Goal: Task Accomplishment & Management: Manage account settings

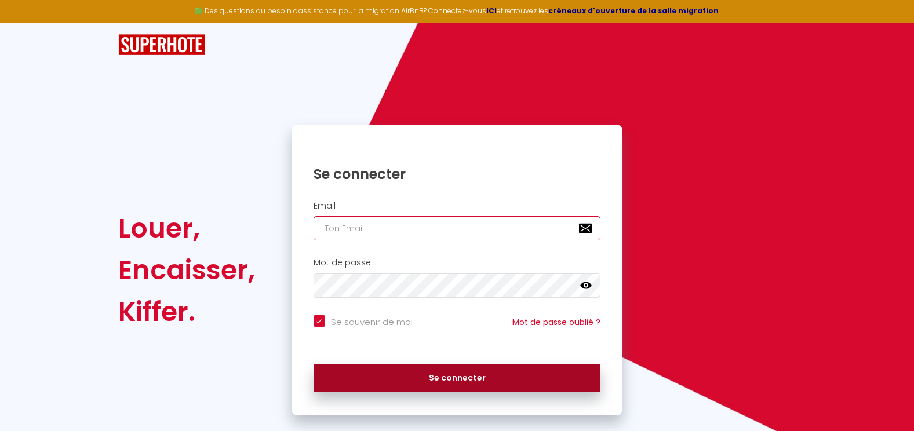
type input "[EMAIL_ADDRESS][DOMAIN_NAME]"
click at [457, 383] on button "Se connecter" at bounding box center [458, 378] width 288 height 29
checkbox input "true"
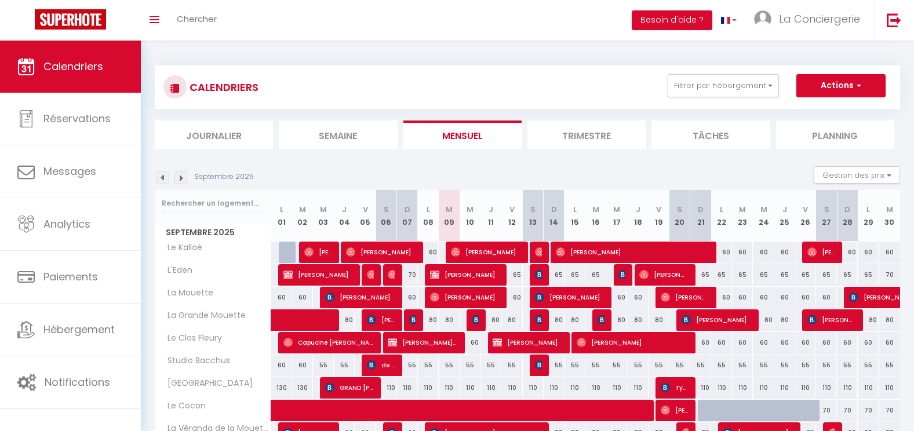
click at [184, 183] on img at bounding box center [181, 178] width 13 height 13
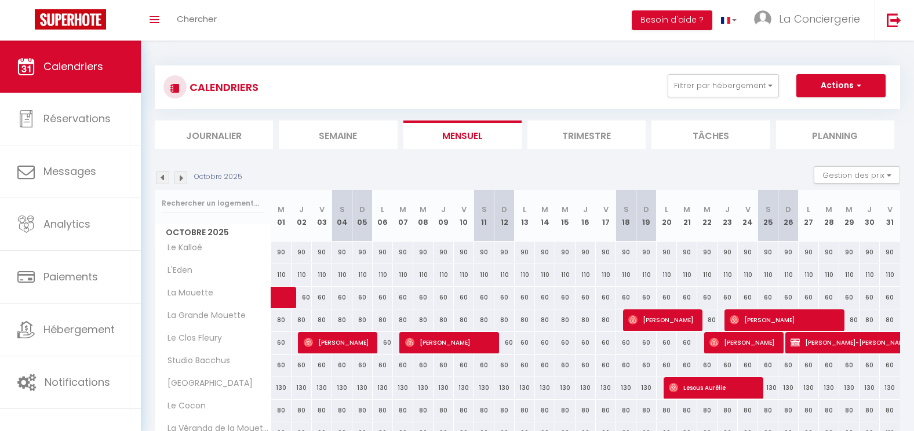
click at [278, 253] on div "90" at bounding box center [281, 252] width 20 height 21
type input "90"
type input "Mer 01 Octobre 2025"
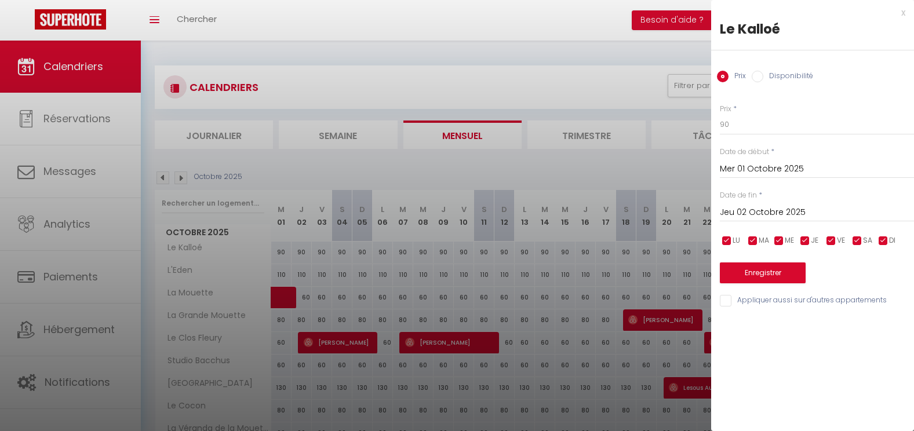
click at [852, 213] on input "Jeu 02 Octobre 2025" at bounding box center [817, 212] width 194 height 15
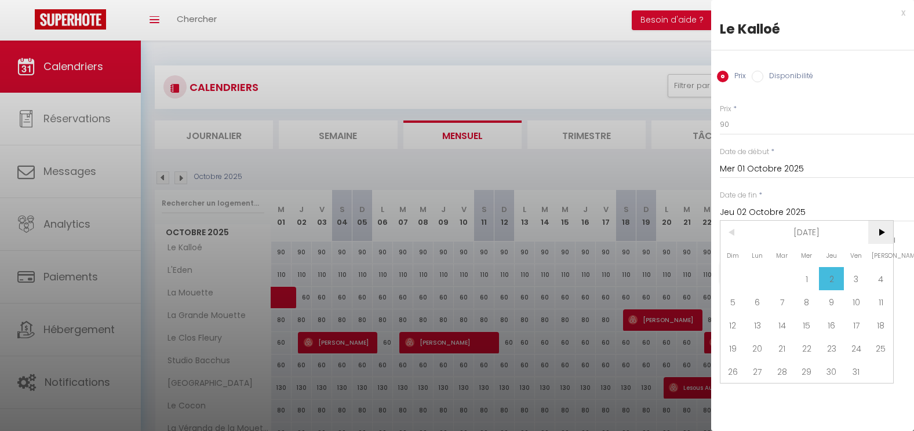
click at [882, 226] on span ">" at bounding box center [881, 232] width 25 height 23
click at [876, 371] on span "31" at bounding box center [881, 371] width 25 height 23
type input "[PERSON_NAME] 31 Janvier 2026"
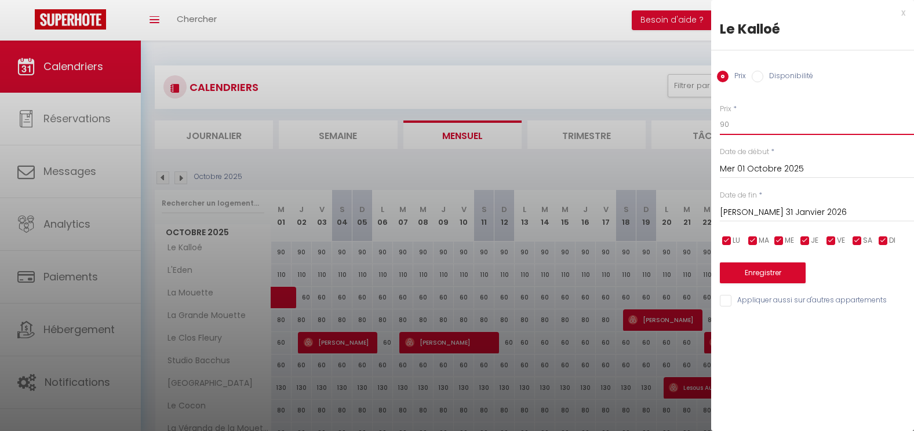
click at [734, 128] on input "90" at bounding box center [817, 124] width 194 height 21
type input "60"
click at [768, 270] on button "Enregistrer" at bounding box center [763, 273] width 86 height 21
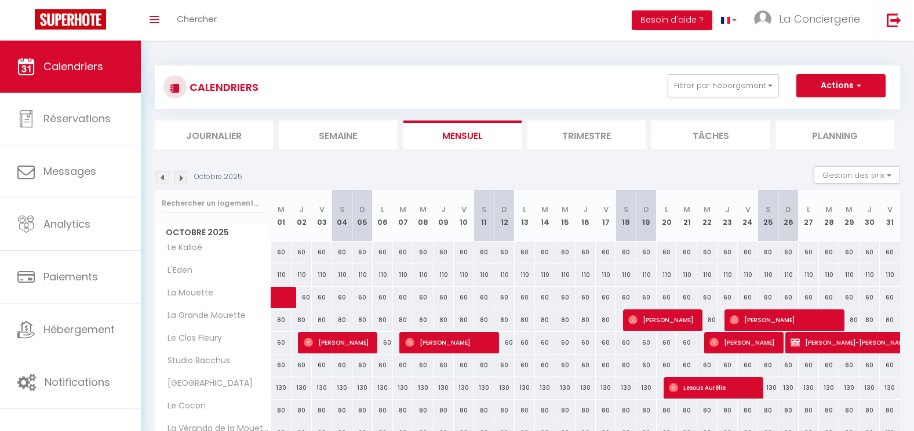
click at [283, 278] on div "110" at bounding box center [281, 274] width 20 height 21
type input "110"
type input "Mer 01 Octobre 2025"
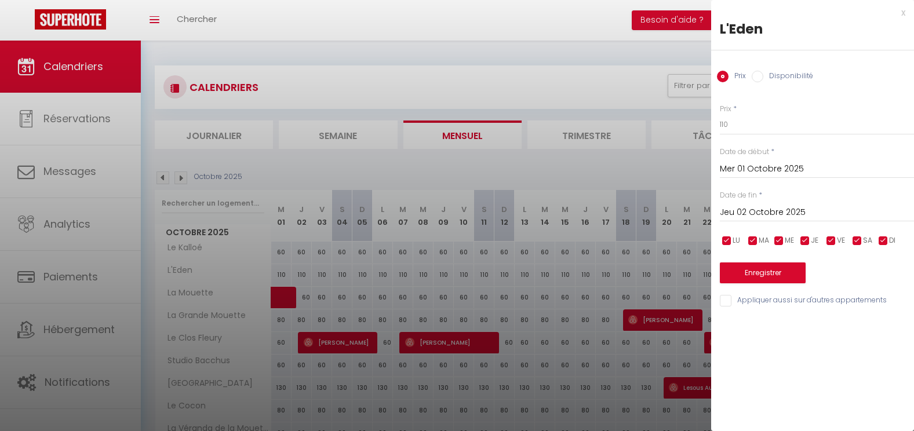
click at [759, 218] on input "Jeu 02 Octobre 2025" at bounding box center [817, 212] width 194 height 15
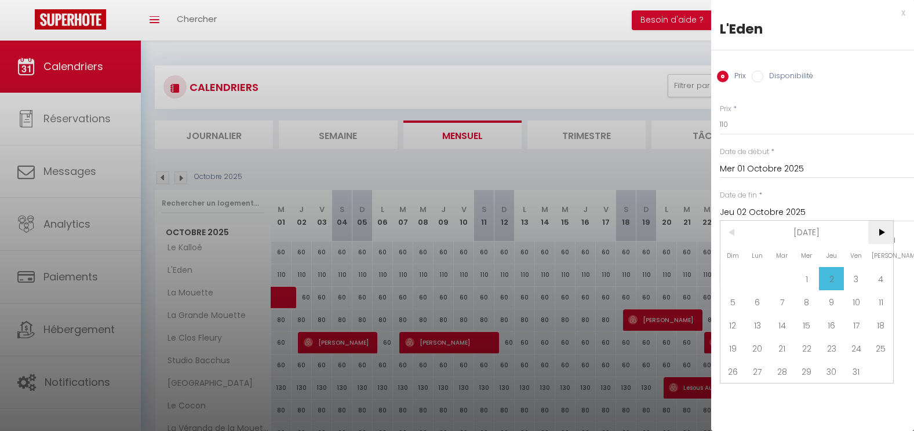
click at [881, 234] on span ">" at bounding box center [881, 232] width 25 height 23
click at [881, 277] on span "3" at bounding box center [881, 278] width 25 height 23
type input "[PERSON_NAME] 03 Janvier 2026"
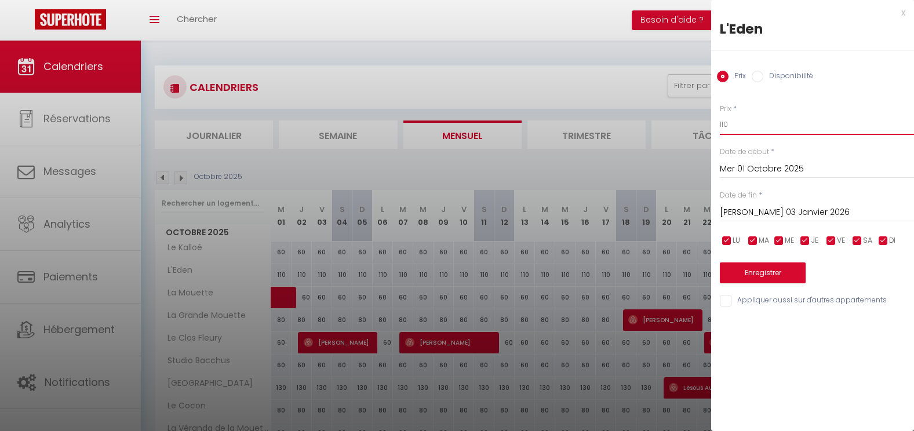
click at [767, 129] on input "110" at bounding box center [817, 124] width 194 height 21
type input "80"
click at [768, 270] on button "Enregistrer" at bounding box center [763, 273] width 86 height 21
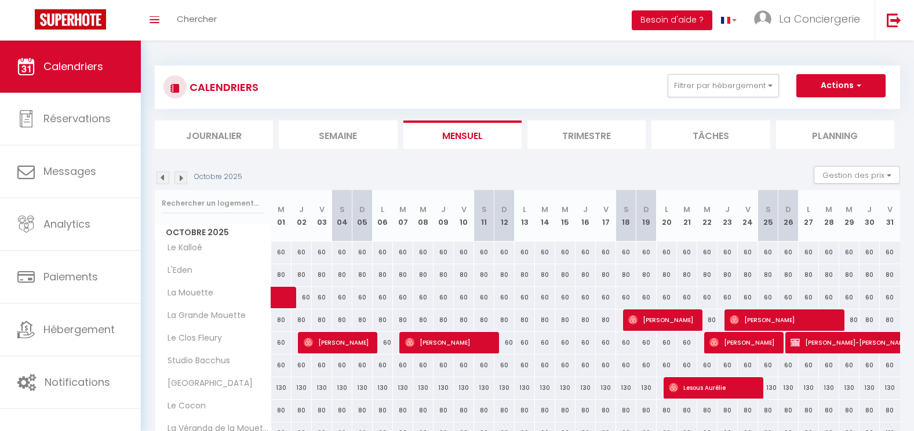
click at [549, 135] on li "Trimestre" at bounding box center [587, 135] width 118 height 28
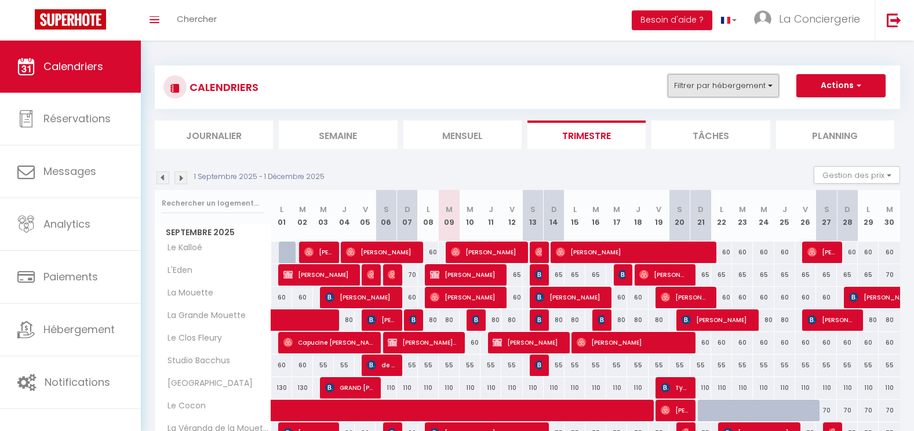
click at [699, 81] on button "Filtrer par hébergement" at bounding box center [723, 85] width 111 height 23
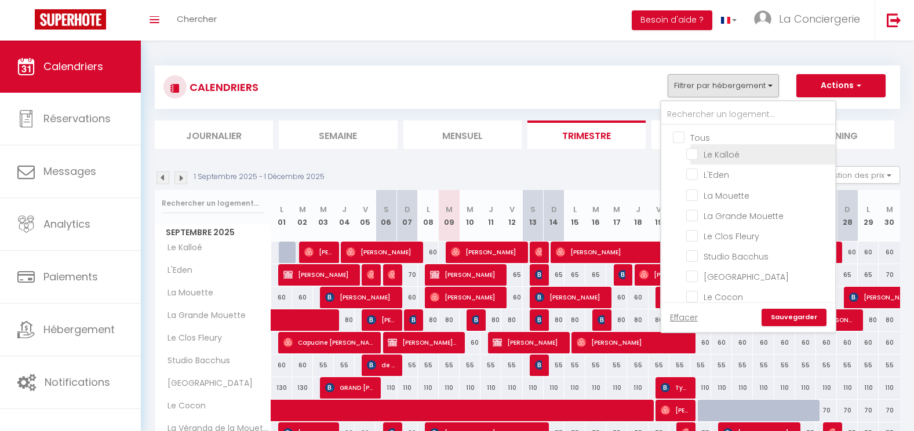
click at [691, 153] on input "Le Kalloé" at bounding box center [759, 154] width 145 height 12
checkbox input "true"
checkbox input "false"
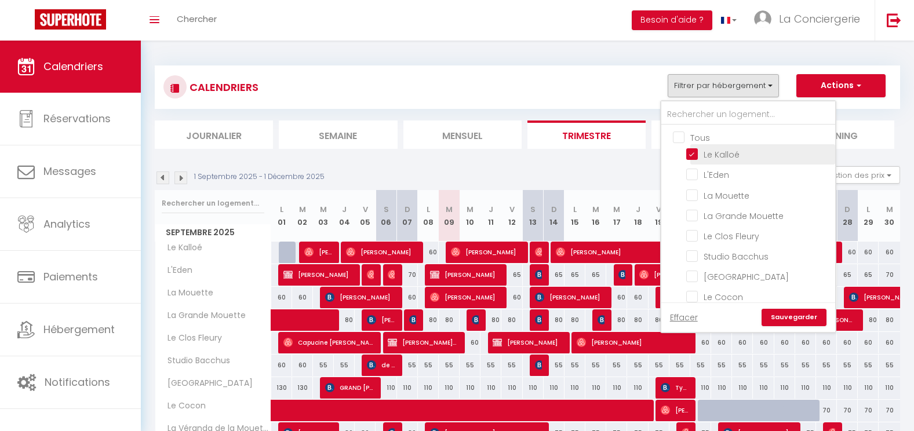
checkbox input "false"
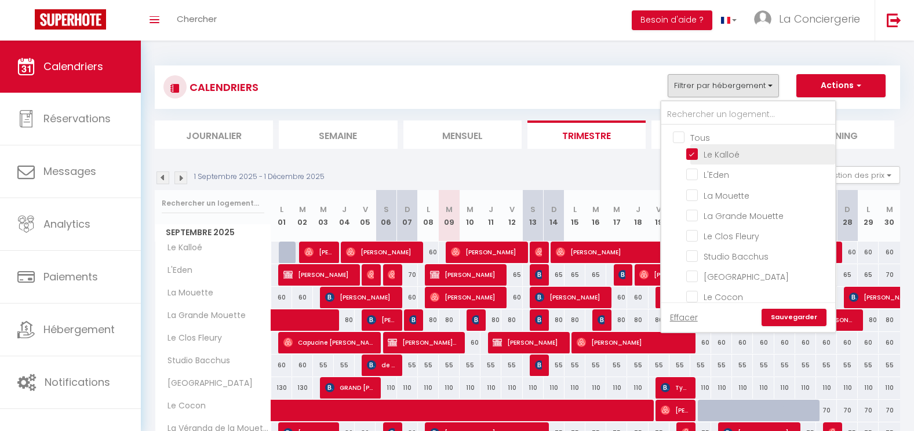
checkbox input "false"
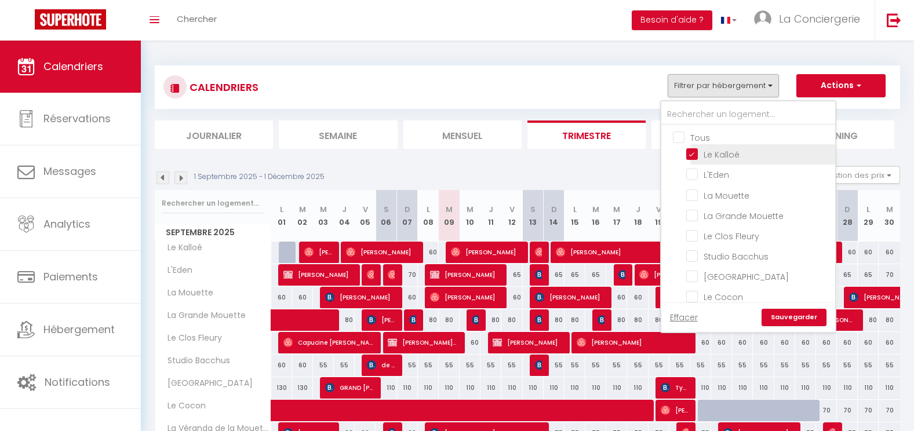
checkbox input "false"
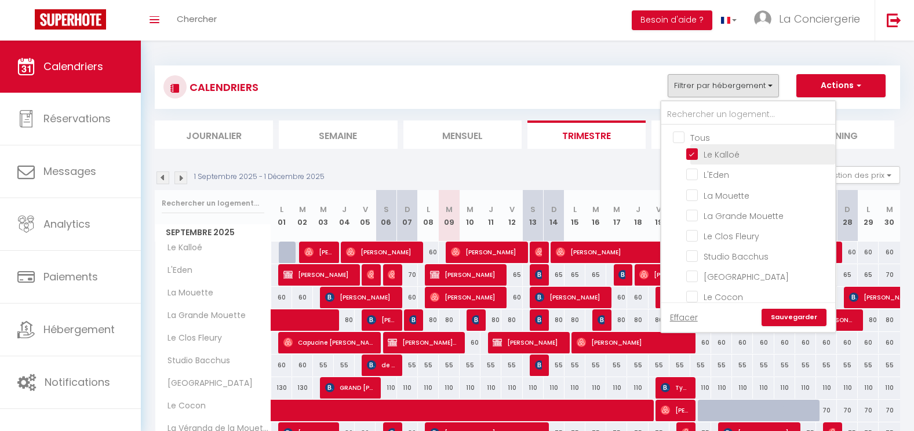
checkbox input "false"
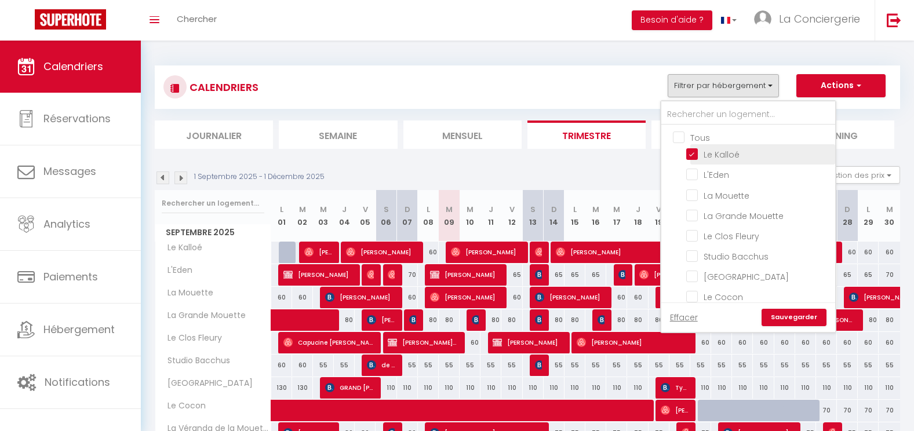
checkbox input "false"
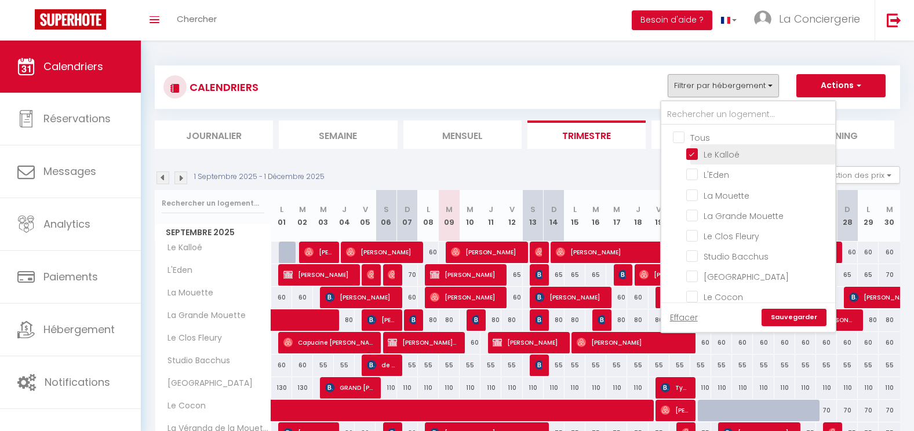
checkbox input "false"
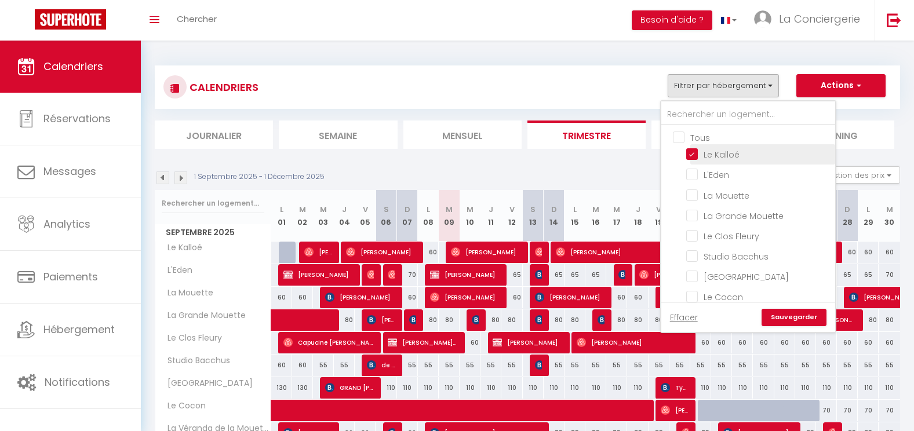
checkbox input "false"
click at [785, 317] on link "Sauvegarder" at bounding box center [794, 317] width 65 height 17
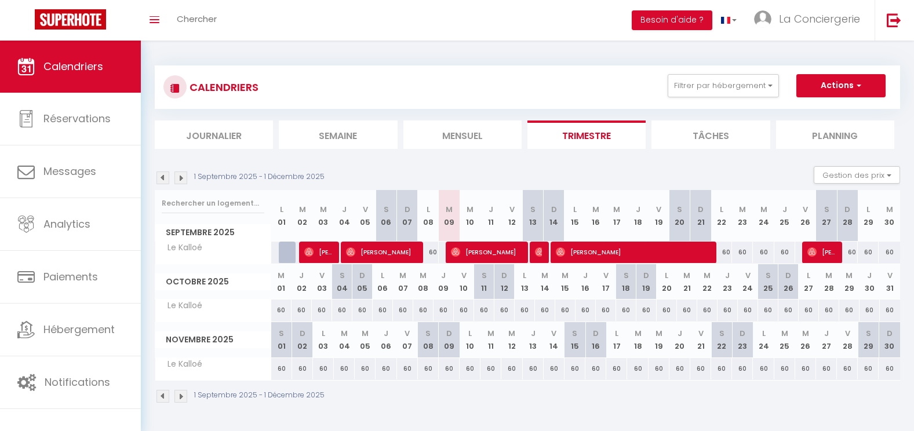
click at [184, 179] on img at bounding box center [181, 178] width 13 height 13
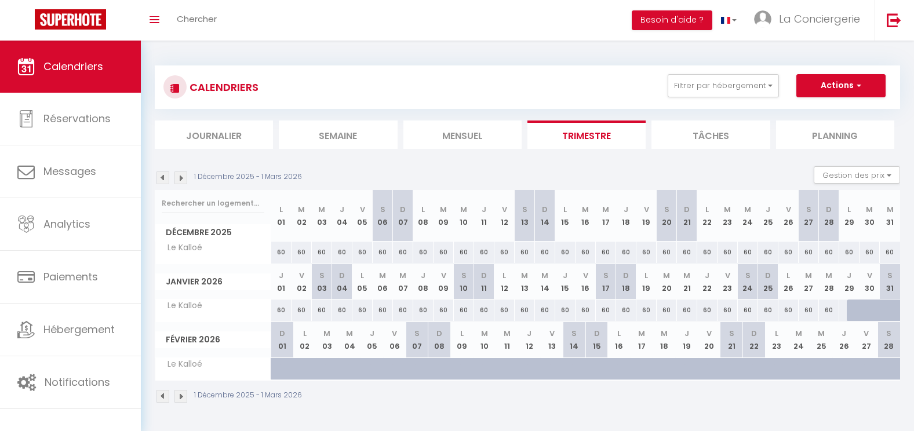
click at [826, 313] on div "60" at bounding box center [829, 310] width 20 height 21
type input "60"
type input "Mer 28 Janvier 2026"
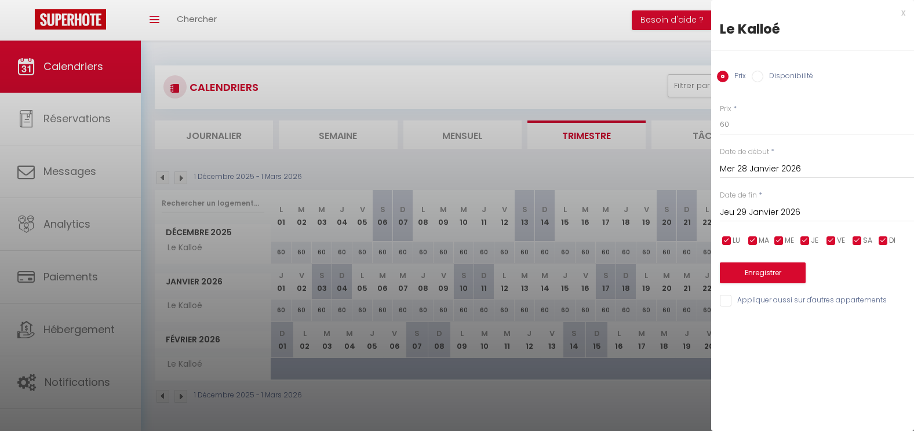
click at [829, 209] on input "Jeu 29 Janvier 2026" at bounding box center [817, 212] width 194 height 15
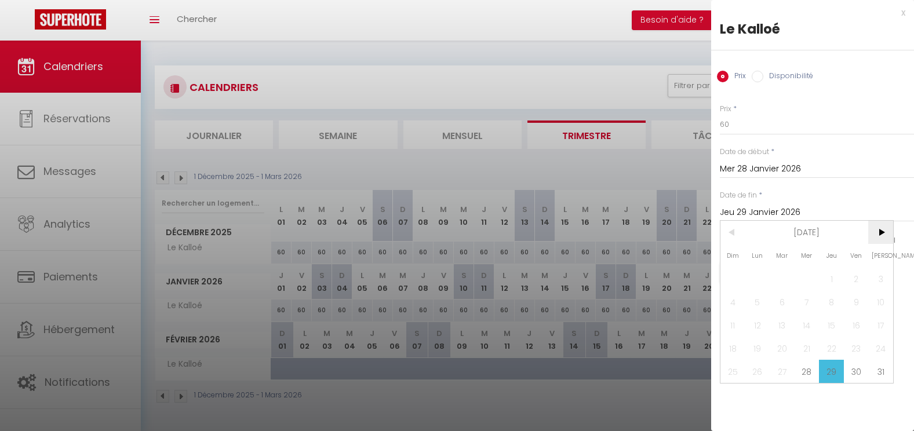
click at [884, 233] on span ">" at bounding box center [881, 232] width 25 height 23
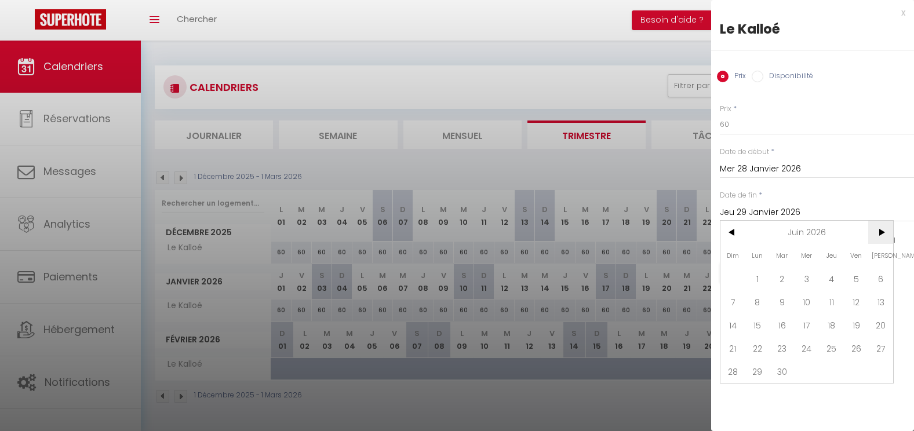
click at [884, 233] on span ">" at bounding box center [881, 232] width 25 height 23
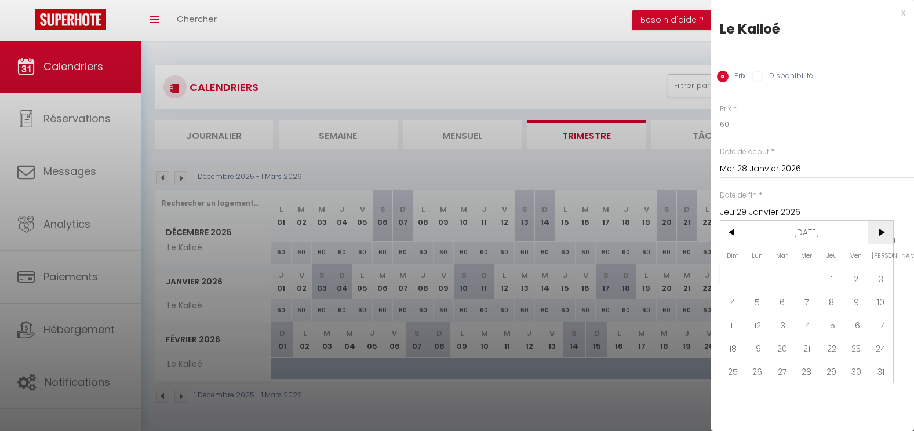
click at [884, 233] on span ">" at bounding box center [881, 232] width 25 height 23
click at [738, 366] on span "28" at bounding box center [733, 371] width 25 height 23
type input "Dim 28 Février 2027"
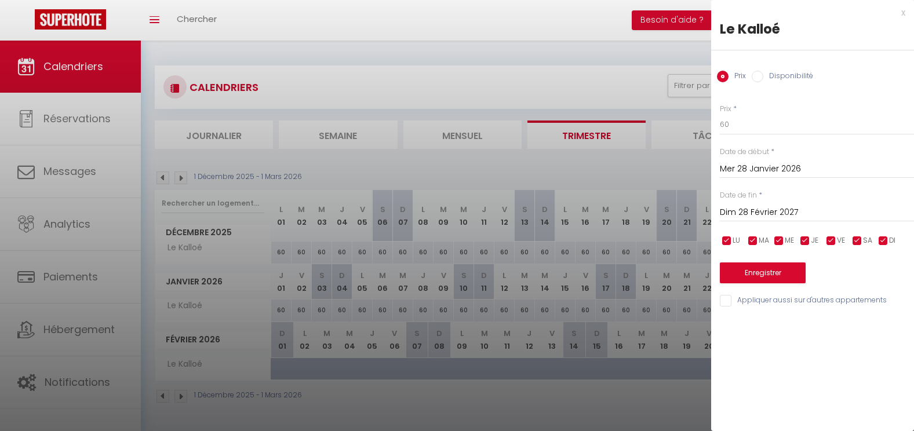
click at [765, 79] on label "Disponibilité" at bounding box center [789, 77] width 50 height 13
click at [764, 79] on input "Disponibilité" at bounding box center [758, 77] width 12 height 12
radio input "true"
radio input "false"
click at [740, 268] on button "Enregistrer" at bounding box center [763, 274] width 86 height 21
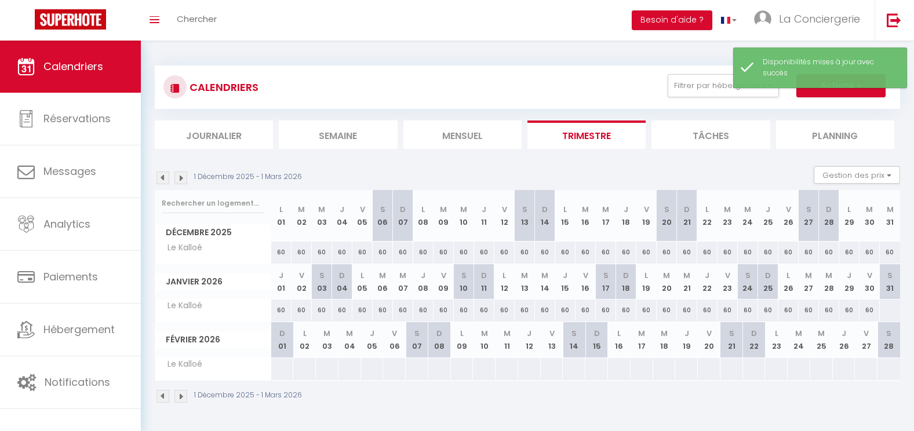
click at [889, 310] on div at bounding box center [890, 310] width 21 height 21
select select "1"
type input "[PERSON_NAME] 31 Janvier 2026"
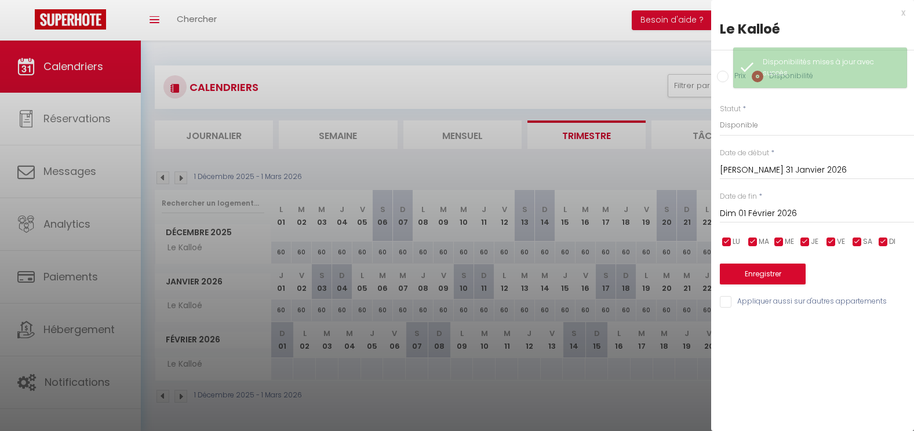
click at [845, 217] on input "Dim 01 Février 2026" at bounding box center [817, 213] width 194 height 15
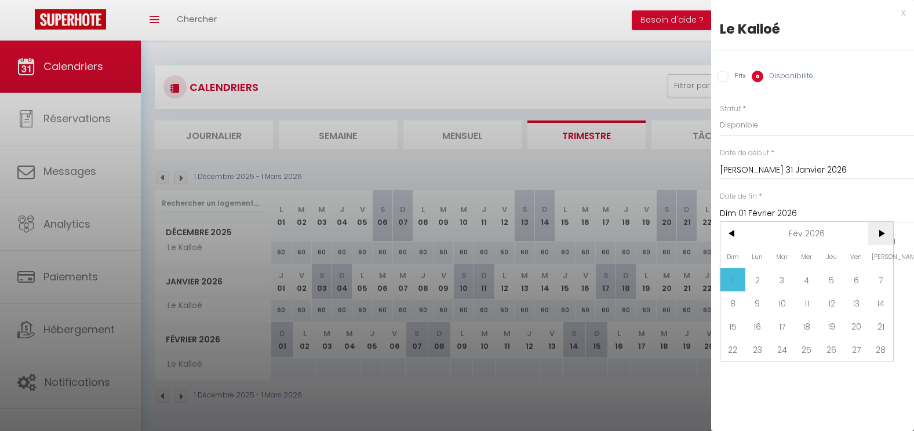
click at [881, 230] on span ">" at bounding box center [881, 233] width 25 height 23
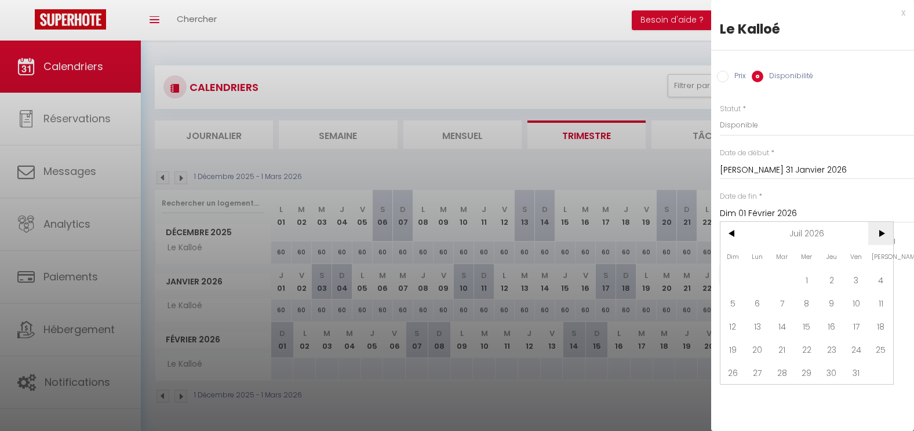
click at [881, 230] on span ">" at bounding box center [881, 233] width 25 height 23
click at [736, 231] on span "<" at bounding box center [733, 233] width 25 height 23
click at [880, 277] on span "4" at bounding box center [881, 279] width 25 height 23
type input "[PERSON_NAME] 04 Juillet 2026"
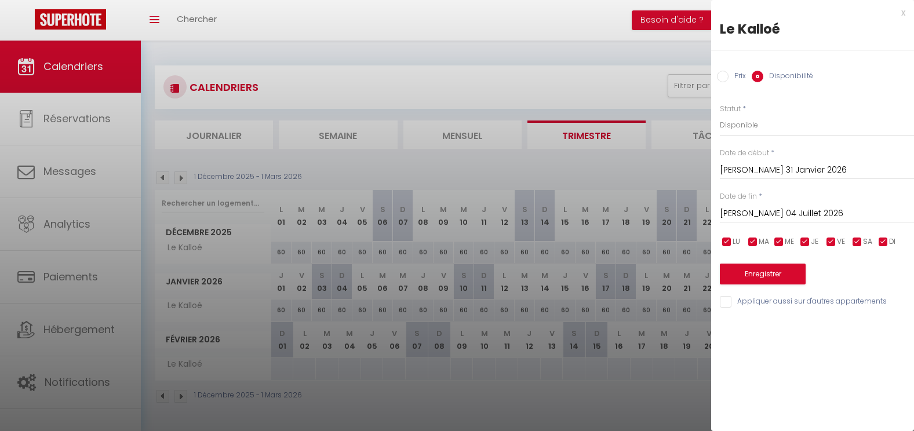
click at [731, 77] on label "Prix" at bounding box center [737, 77] width 17 height 13
click at [729, 77] on input "Prix" at bounding box center [723, 77] width 12 height 12
radio input "true"
radio input "false"
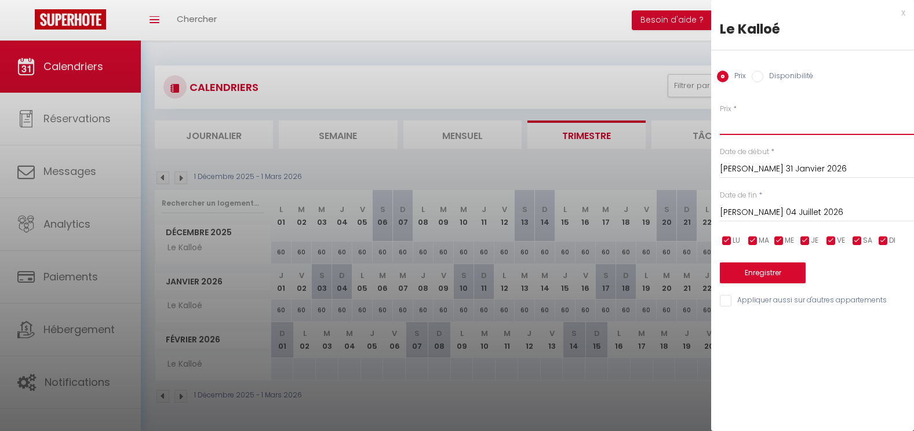
click at [741, 126] on input "Prix" at bounding box center [817, 124] width 194 height 21
type input "60"
click at [768, 269] on button "Enregistrer" at bounding box center [763, 273] width 86 height 21
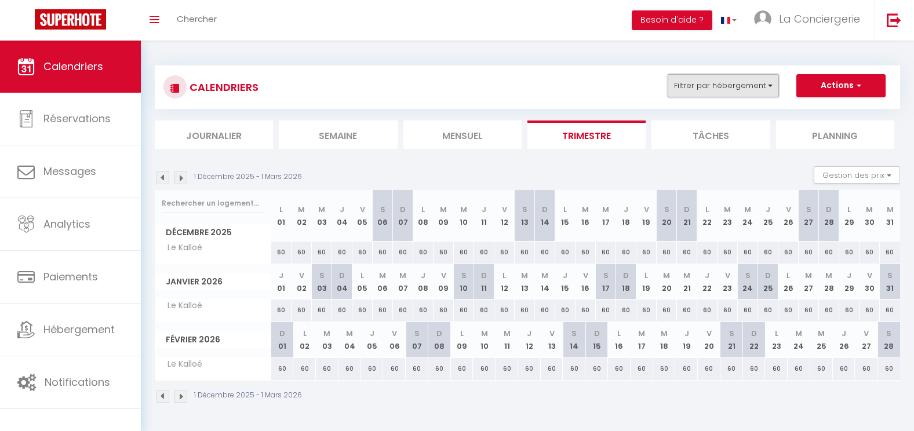
click at [710, 84] on button "Filtrer par hébergement" at bounding box center [723, 85] width 111 height 23
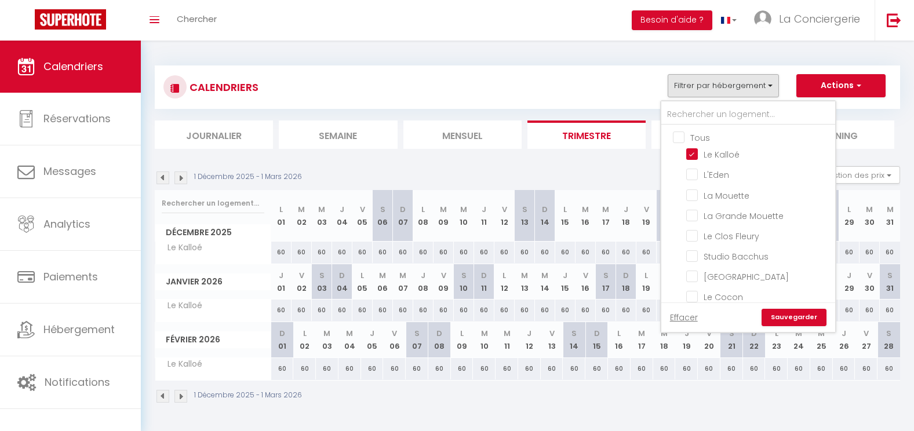
click at [685, 136] on input "Tous" at bounding box center [760, 137] width 174 height 12
checkbox input "true"
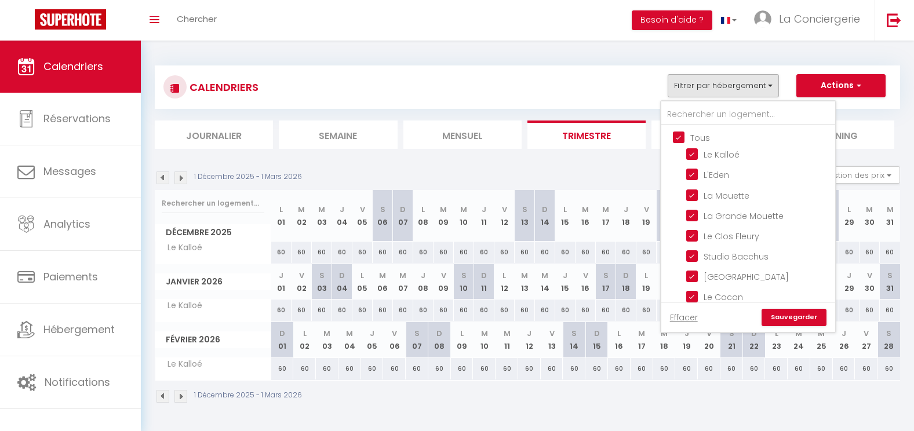
checkbox input "true"
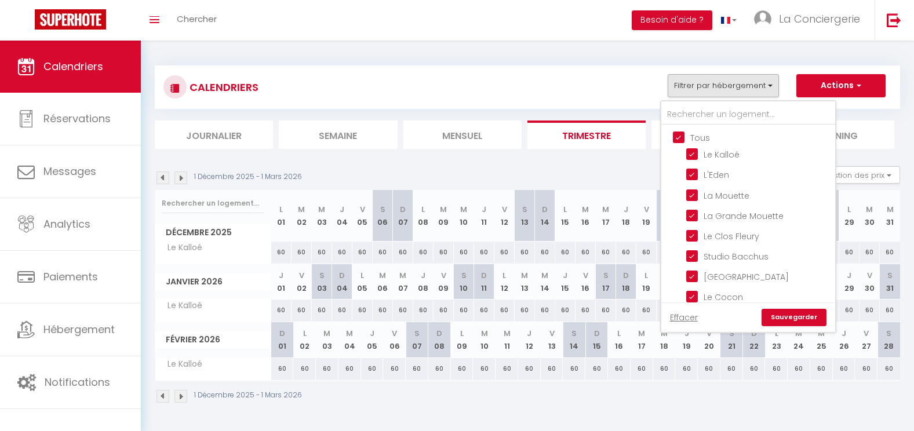
checkbox input "true"
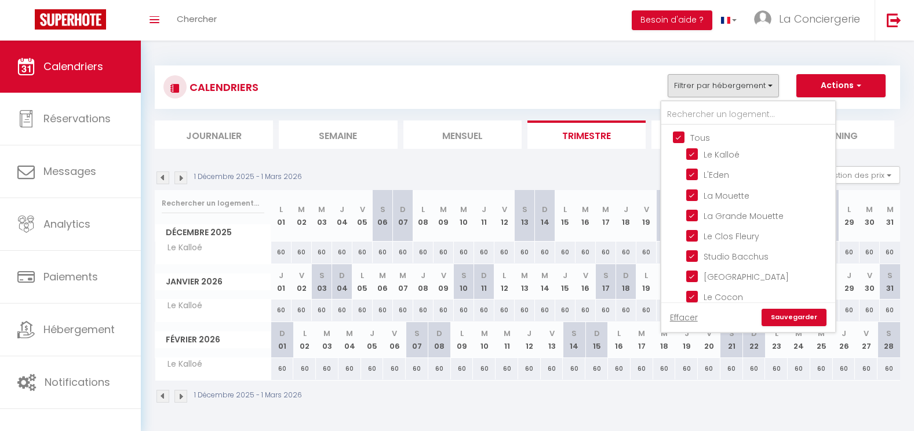
checkbox input "true"
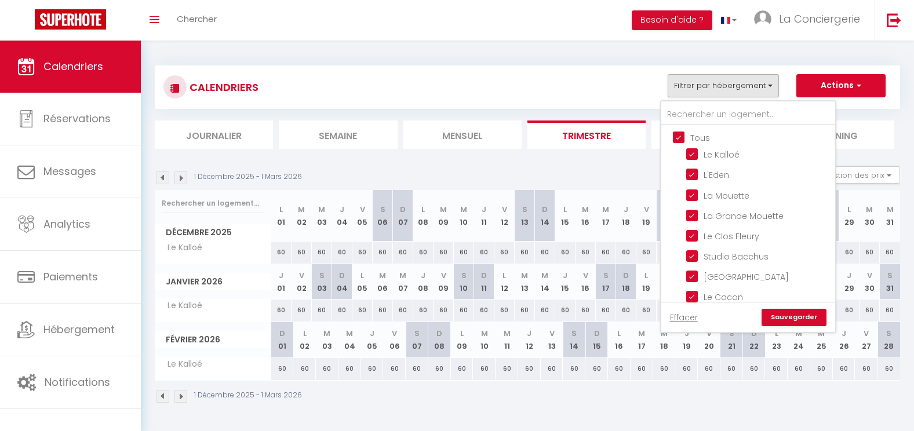
checkbox input "true"
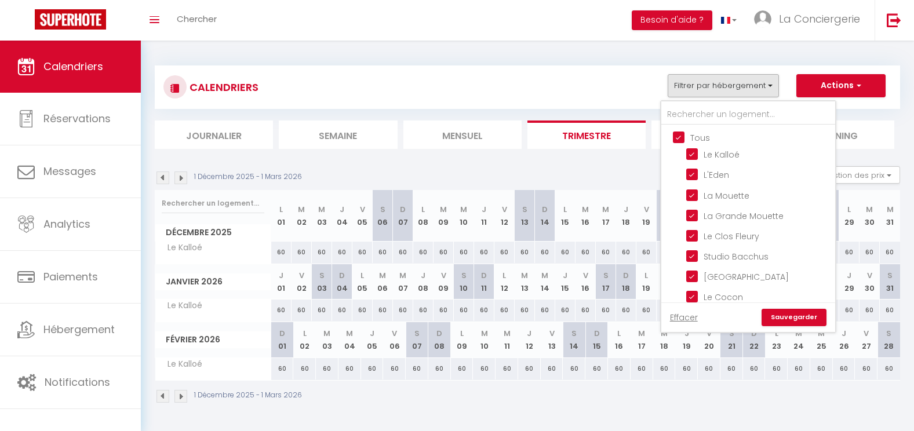
checkbox input "true"
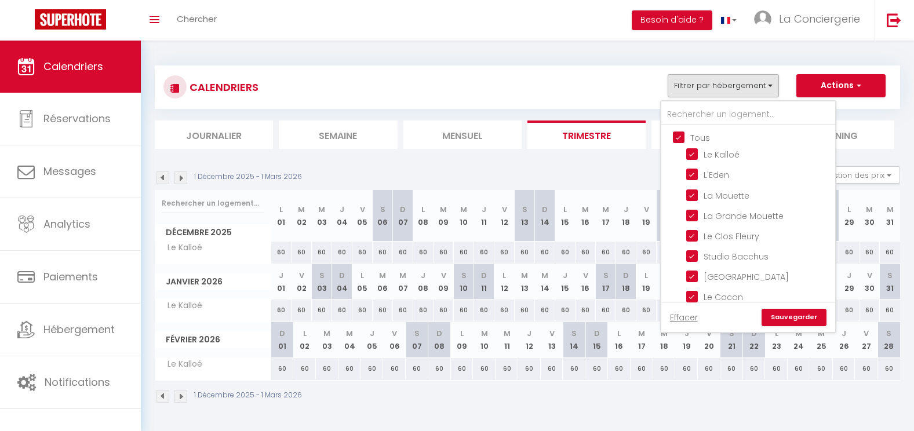
checkbox input "true"
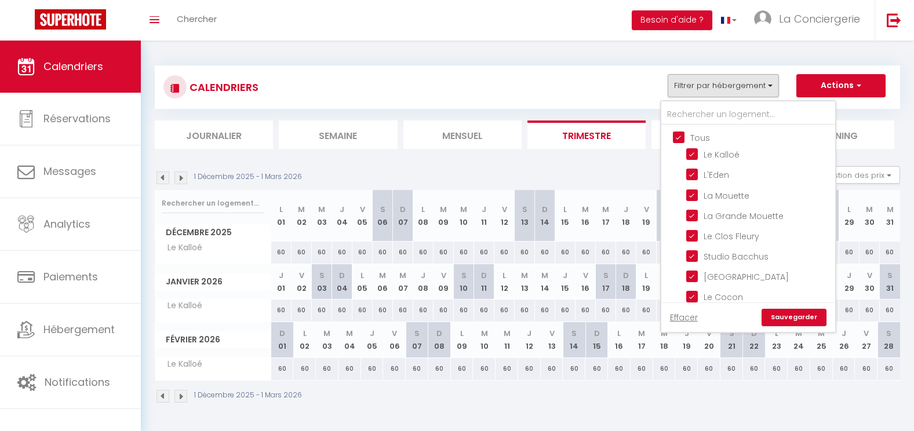
checkbox input "true"
click at [780, 317] on link "Sauvegarder" at bounding box center [794, 317] width 65 height 17
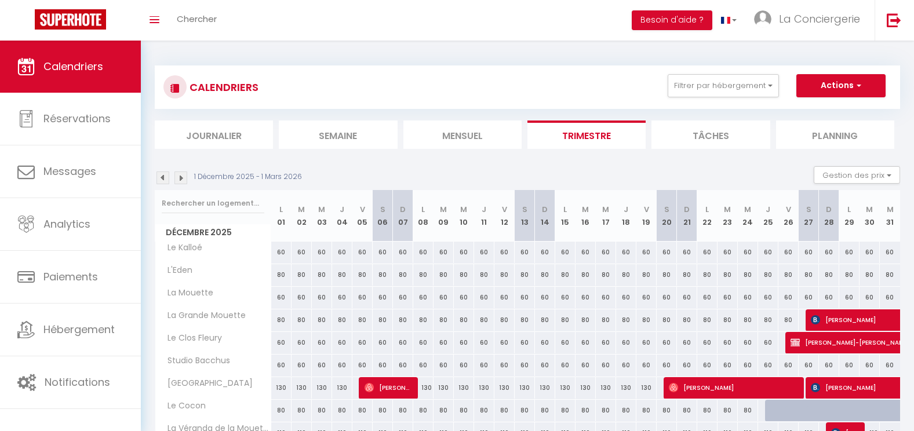
click at [478, 133] on li "Mensuel" at bounding box center [463, 135] width 118 height 28
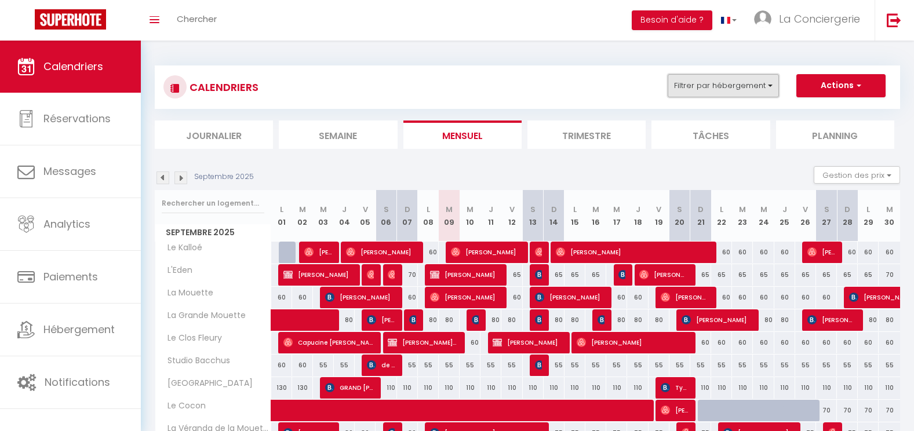
click at [727, 82] on button "Filtrer par hébergement" at bounding box center [723, 85] width 111 height 23
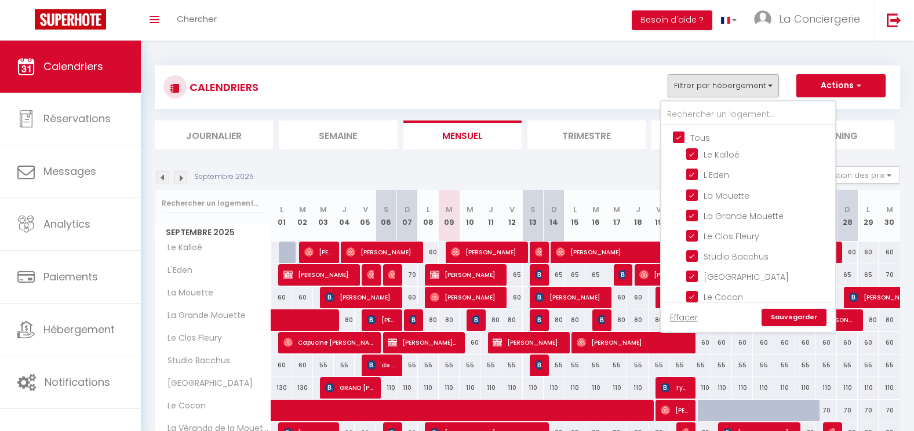
click at [688, 133] on input "Tous" at bounding box center [760, 137] width 174 height 12
checkbox input "false"
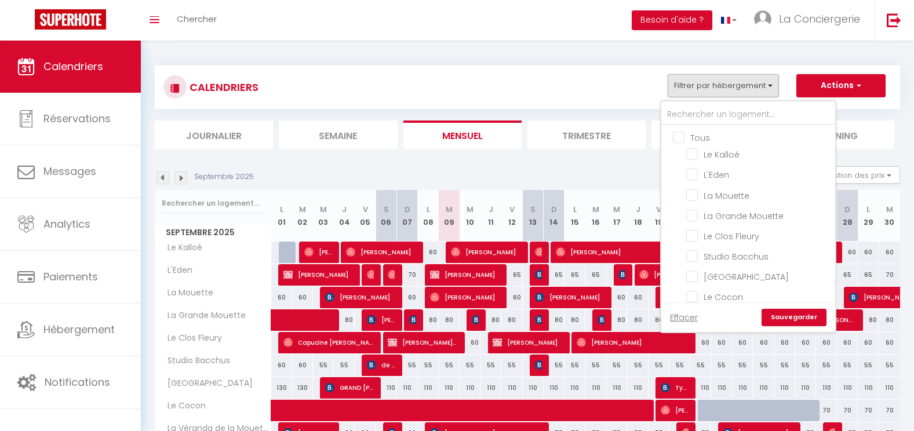
checkbox input "false"
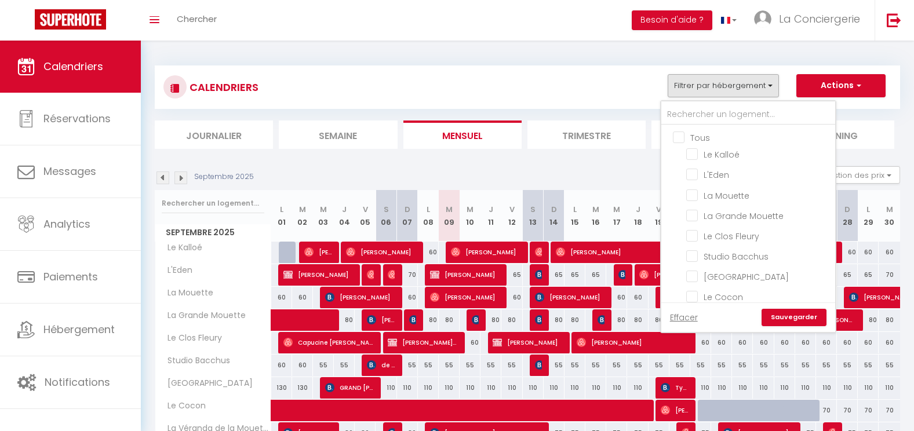
checkbox input "false"
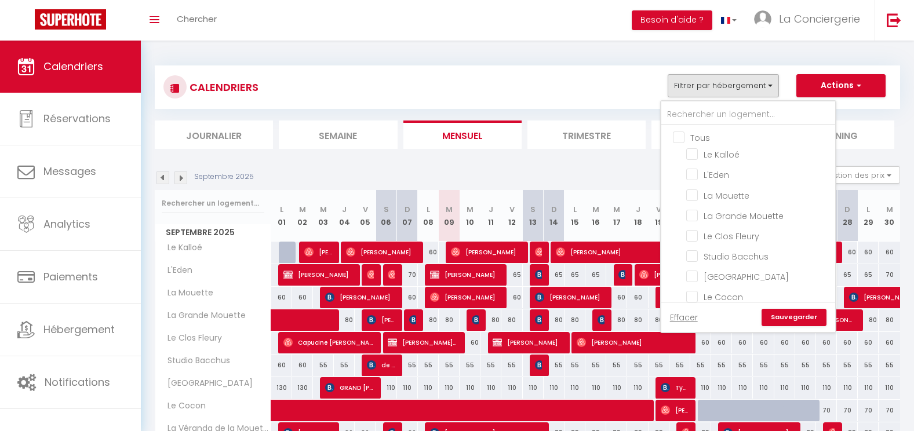
checkbox input "false"
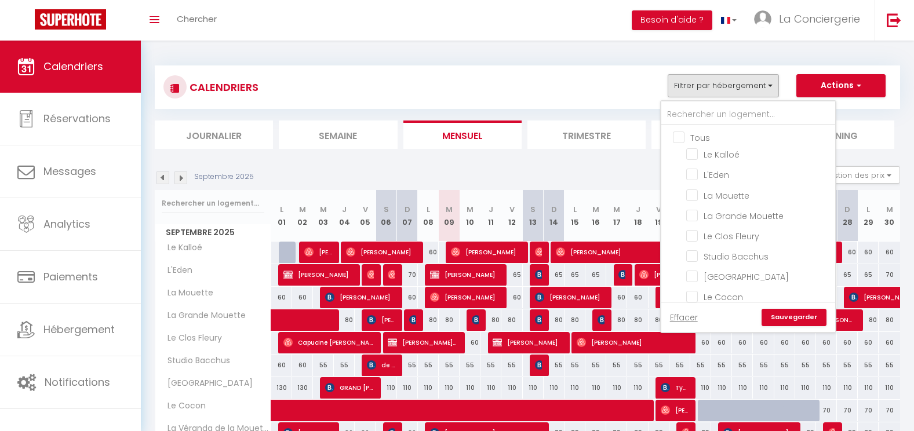
checkbox input "false"
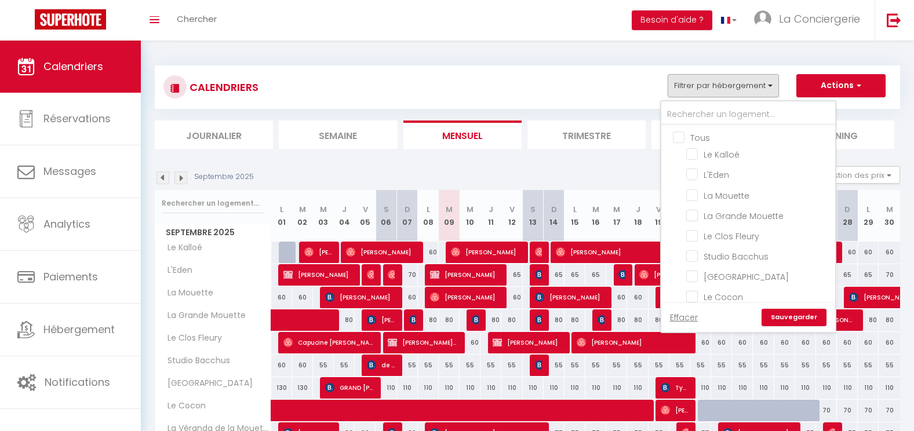
checkbox input "false"
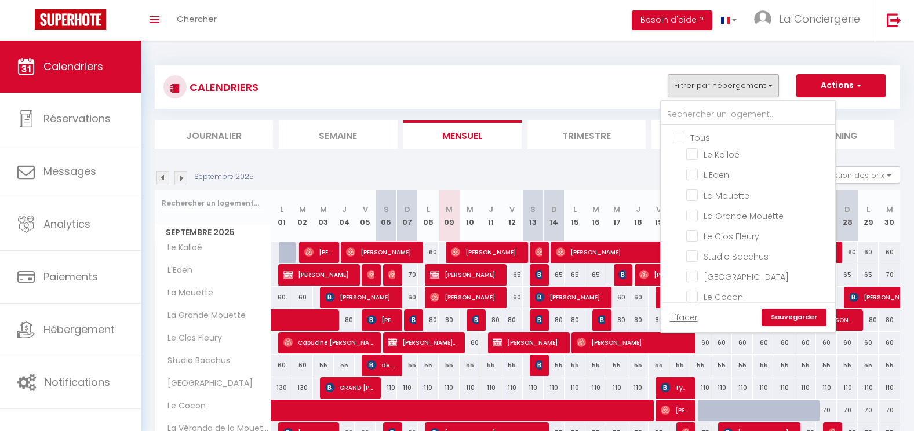
checkbox input "false"
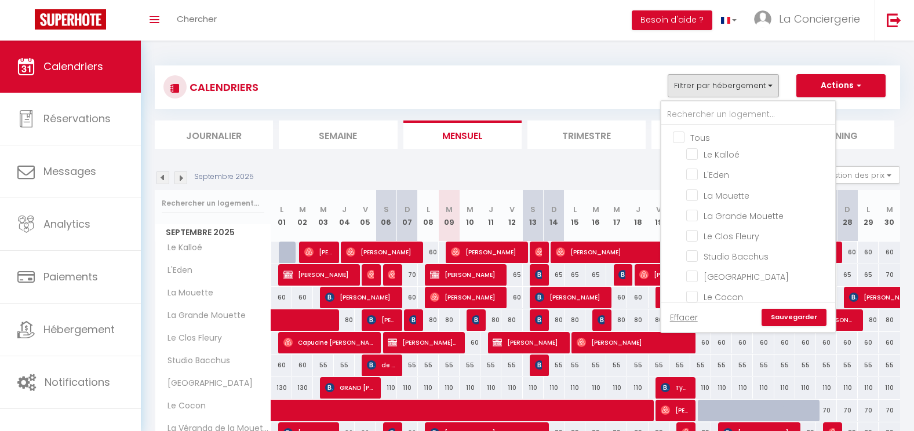
checkbox input "false"
click at [695, 115] on input "text" at bounding box center [749, 114] width 174 height 21
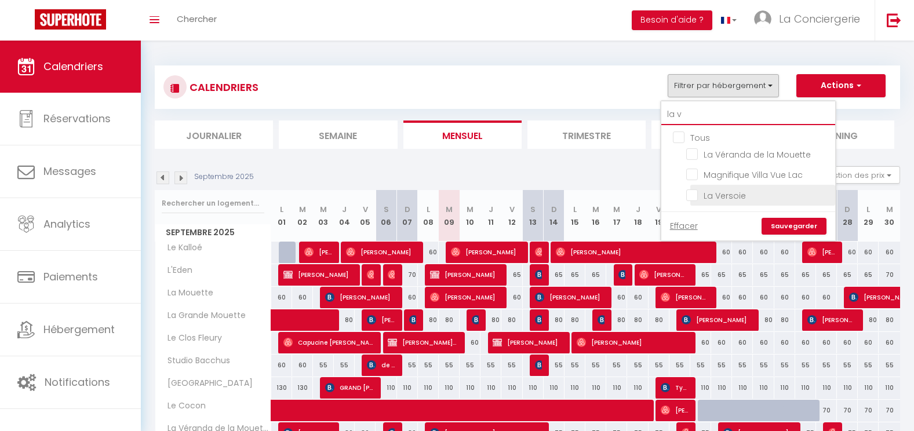
type input "la v"
click at [699, 194] on input "La Versoie" at bounding box center [759, 194] width 145 height 12
checkbox input "true"
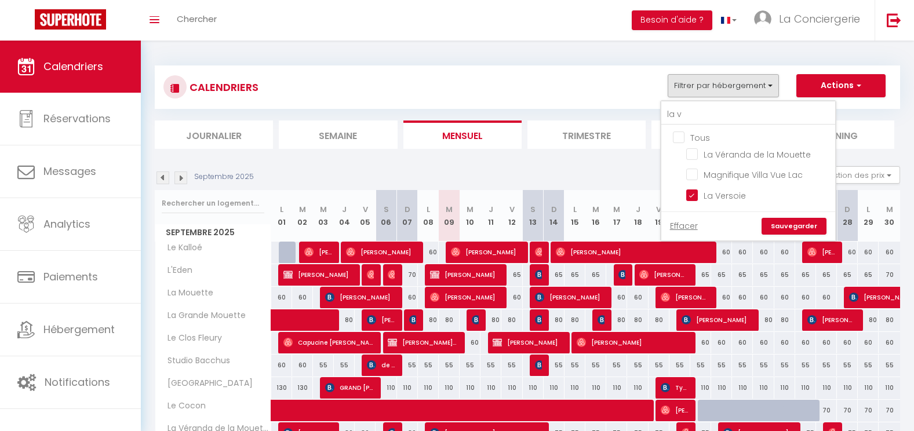
click at [797, 221] on link "Sauvegarder" at bounding box center [794, 226] width 65 height 17
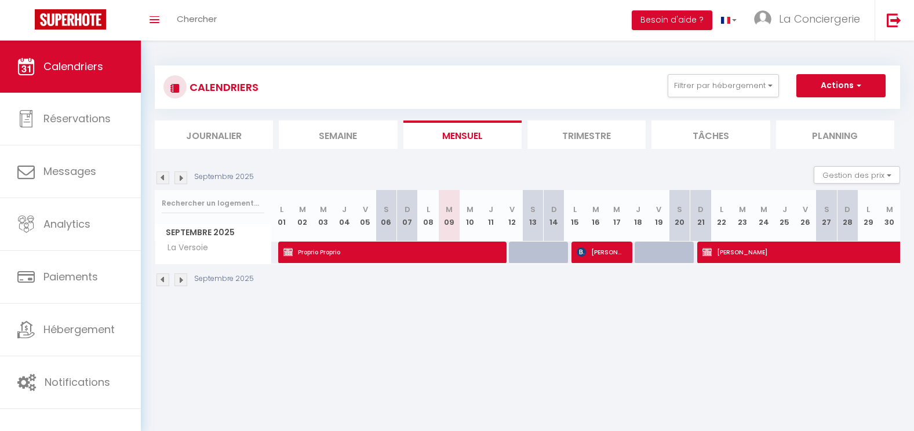
click at [562, 140] on li "Trimestre" at bounding box center [587, 135] width 118 height 28
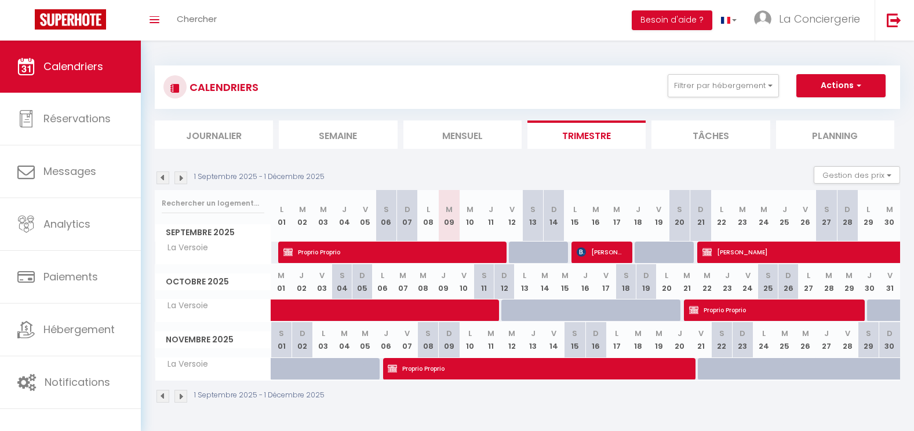
click at [182, 180] on img at bounding box center [181, 178] width 13 height 13
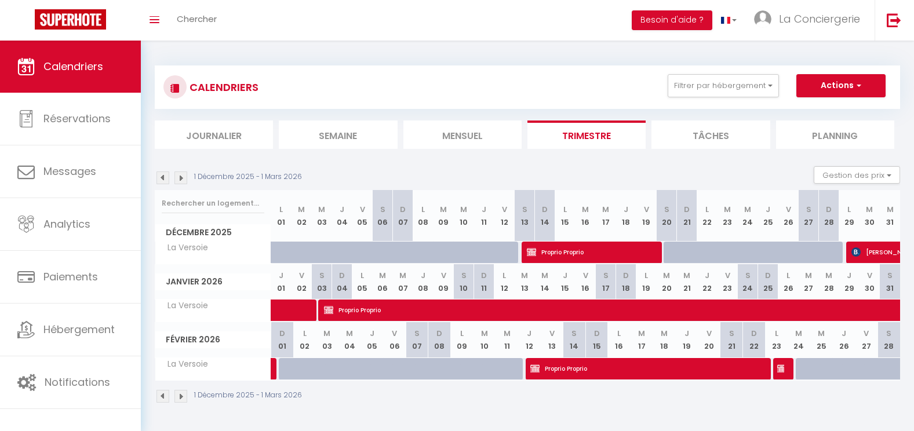
click at [182, 180] on img at bounding box center [181, 178] width 13 height 13
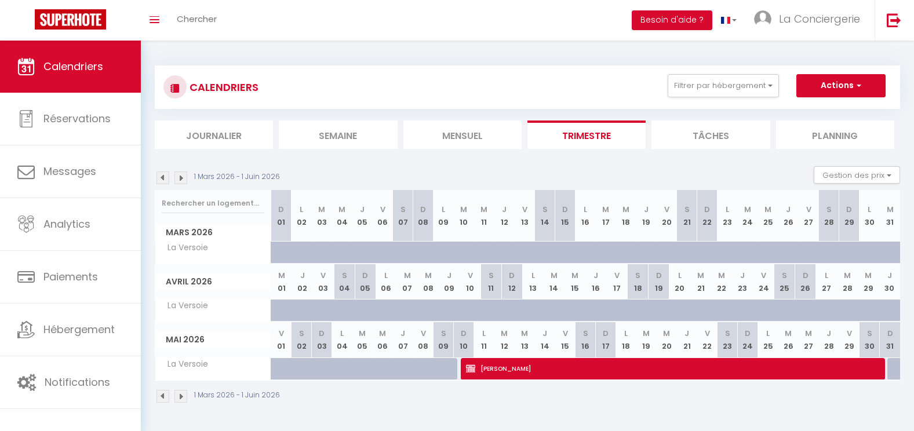
click at [182, 180] on img at bounding box center [181, 178] width 13 height 13
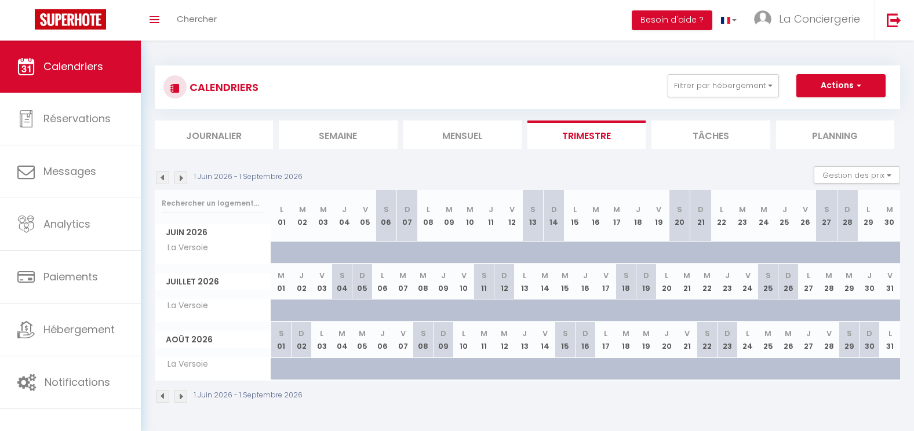
click at [164, 179] on img at bounding box center [163, 178] width 13 height 13
select select
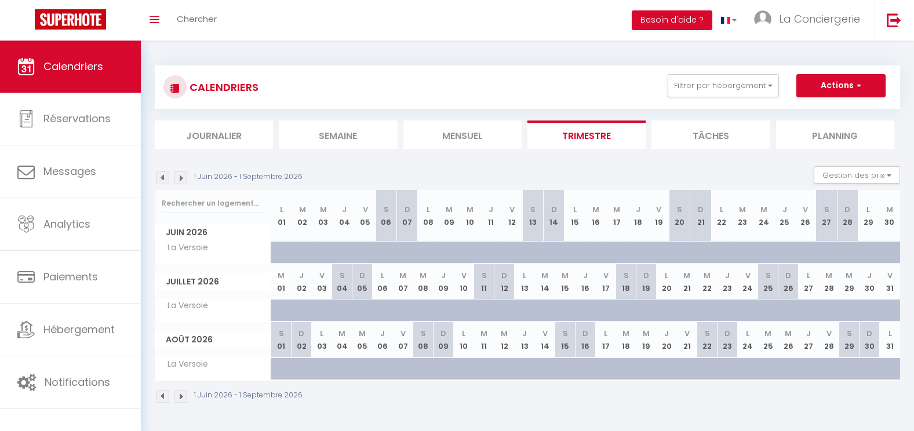
select select
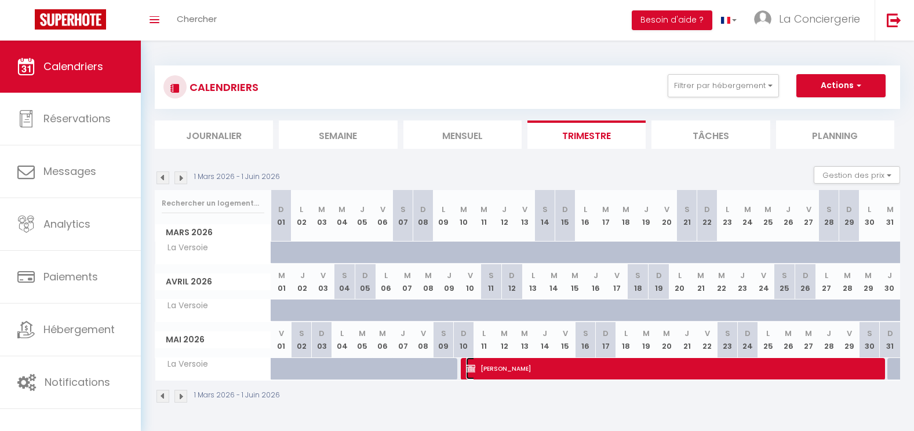
click at [515, 372] on span "[PERSON_NAME]" at bounding box center [672, 369] width 413 height 22
select select "OK"
select select "KO"
select select "0"
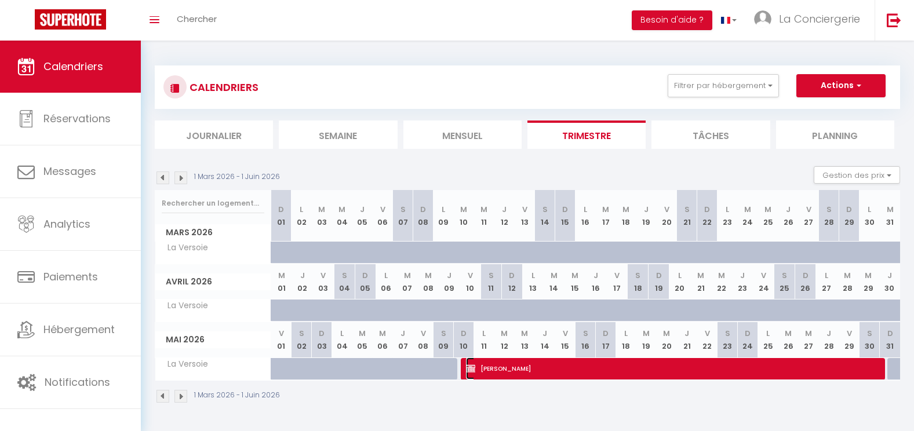
select select "1"
select select
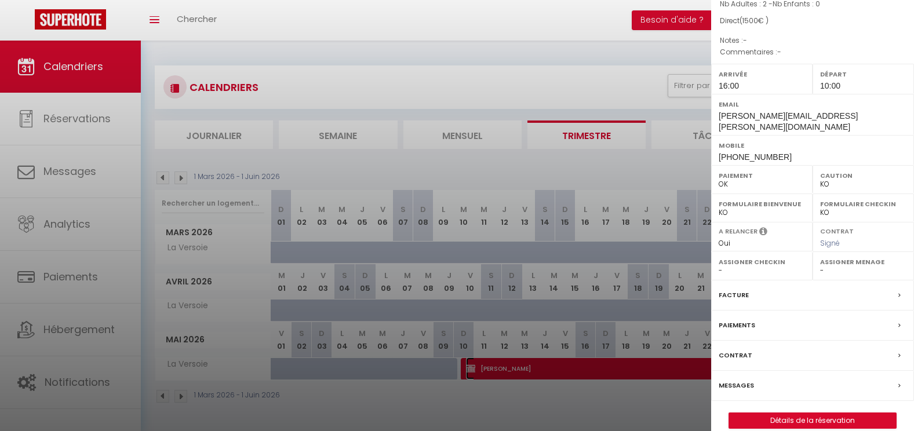
scroll to position [109, 0]
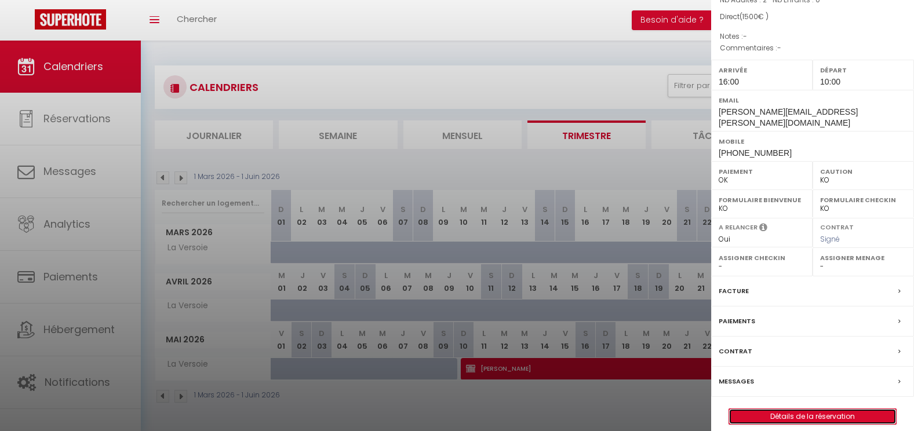
click at [810, 409] on link "Détails de la réservation" at bounding box center [813, 416] width 167 height 15
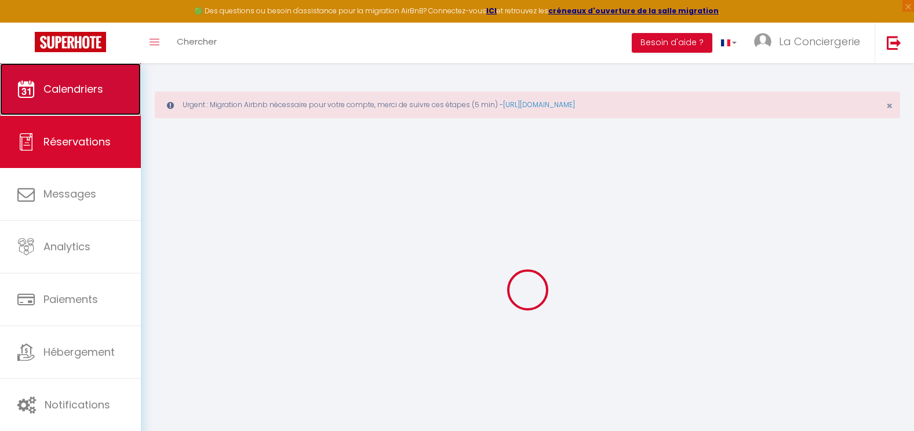
click at [71, 79] on link "Calendriers" at bounding box center [70, 89] width 141 height 52
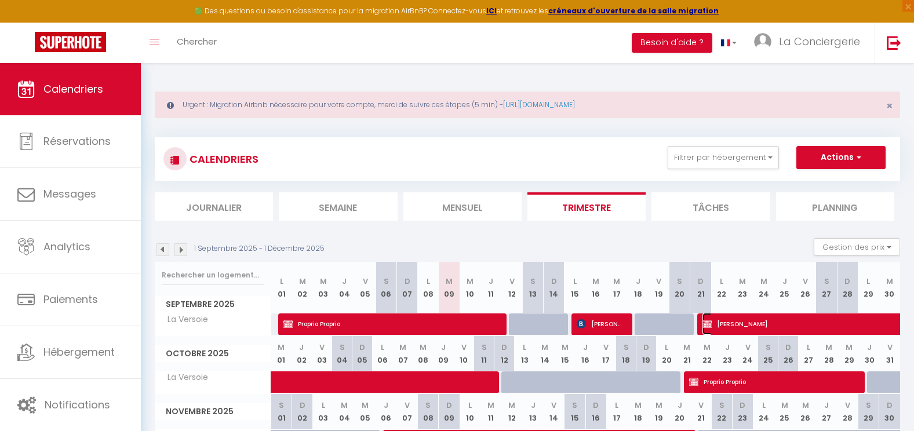
select select "OK"
select select "KO"
select select "0"
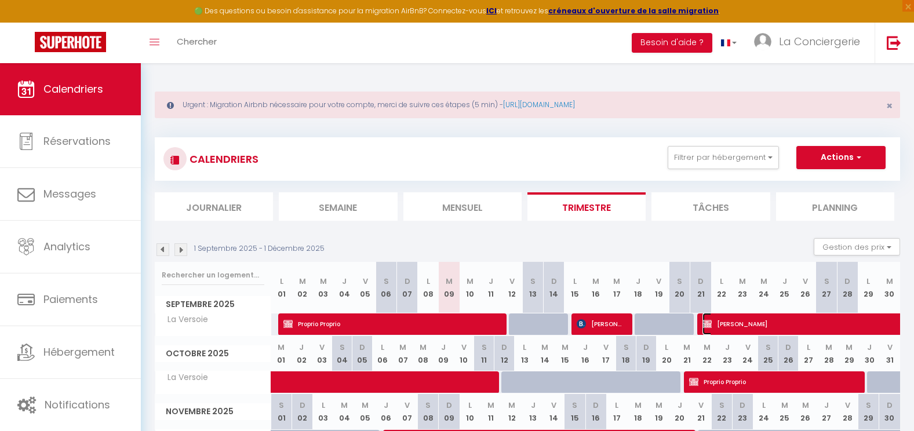
select select "1"
select select
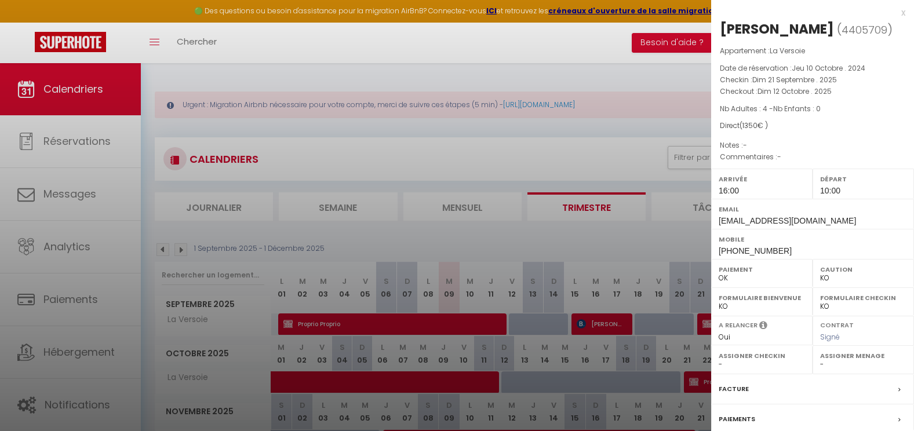
click at [502, 143] on div at bounding box center [457, 215] width 914 height 431
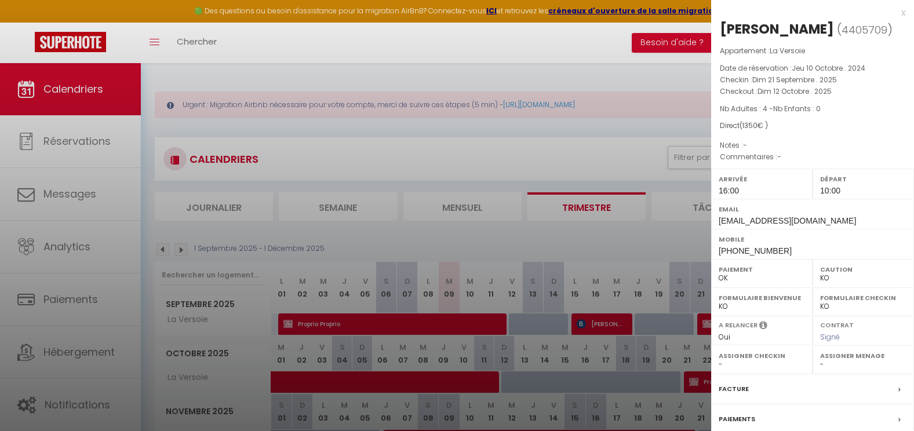
click at [411, 128] on div at bounding box center [457, 215] width 914 height 431
checkbox input "false"
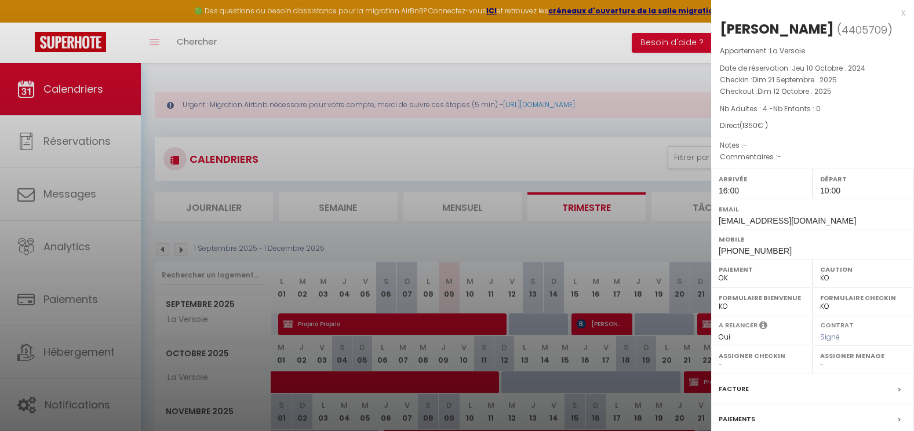
checkbox input "false"
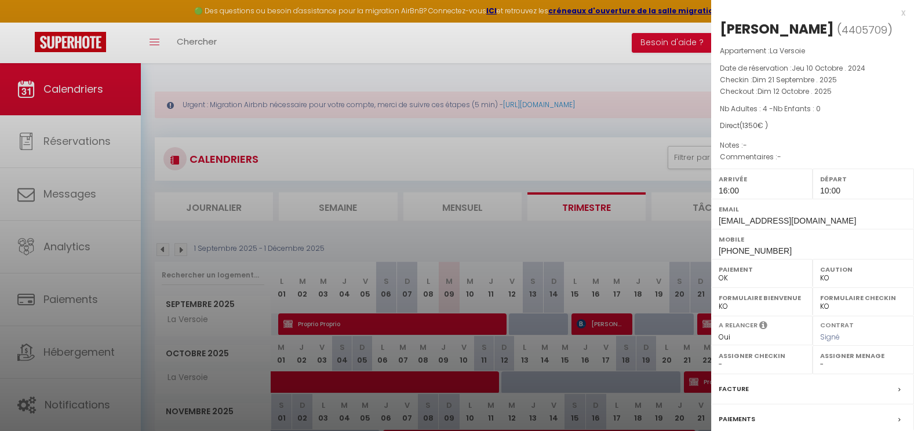
checkbox input "false"
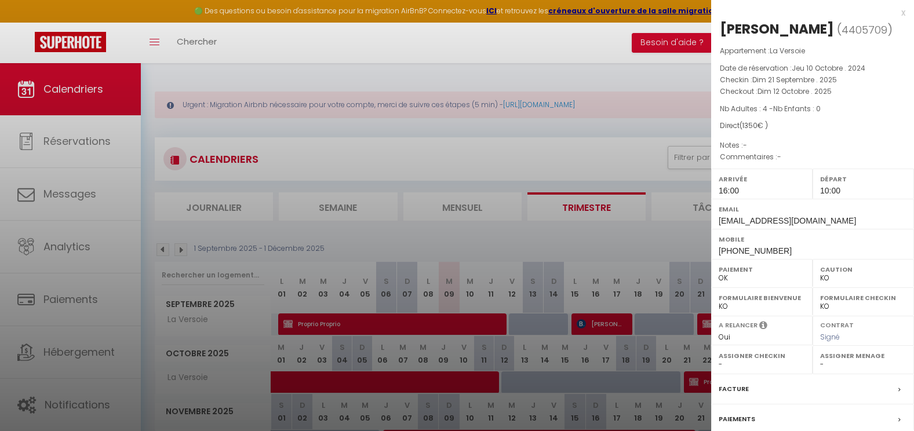
checkbox input "false"
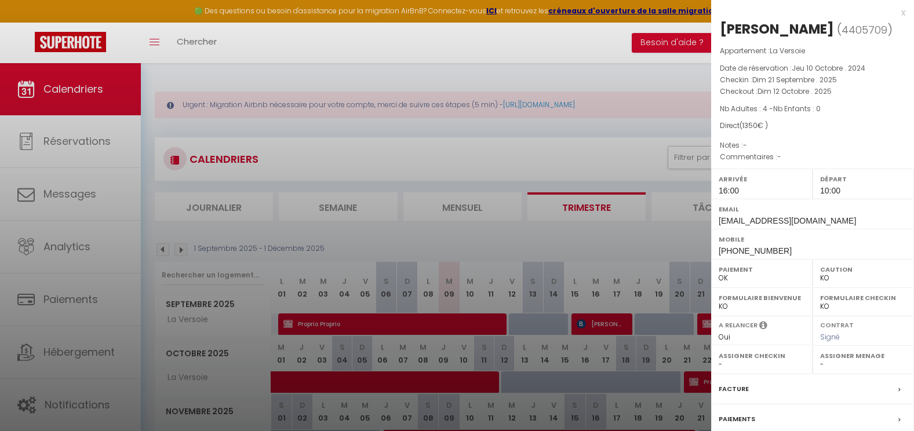
checkbox input "false"
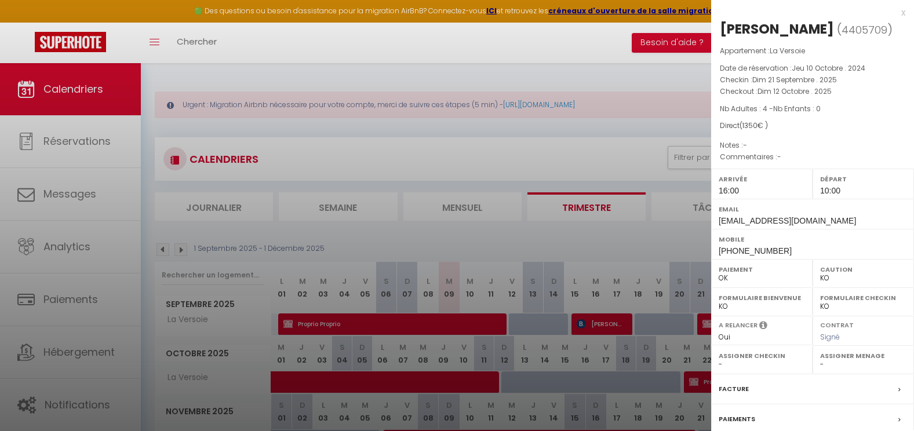
checkbox input "false"
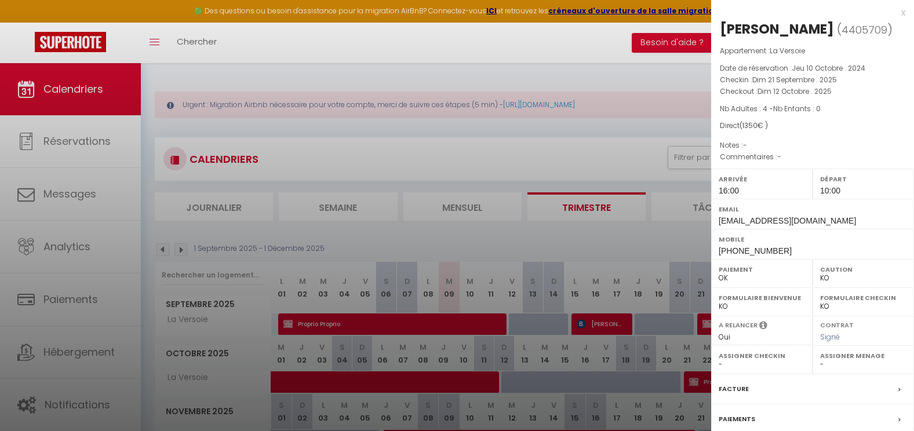
checkbox input "false"
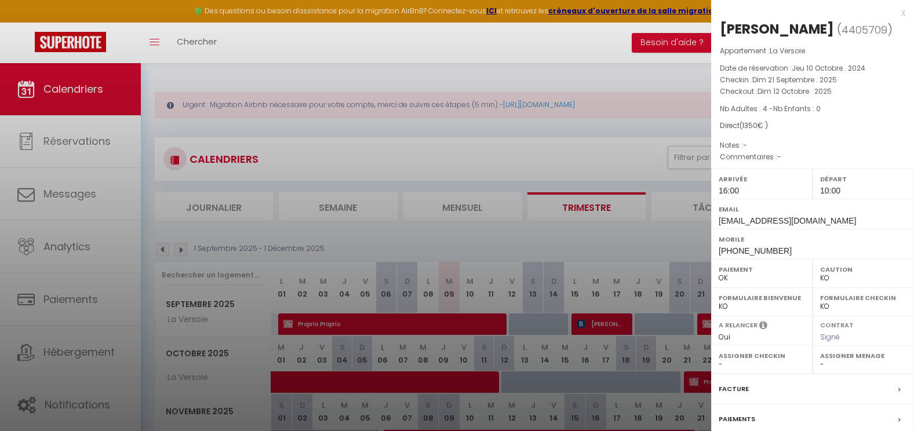
checkbox input "false"
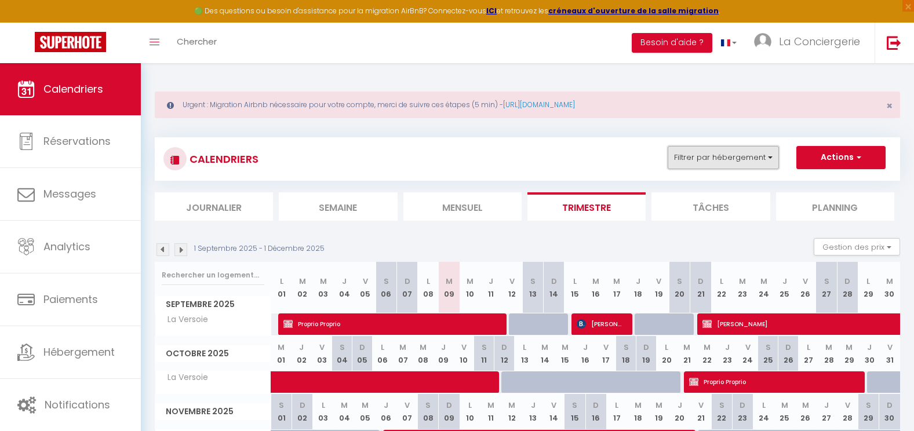
click at [718, 156] on button "Filtrer par hébergement" at bounding box center [723, 157] width 111 height 23
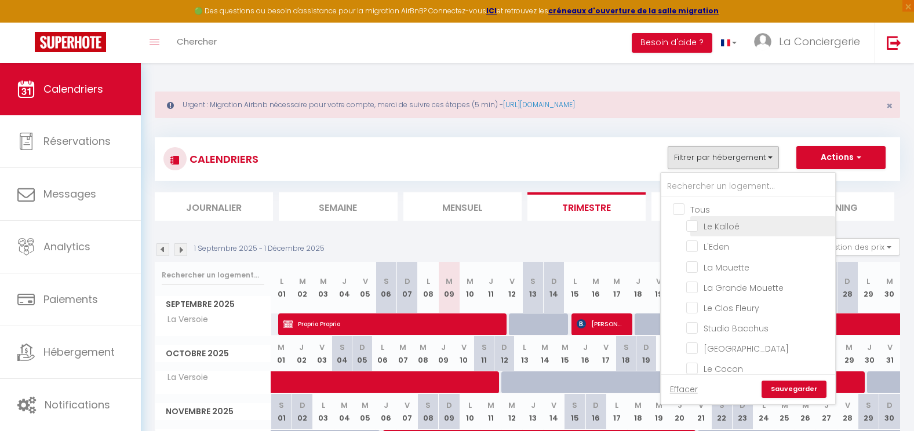
click at [693, 227] on input "Le Kalloé" at bounding box center [759, 226] width 145 height 12
checkbox input "true"
checkbox input "false"
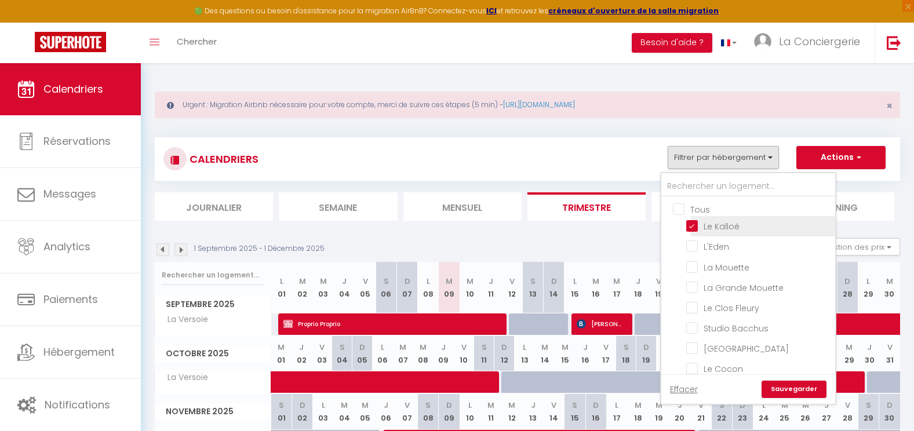
checkbox input "false"
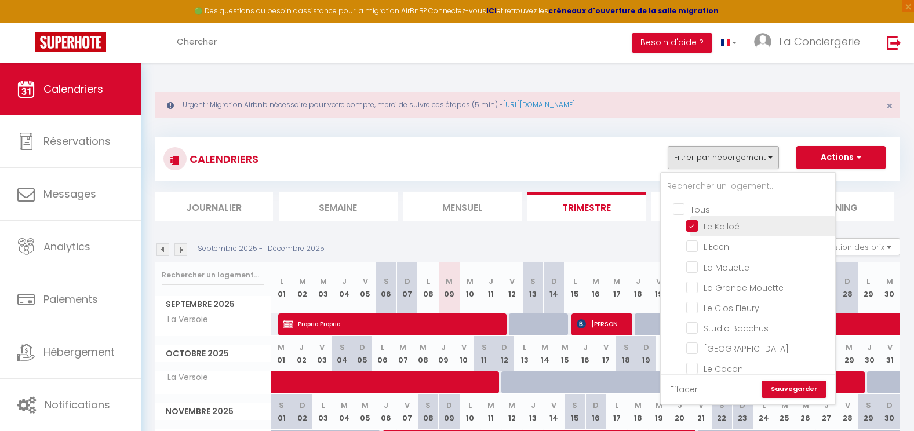
checkbox input "false"
click at [692, 266] on input "La Mouette" at bounding box center [759, 266] width 145 height 12
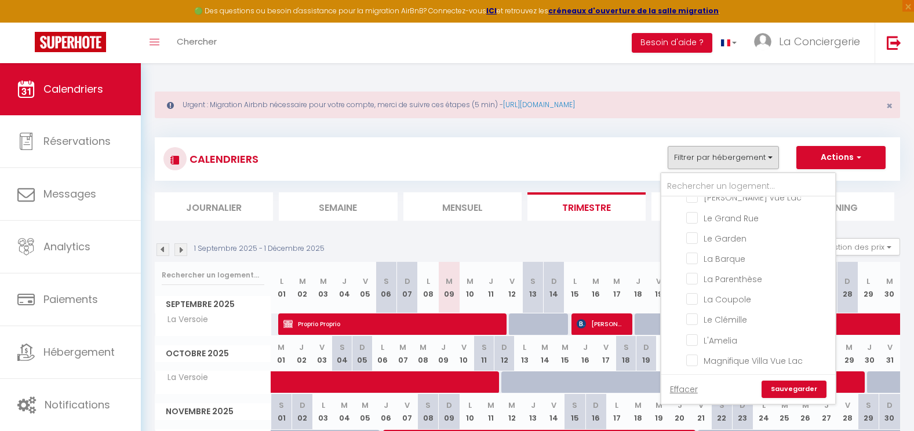
scroll to position [394, 0]
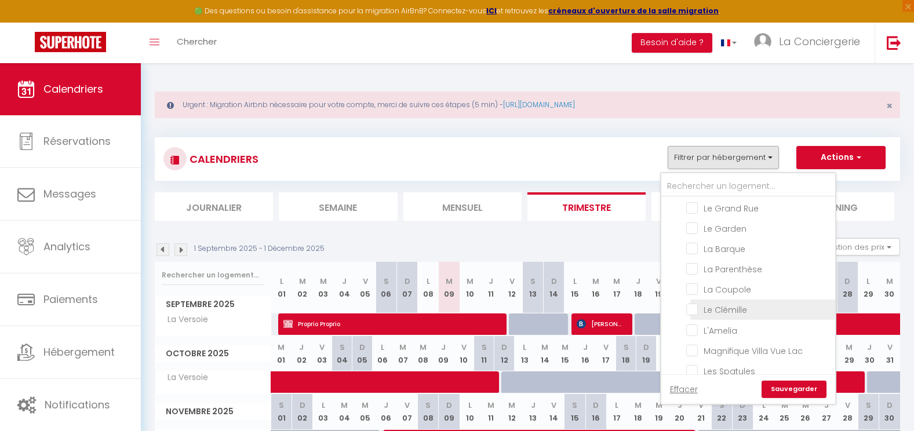
click at [695, 303] on input "Le Clémille" at bounding box center [759, 309] width 145 height 12
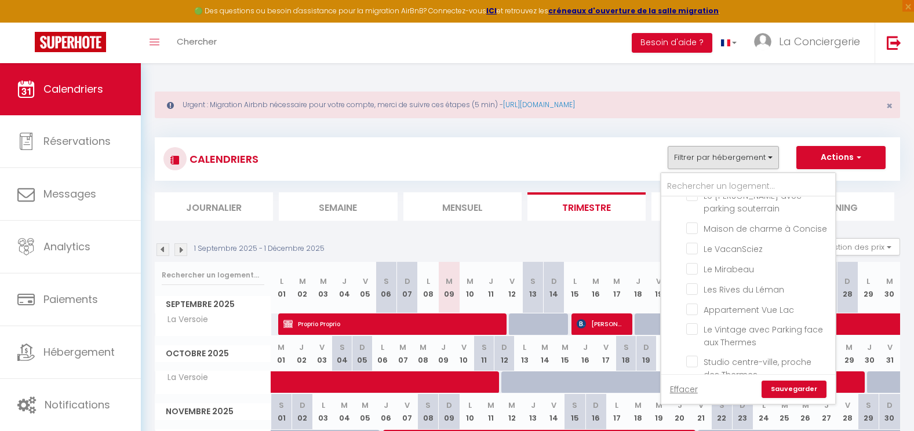
scroll to position [687, 0]
click at [789, 389] on link "Sauvegarder" at bounding box center [794, 389] width 65 height 17
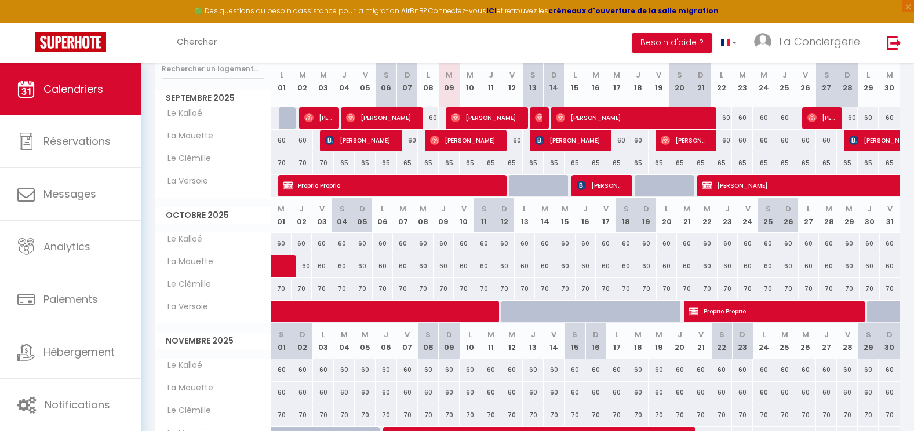
scroll to position [206, 0]
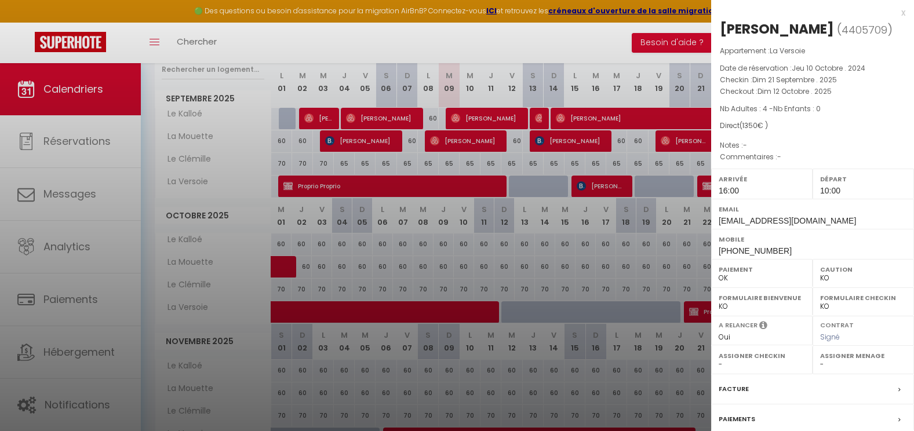
click at [178, 257] on div at bounding box center [457, 215] width 914 height 431
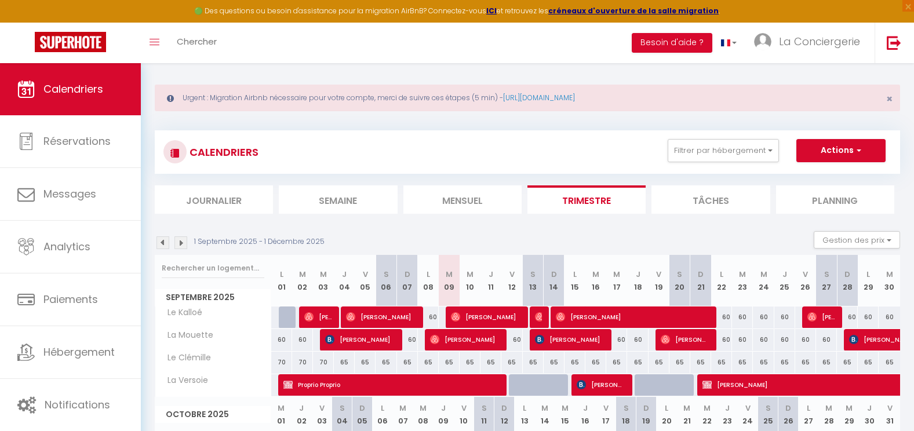
scroll to position [0, 0]
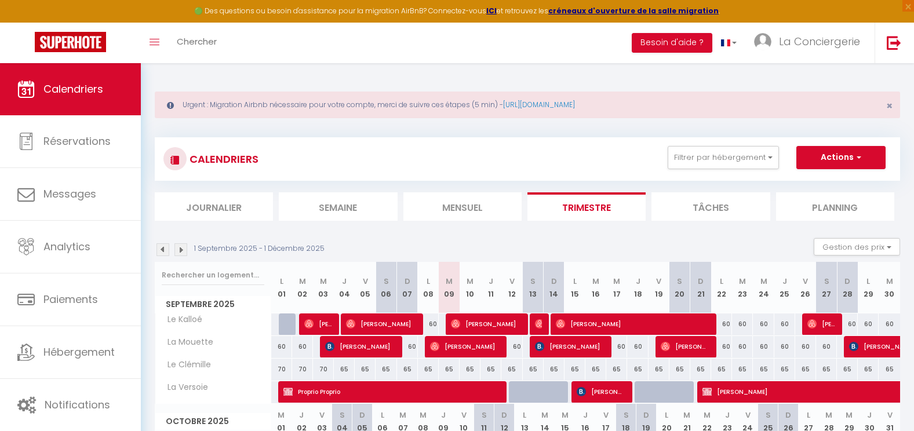
click at [184, 249] on img at bounding box center [181, 250] width 13 height 13
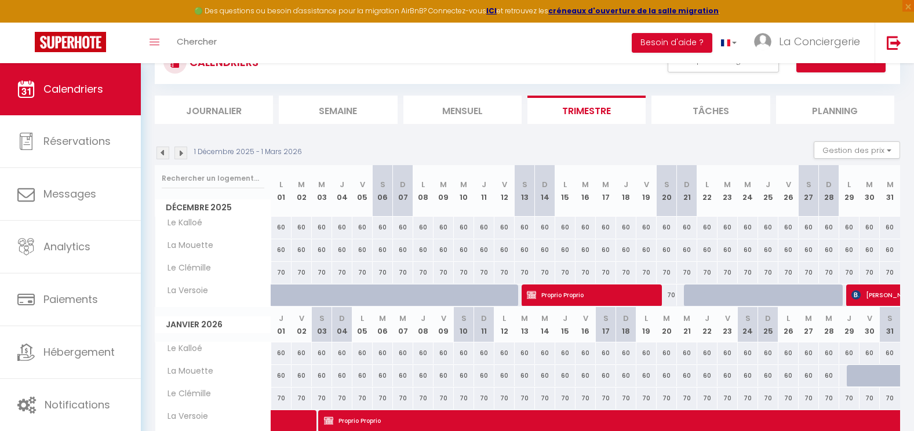
scroll to position [61, 0]
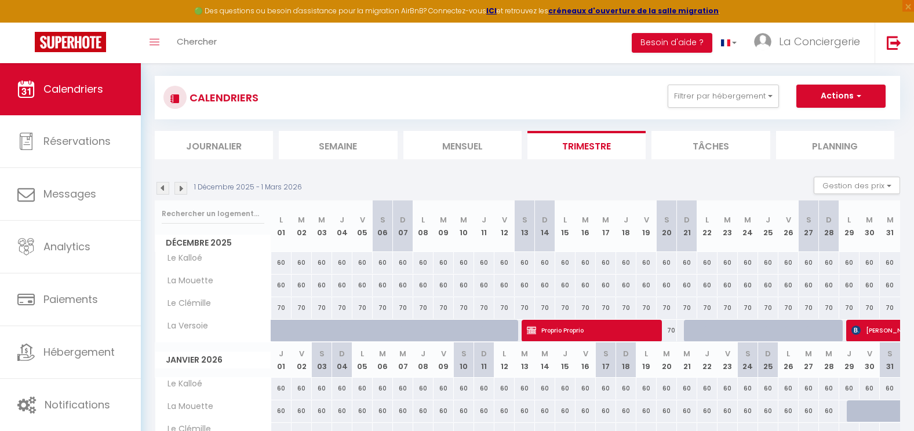
click at [179, 191] on img at bounding box center [181, 188] width 13 height 13
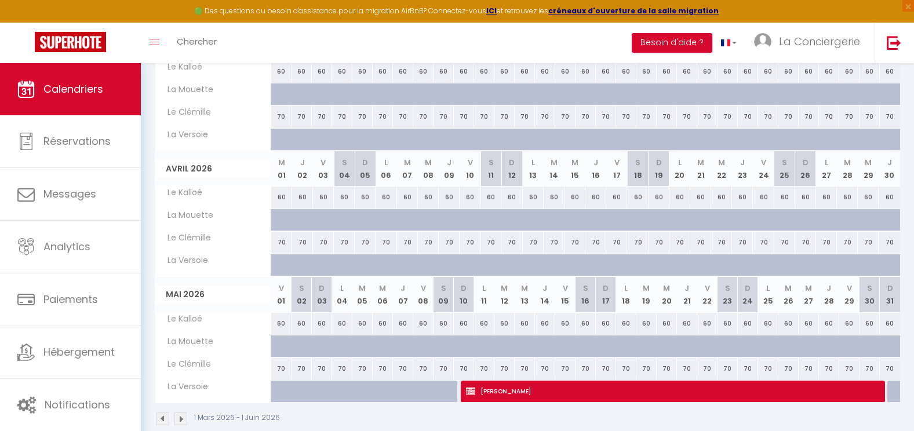
scroll to position [270, 0]
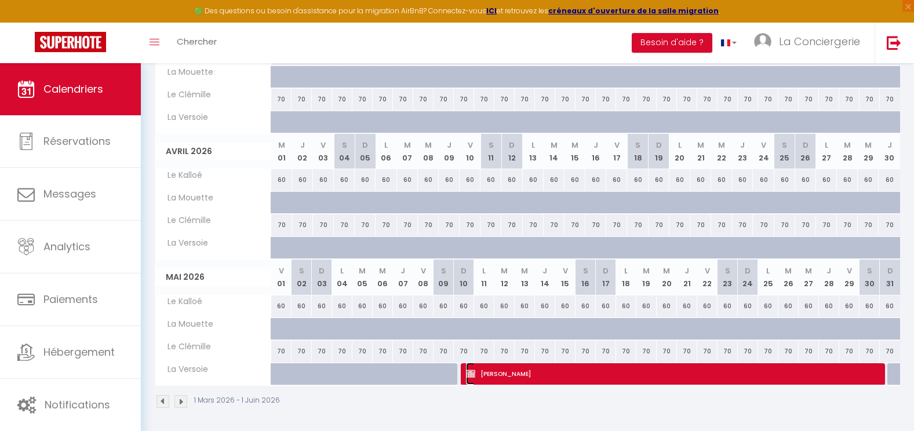
click at [618, 370] on span "[PERSON_NAME]" at bounding box center [672, 374] width 413 height 22
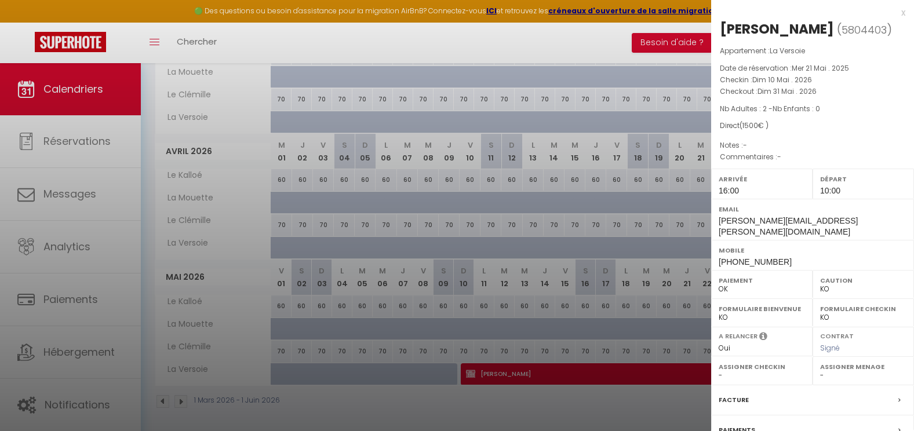
click at [609, 407] on div at bounding box center [457, 215] width 914 height 431
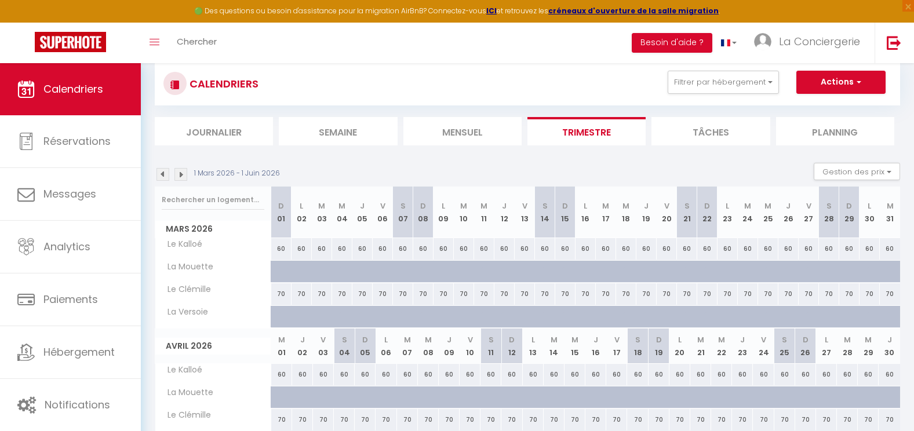
scroll to position [0, 0]
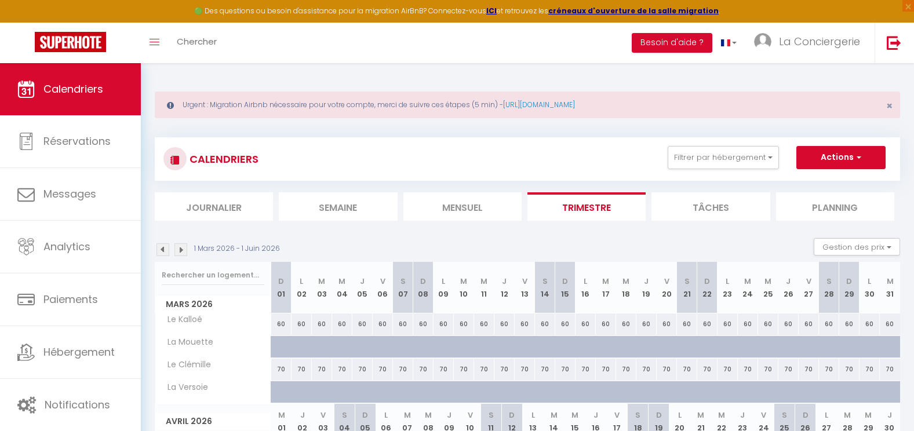
click at [164, 254] on img at bounding box center [163, 250] width 13 height 13
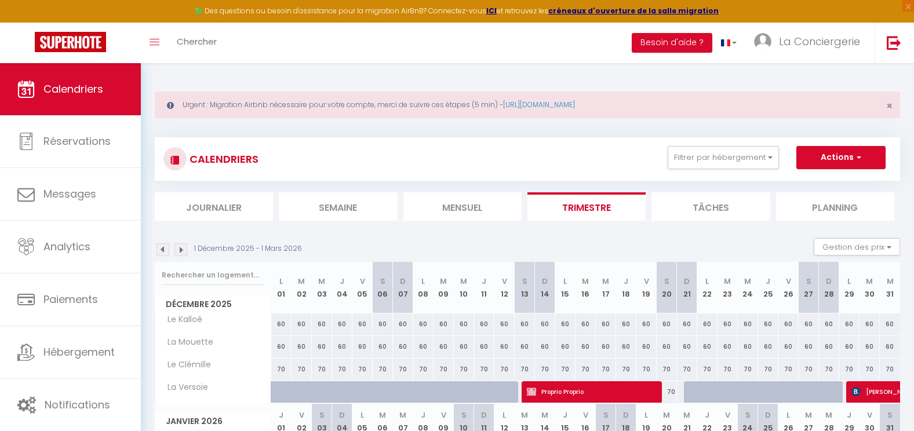
click at [164, 254] on img at bounding box center [163, 250] width 13 height 13
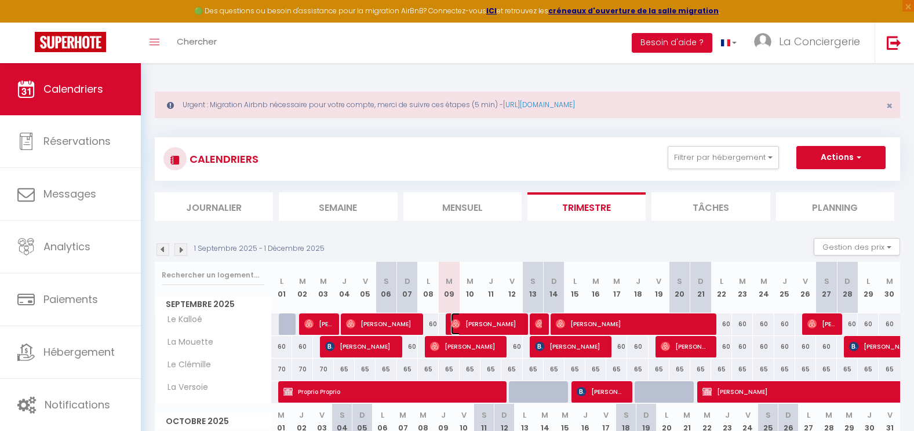
click at [513, 321] on span "[PERSON_NAME]" at bounding box center [486, 324] width 70 height 22
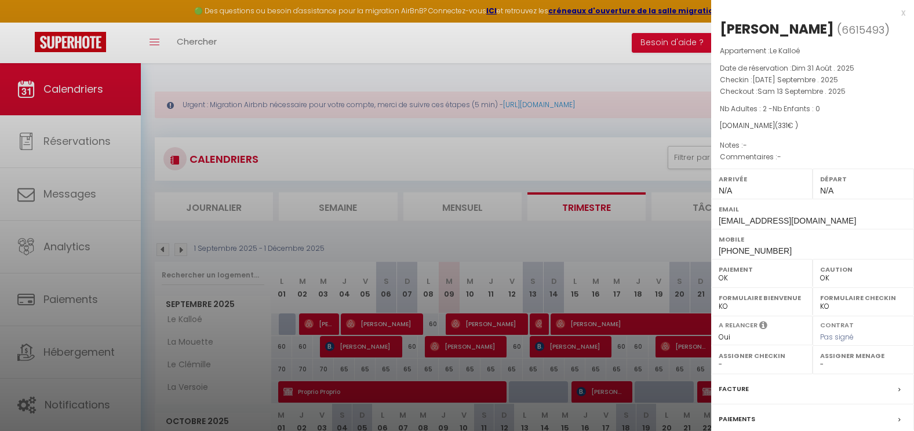
click at [451, 233] on div at bounding box center [457, 215] width 914 height 431
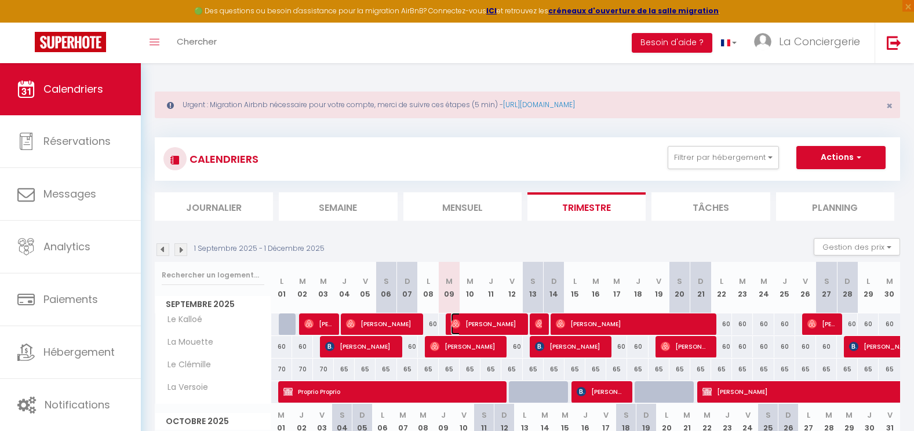
click at [486, 322] on span "[PERSON_NAME]" at bounding box center [486, 324] width 70 height 22
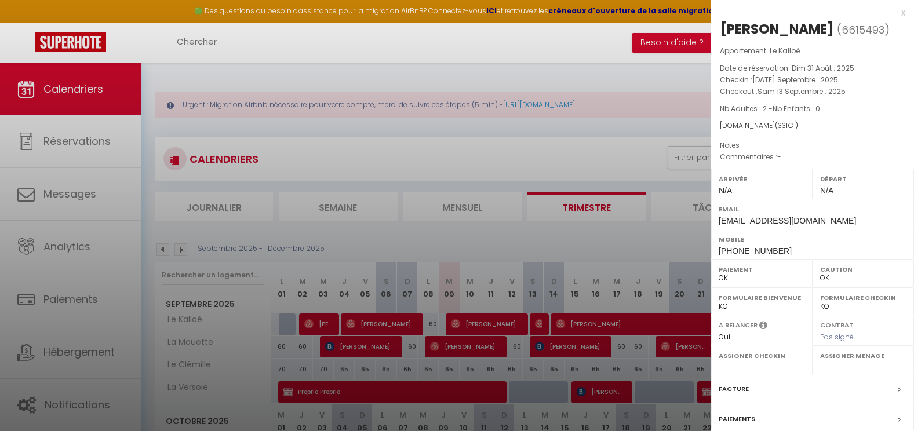
click at [572, 156] on div at bounding box center [457, 215] width 914 height 431
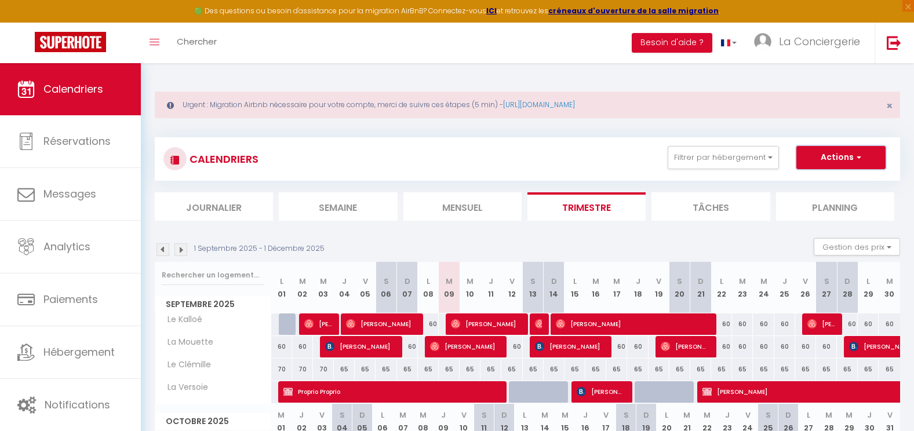
click at [839, 157] on button "Actions" at bounding box center [841, 157] width 89 height 23
click at [831, 182] on link "Nouvelle réservation" at bounding box center [829, 184] width 101 height 17
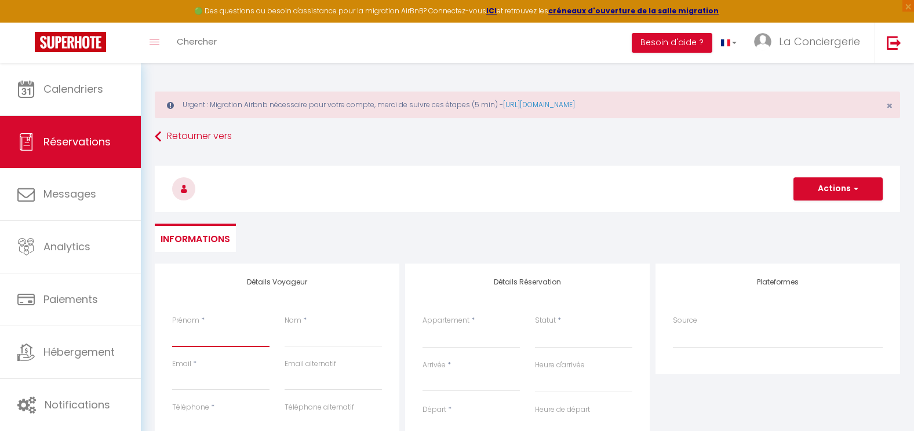
click at [197, 332] on input "Prénom" at bounding box center [220, 336] width 97 height 21
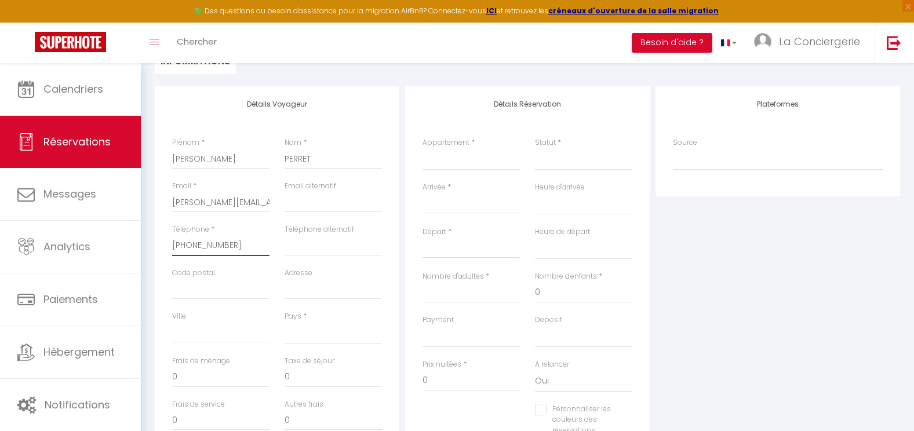
scroll to position [179, 0]
click at [322, 324] on select "[GEOGRAPHIC_DATA] [GEOGRAPHIC_DATA] [GEOGRAPHIC_DATA] [GEOGRAPHIC_DATA] [GEOGRA…" at bounding box center [333, 332] width 97 height 22
click at [322, 336] on select "[GEOGRAPHIC_DATA] [GEOGRAPHIC_DATA] [GEOGRAPHIC_DATA] [GEOGRAPHIC_DATA] [GEOGRA…" at bounding box center [333, 332] width 97 height 22
click at [475, 161] on select "Le Kalloé L'Eden La Mouette La Grande Mouette Le Clos [PERSON_NAME] Studio Bacc…" at bounding box center [471, 158] width 97 height 22
click at [423, 147] on select "Le Kalloé L'Eden La Mouette La Grande Mouette Le Clos [PERSON_NAME] Studio Bacc…" at bounding box center [471, 158] width 97 height 22
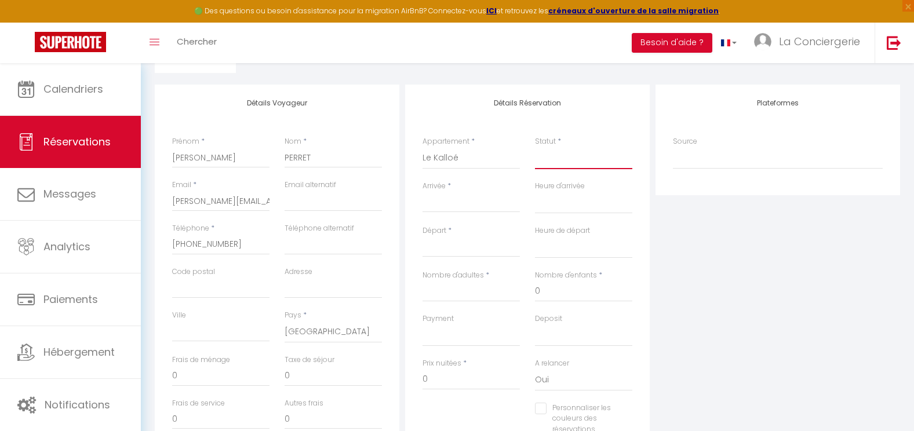
click at [561, 152] on select "Confirmé Non Confirmé [PERSON_NAME] par le voyageur No Show Request" at bounding box center [583, 158] width 97 height 22
click at [566, 161] on select "Confirmé Non Confirmé [PERSON_NAME] par le voyageur No Show Request" at bounding box center [583, 158] width 97 height 22
click at [535, 147] on select "Confirmé Non Confirmé [PERSON_NAME] par le voyageur No Show Request" at bounding box center [583, 158] width 97 height 22
click at [471, 199] on input "Arrivée" at bounding box center [471, 203] width 97 height 15
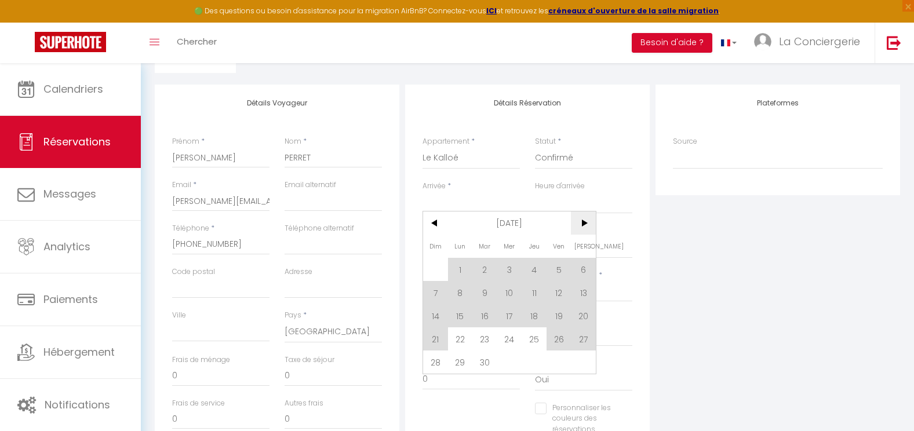
click at [582, 224] on span ">" at bounding box center [583, 223] width 25 height 23
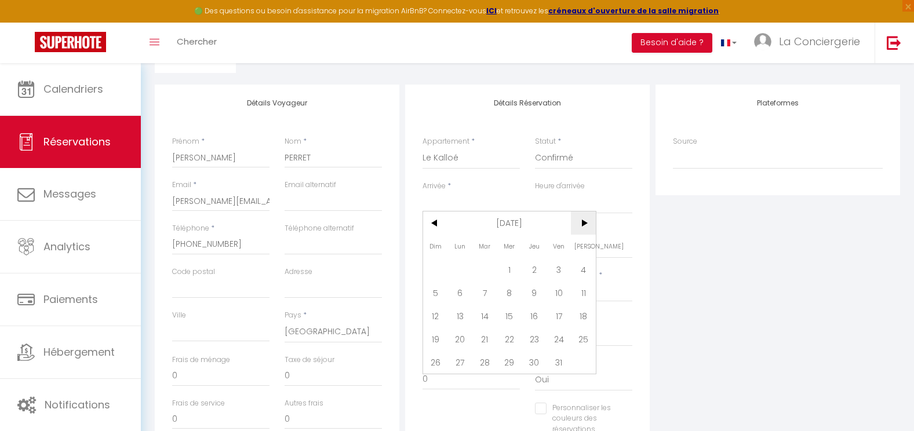
click at [583, 220] on span ">" at bounding box center [583, 223] width 25 height 23
click at [581, 269] on span "1" at bounding box center [583, 269] width 25 height 23
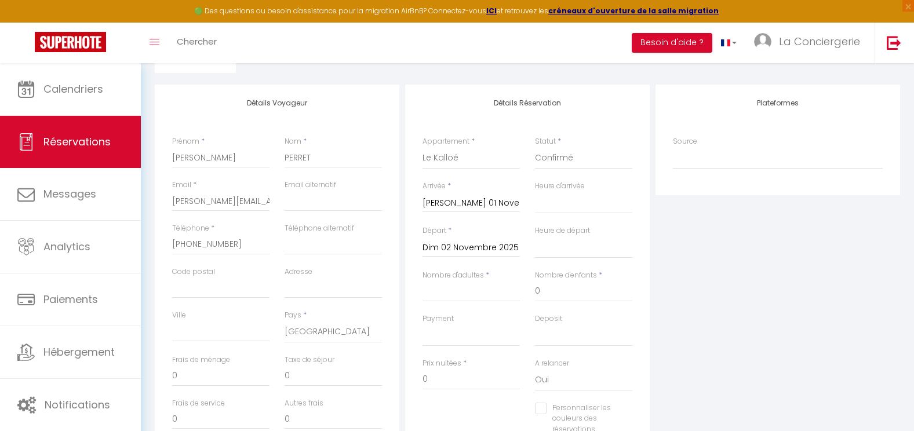
click at [486, 244] on input "Dim 02 Novembre 2025" at bounding box center [471, 248] width 97 height 15
click at [437, 423] on span "30" at bounding box center [435, 429] width 25 height 23
click at [581, 202] on select "00:00 00:30 01:00 01:30 02:00 02:30 03:00 03:30 04:00 04:30 05:00 05:30 06:00 0…" at bounding box center [583, 203] width 97 height 22
click at [535, 192] on select "00:00 00:30 01:00 01:30 02:00 02:30 03:00 03:30 04:00 04:30 05:00 05:30 06:00 0…" at bounding box center [583, 203] width 97 height 22
click at [564, 245] on select "00:00 00:30 01:00 01:30 02:00 02:30 03:00 03:30 04:00 04:30 05:00 05:30 06:00 0…" at bounding box center [583, 248] width 97 height 22
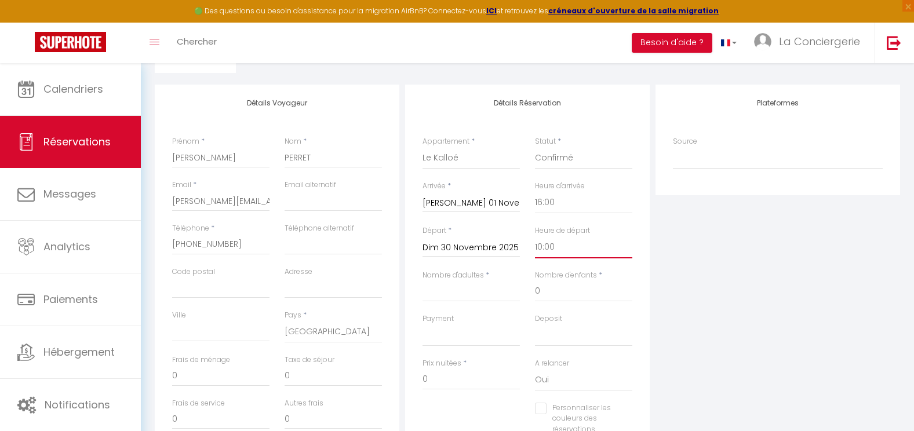
click at [535, 237] on select "00:00 00:30 01:00 01:30 02:00 02:30 03:00 03:30 04:00 04:30 05:00 05:30 06:00 0…" at bounding box center [583, 248] width 97 height 22
click at [474, 293] on input "Nombre d'adultes" at bounding box center [471, 291] width 97 height 21
click at [427, 384] on input "1740" at bounding box center [471, 379] width 97 height 21
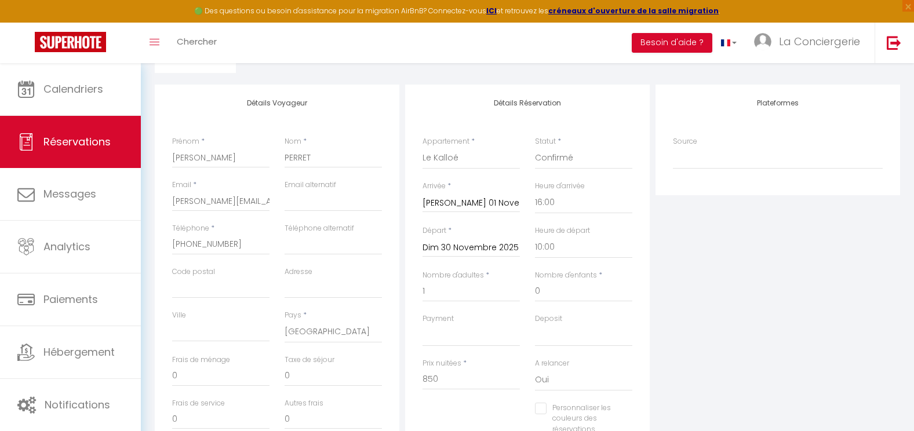
click at [768, 369] on div "Plateformes Source Direct [DOMAIN_NAME] [DOMAIN_NAME] Chalet montagne Expedia G…" at bounding box center [778, 292] width 251 height 415
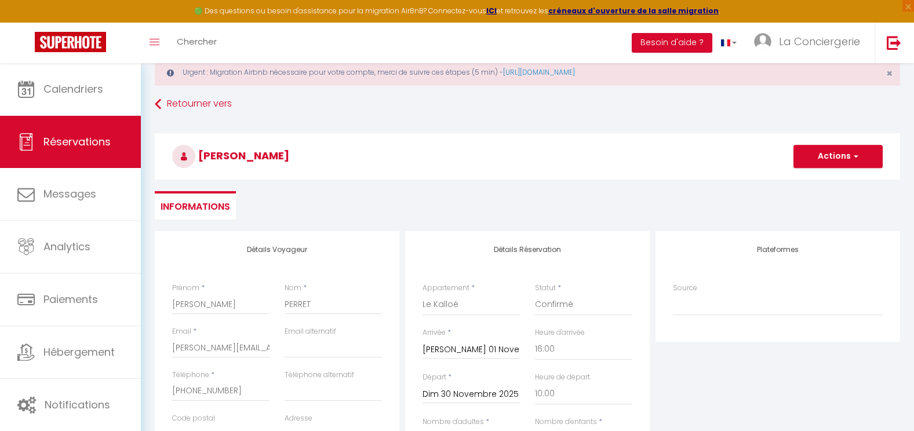
scroll to position [0, 0]
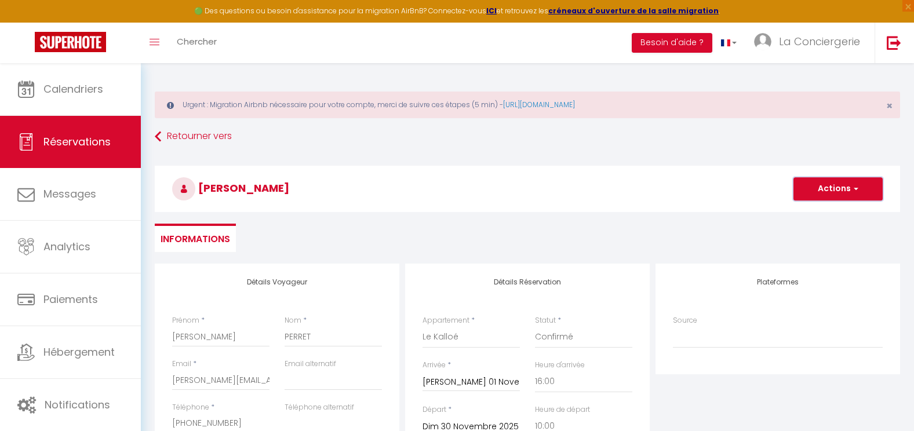
click at [844, 194] on button "Actions" at bounding box center [838, 188] width 89 height 23
click at [804, 214] on link "Enregistrer" at bounding box center [827, 214] width 92 height 15
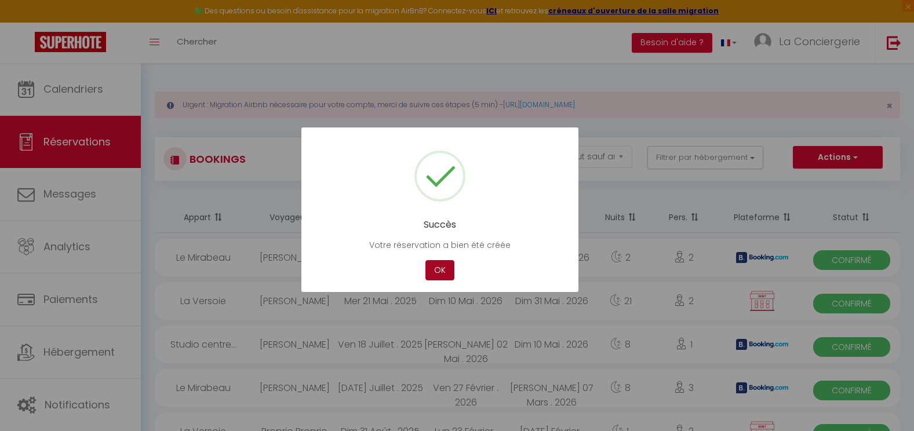
click at [433, 271] on button "OK" at bounding box center [440, 270] width 29 height 20
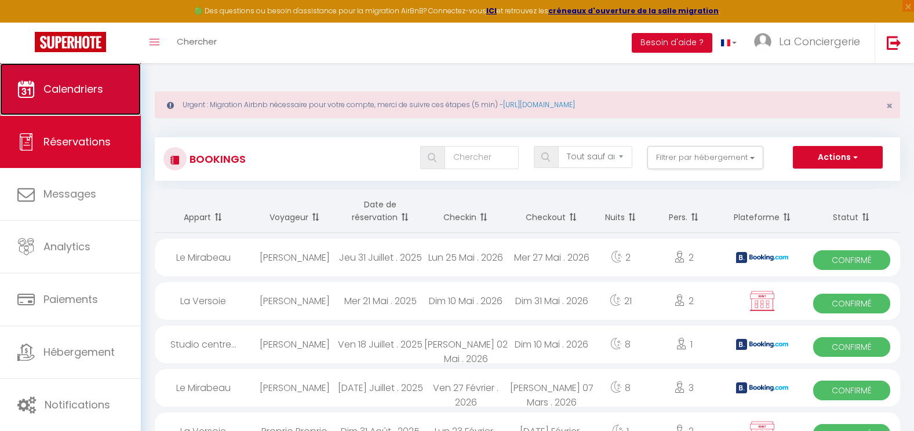
click at [68, 99] on link "Calendriers" at bounding box center [70, 89] width 141 height 52
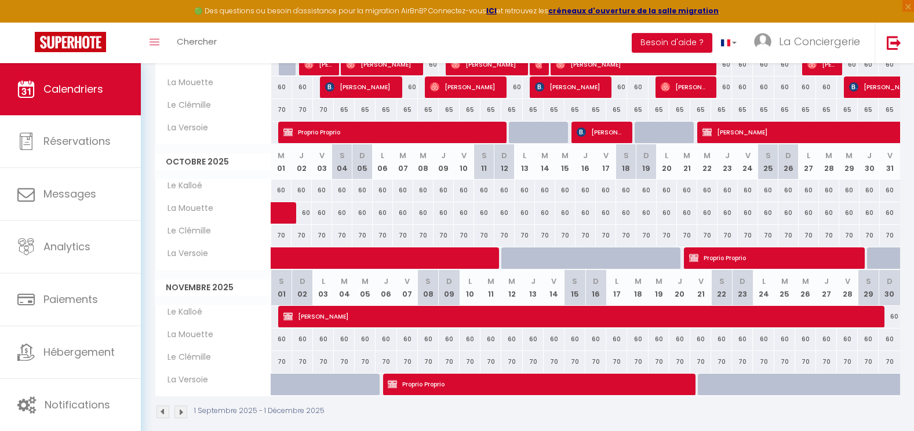
scroll to position [264, 0]
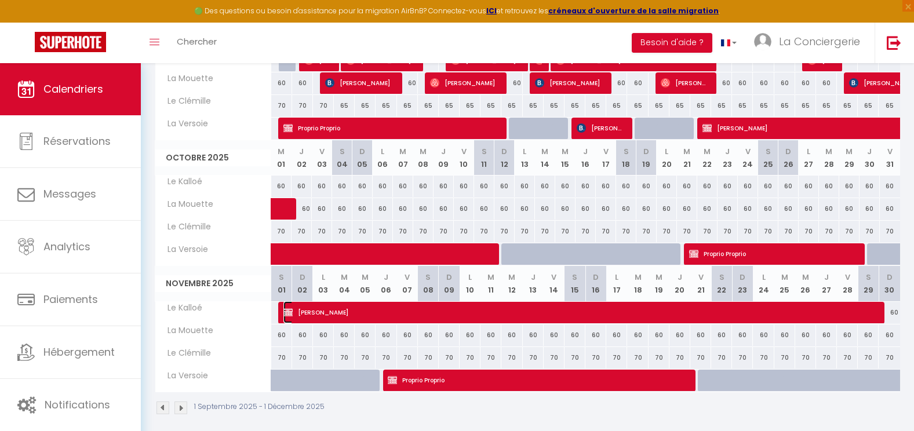
click at [743, 313] on span "[PERSON_NAME]" at bounding box center [579, 313] width 591 height 22
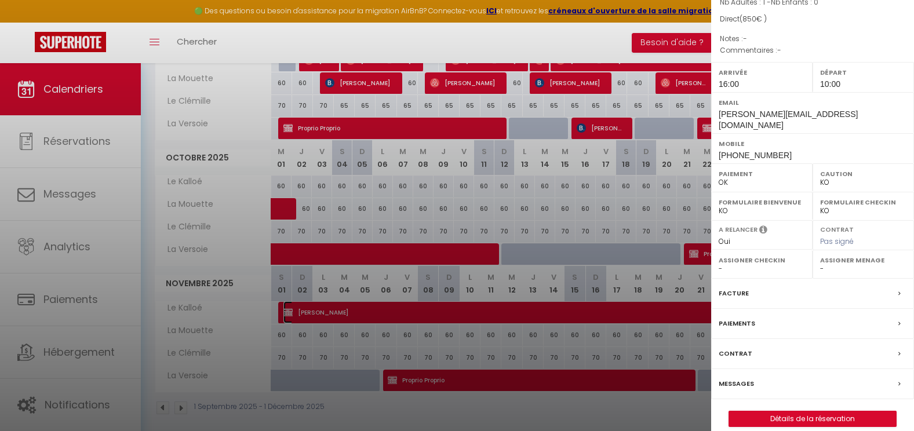
scroll to position [108, 0]
click at [739, 346] on label "Contrat" at bounding box center [736, 352] width 34 height 12
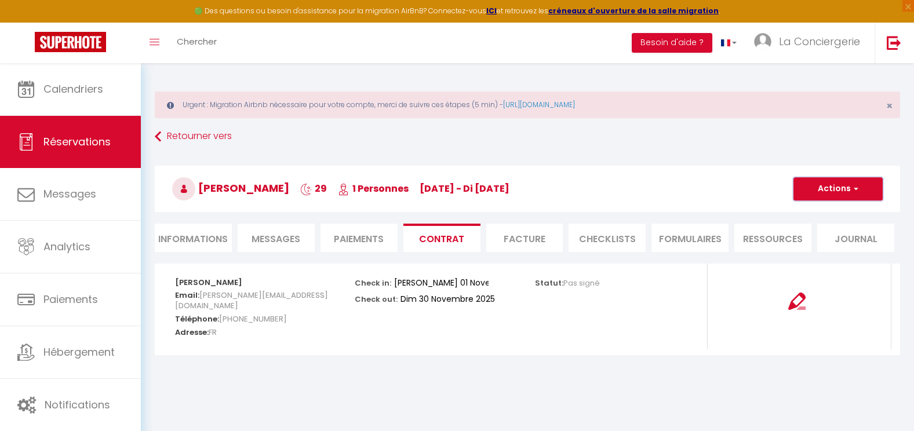
click at [832, 189] on button "Actions" at bounding box center [838, 188] width 89 height 23
click at [816, 232] on link "Envoyer le contrat" at bounding box center [829, 229] width 97 height 15
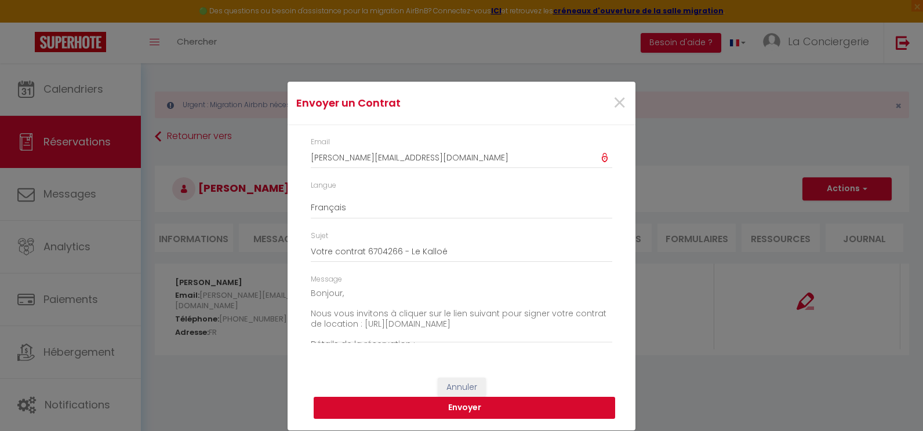
click at [448, 409] on button "Envoyer" at bounding box center [465, 408] width 302 height 22
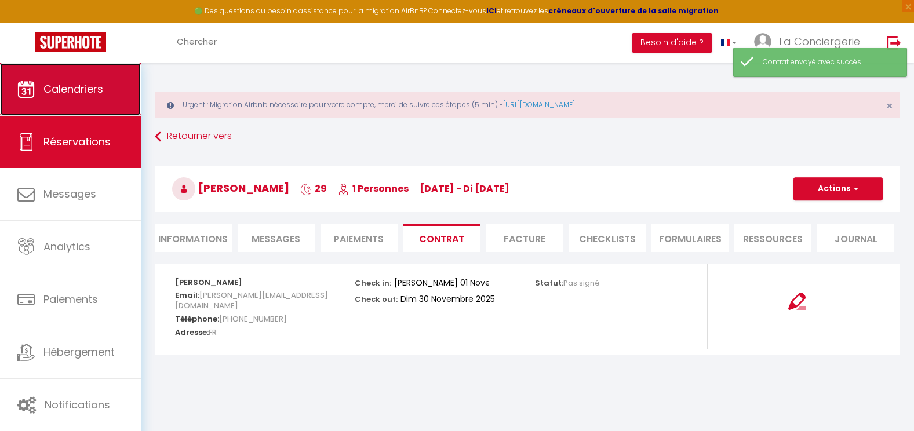
click at [80, 89] on span "Calendriers" at bounding box center [73, 89] width 60 height 14
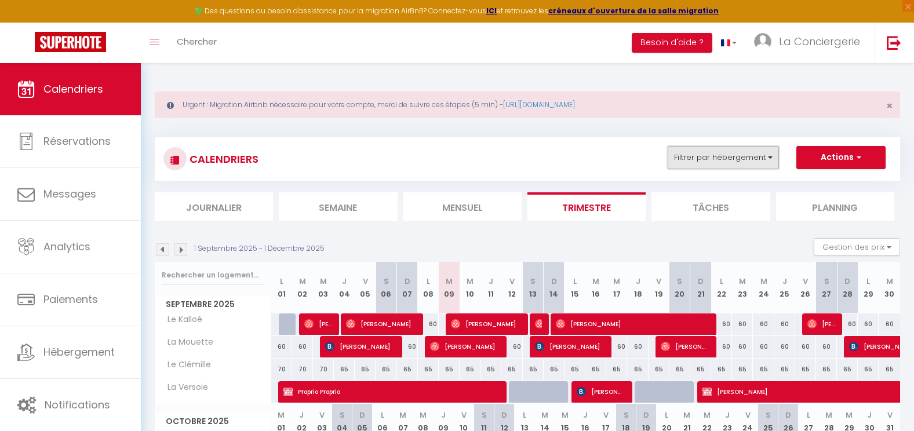
click at [689, 148] on button "Filtrer par hébergement" at bounding box center [723, 157] width 111 height 23
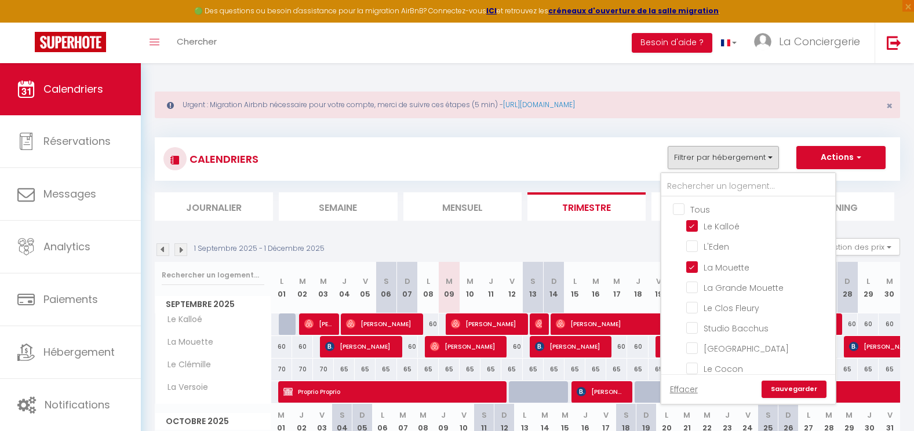
click at [688, 205] on input "Tous" at bounding box center [760, 209] width 174 height 12
click at [803, 387] on link "Sauvegarder" at bounding box center [794, 389] width 65 height 17
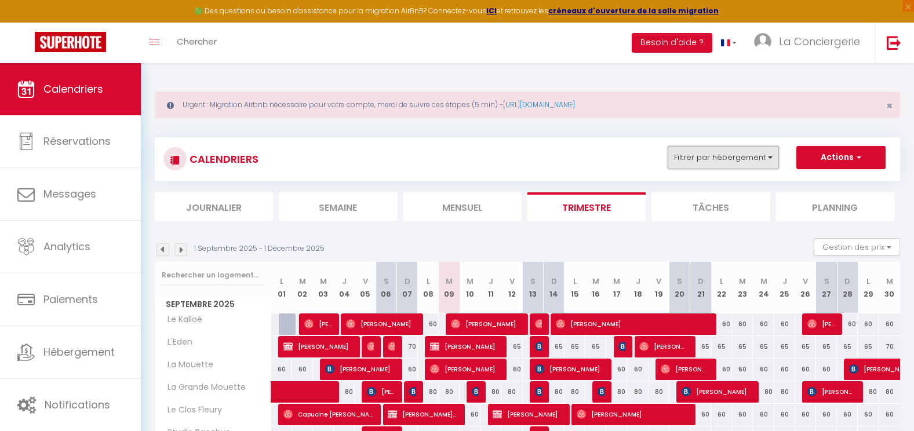
click at [721, 163] on button "Filtrer par hébergement" at bounding box center [723, 157] width 111 height 23
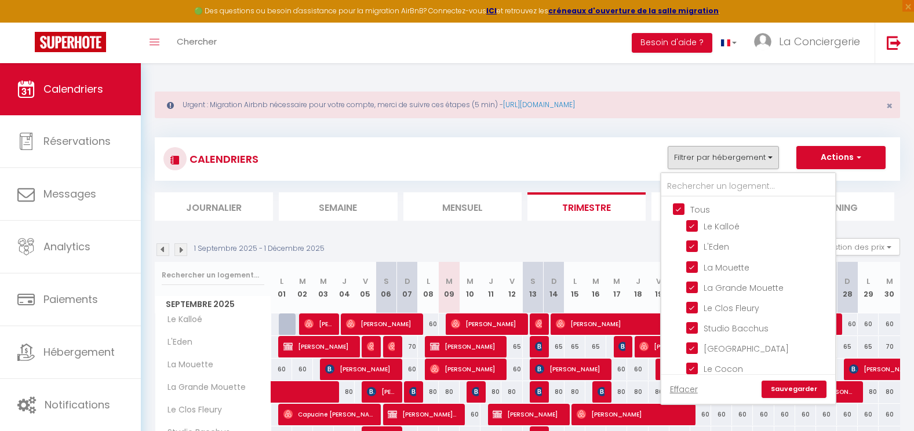
click at [694, 211] on input "Tous" at bounding box center [760, 209] width 174 height 12
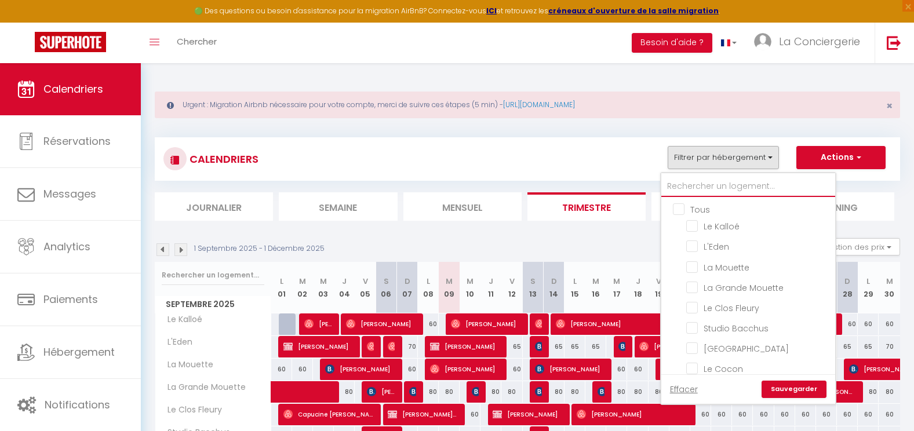
click at [694, 190] on input "text" at bounding box center [749, 186] width 174 height 21
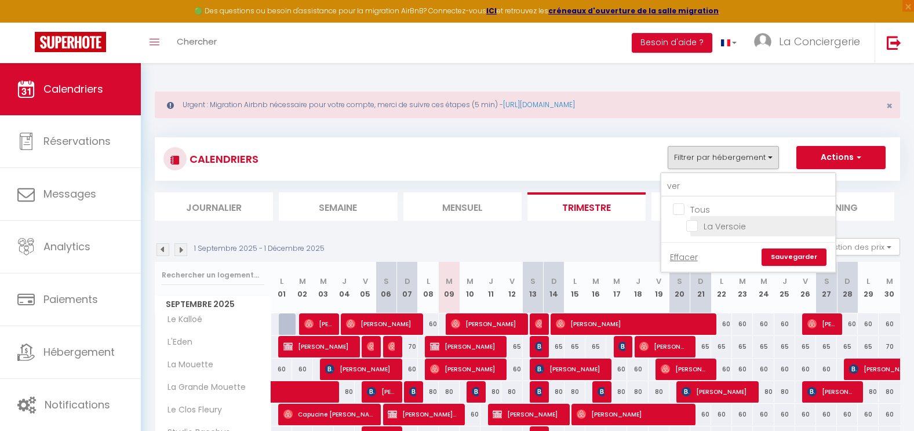
click at [707, 228] on input "La Versoie" at bounding box center [759, 226] width 145 height 12
click at [789, 263] on link "Sauvegarder" at bounding box center [794, 257] width 65 height 17
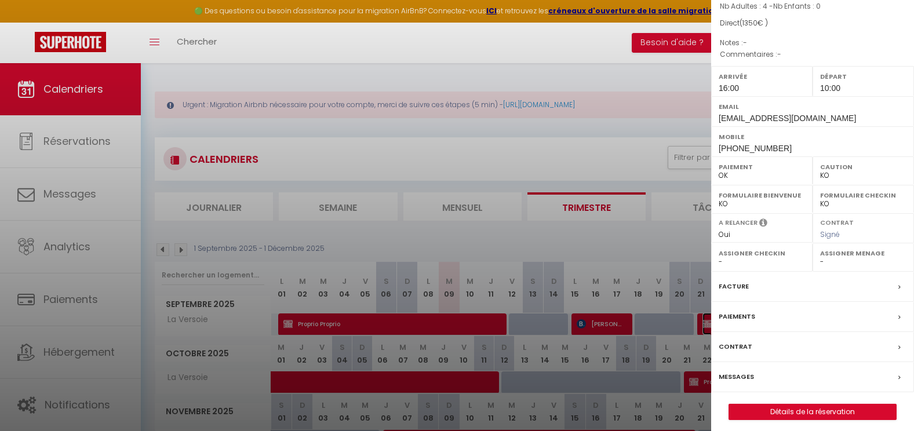
scroll to position [109, 0]
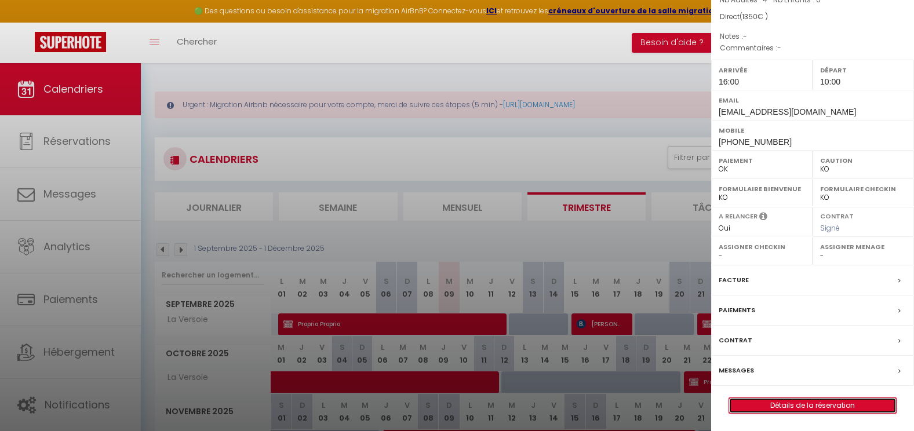
click at [793, 401] on link "Détails de la réservation" at bounding box center [813, 405] width 167 height 15
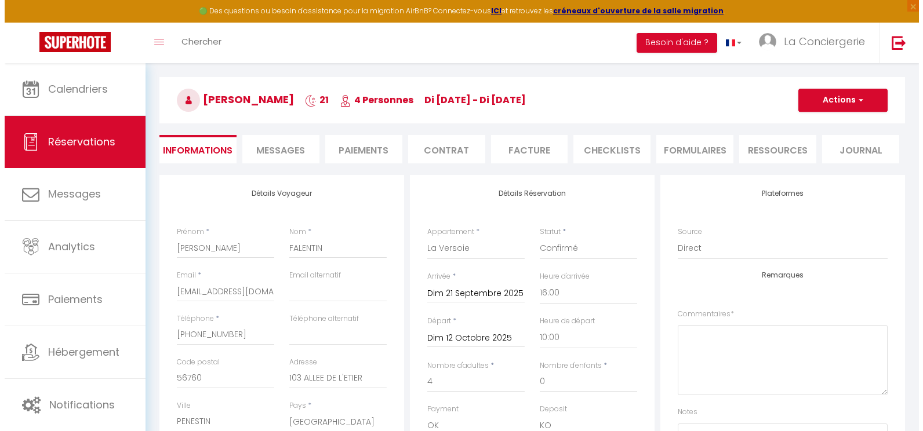
scroll to position [83, 0]
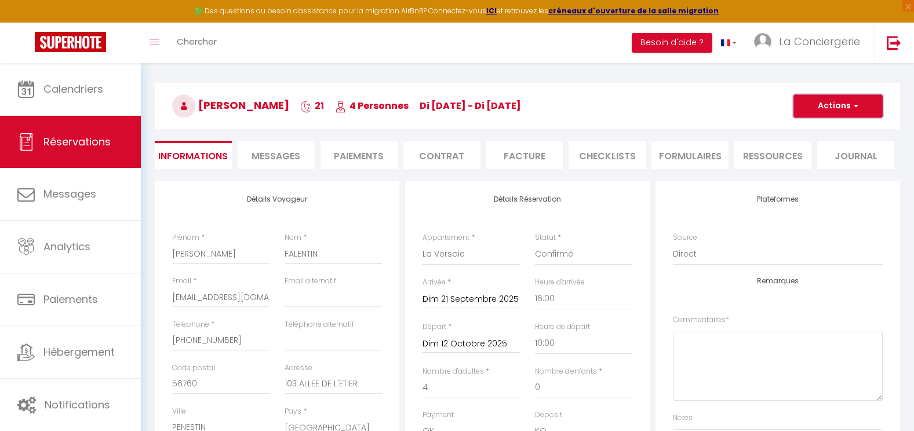
click at [844, 100] on button "Actions" at bounding box center [838, 106] width 89 height 23
click at [810, 166] on link "Supprimer" at bounding box center [827, 161] width 92 height 15
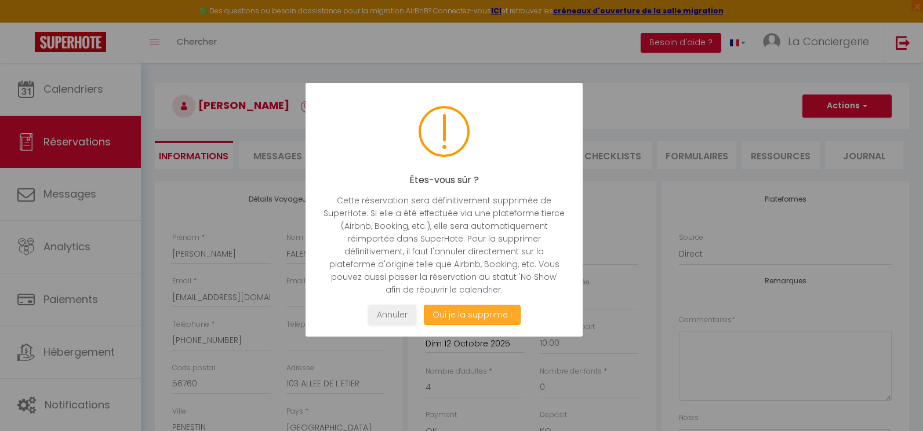
click at [489, 313] on button "Oui je la supprime !" at bounding box center [472, 315] width 97 height 20
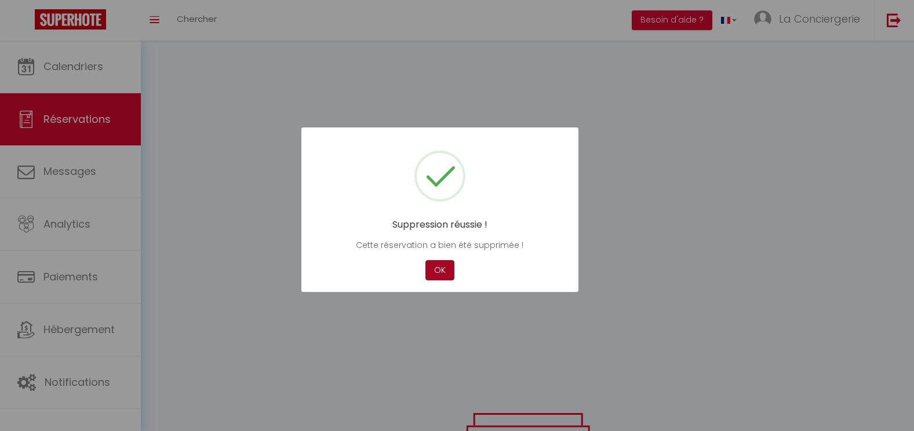
scroll to position [83, 0]
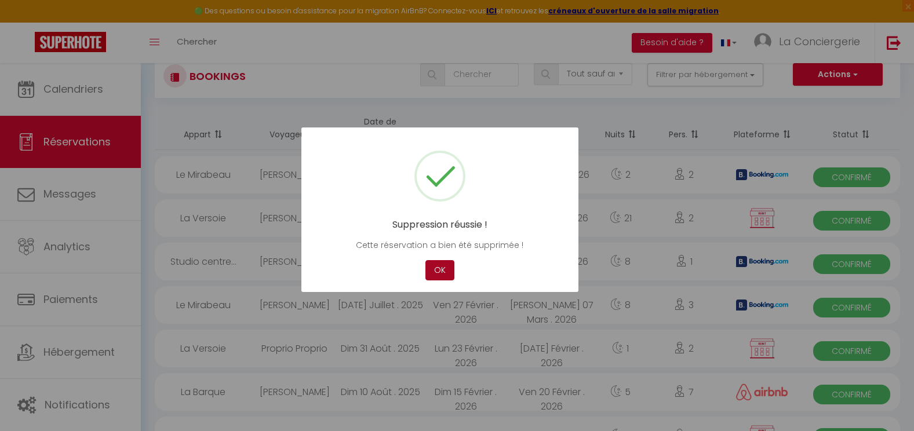
click at [443, 276] on button "OK" at bounding box center [440, 270] width 29 height 20
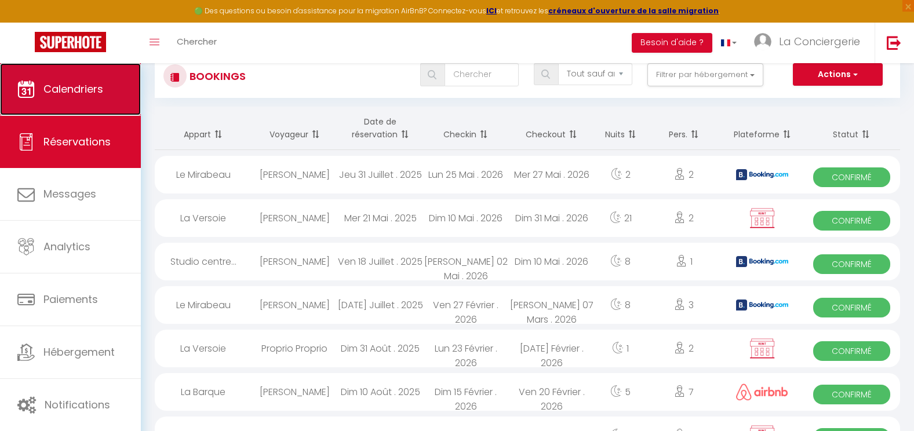
click at [59, 84] on span "Calendriers" at bounding box center [73, 89] width 60 height 14
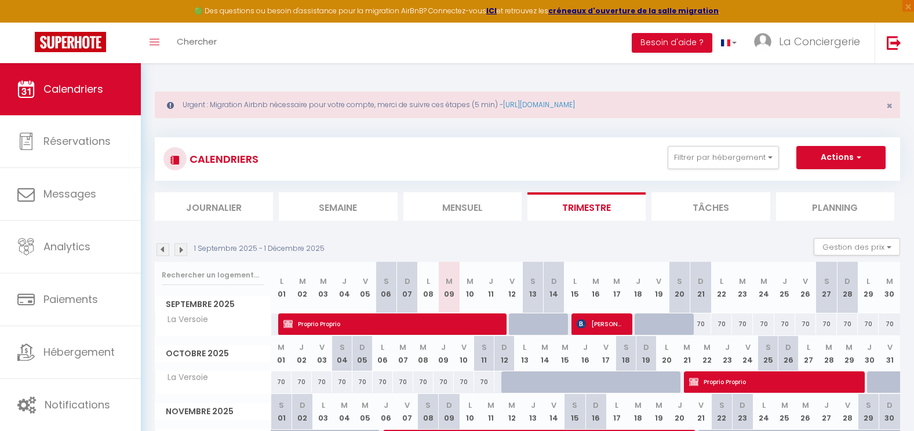
scroll to position [70, 0]
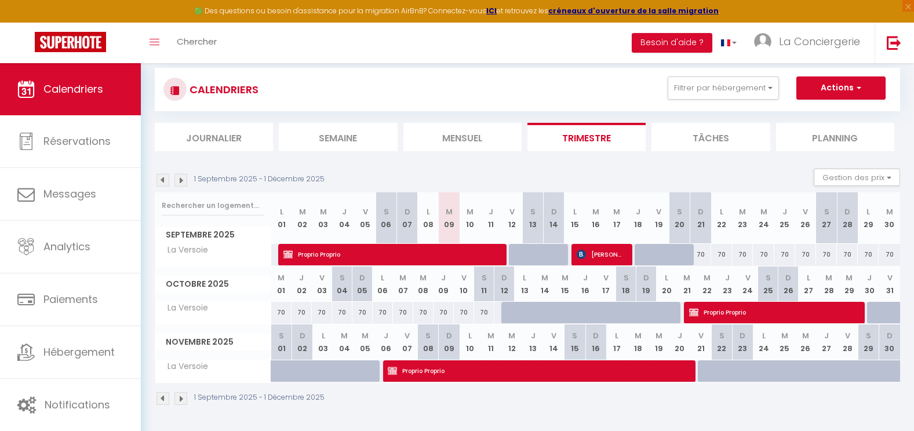
click at [183, 176] on img at bounding box center [181, 180] width 13 height 13
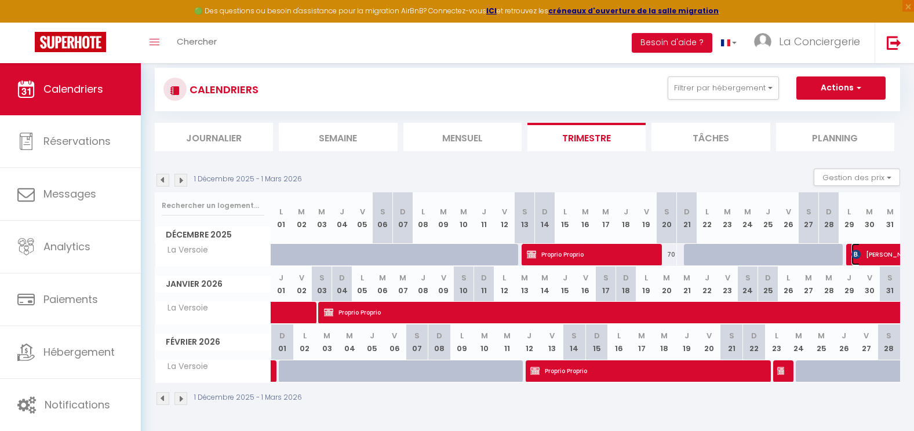
click at [869, 253] on span "[PERSON_NAME]" at bounding box center [918, 255] width 133 height 22
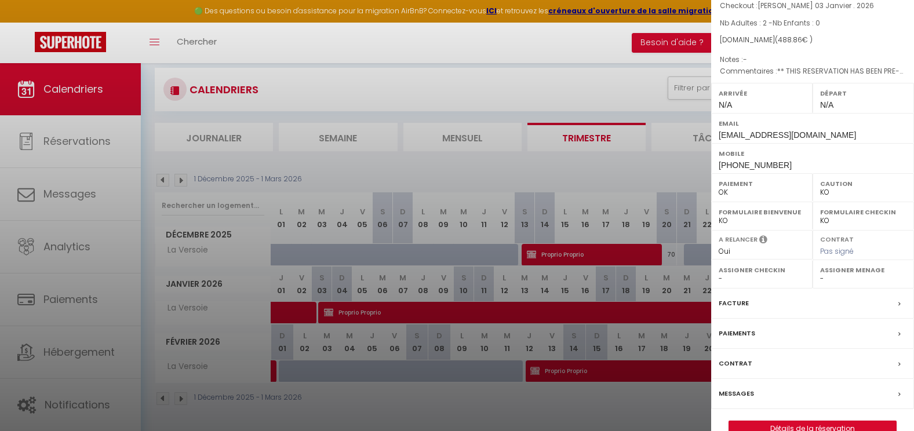
scroll to position [109, 0]
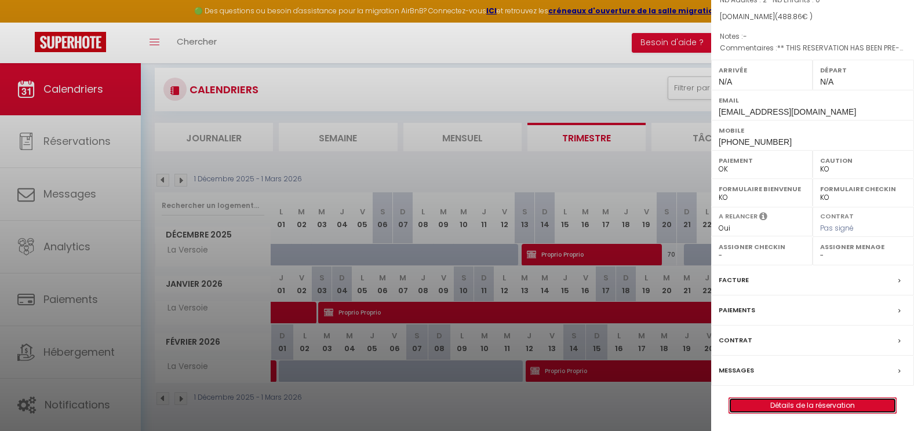
click at [800, 402] on link "Détails de la réservation" at bounding box center [813, 405] width 167 height 15
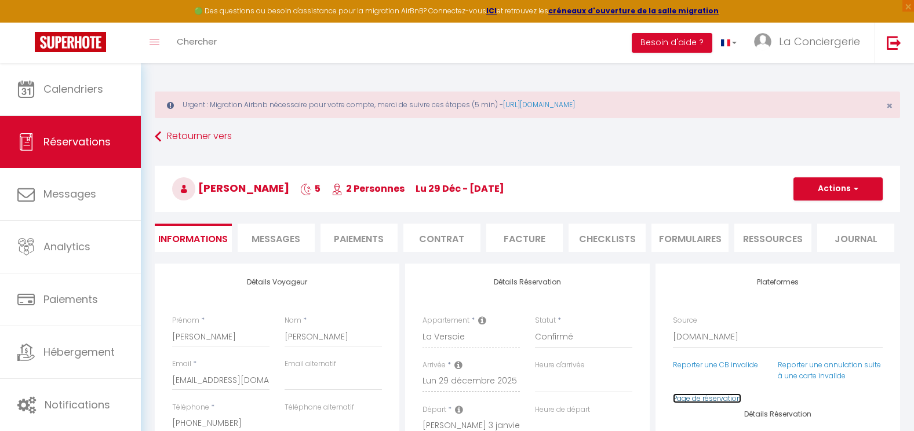
click at [705, 402] on link "Page de réservation" at bounding box center [707, 399] width 68 height 10
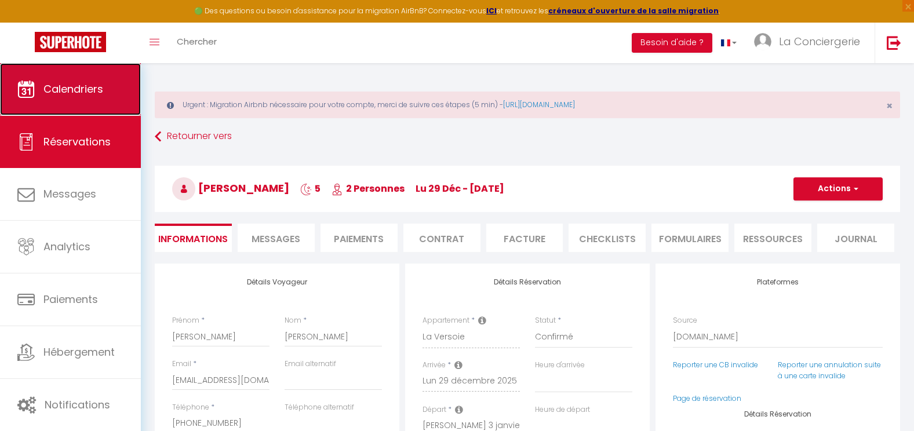
click at [72, 96] on span "Calendriers" at bounding box center [73, 89] width 60 height 14
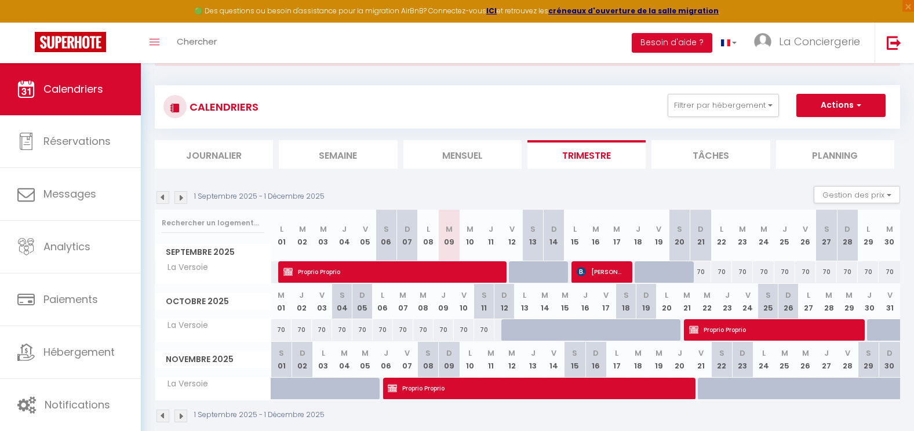
scroll to position [70, 0]
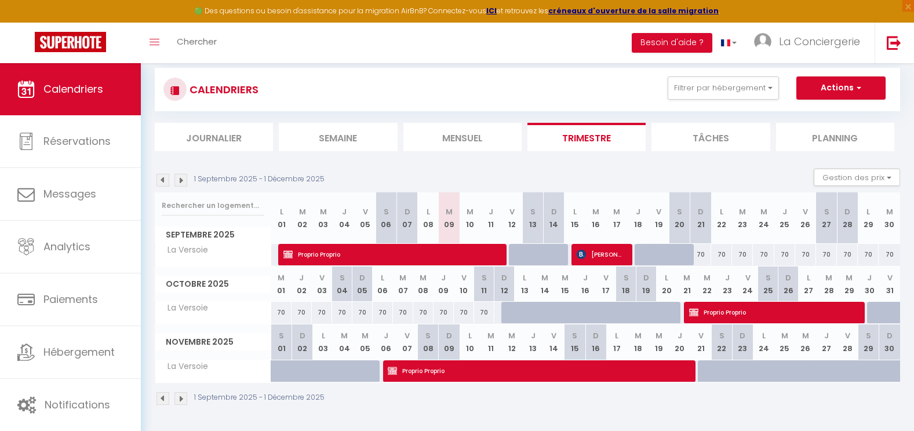
click at [183, 182] on img at bounding box center [181, 180] width 13 height 13
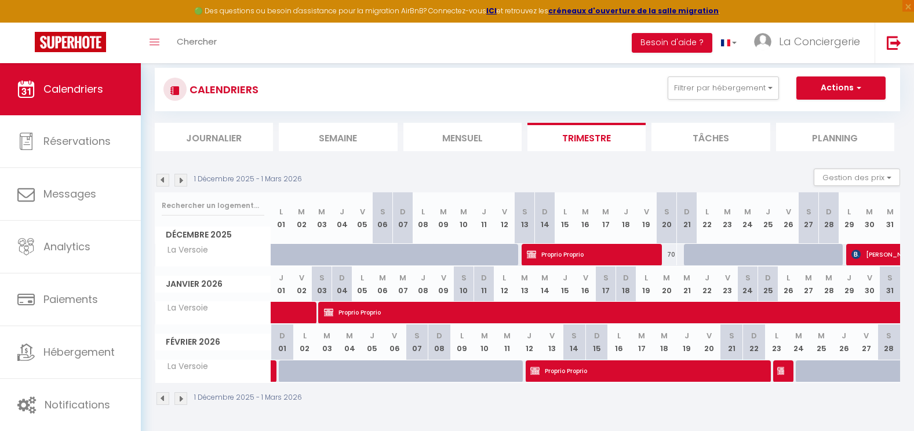
click at [182, 181] on img at bounding box center [181, 180] width 13 height 13
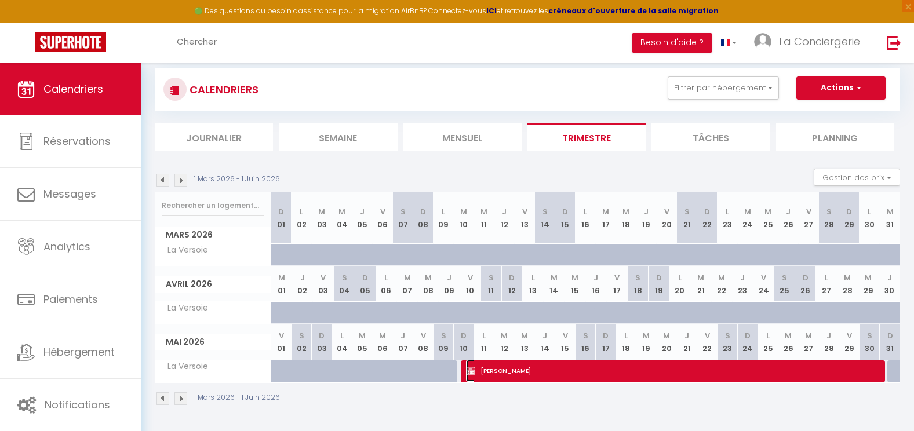
click at [513, 371] on span "[PERSON_NAME]" at bounding box center [672, 371] width 413 height 22
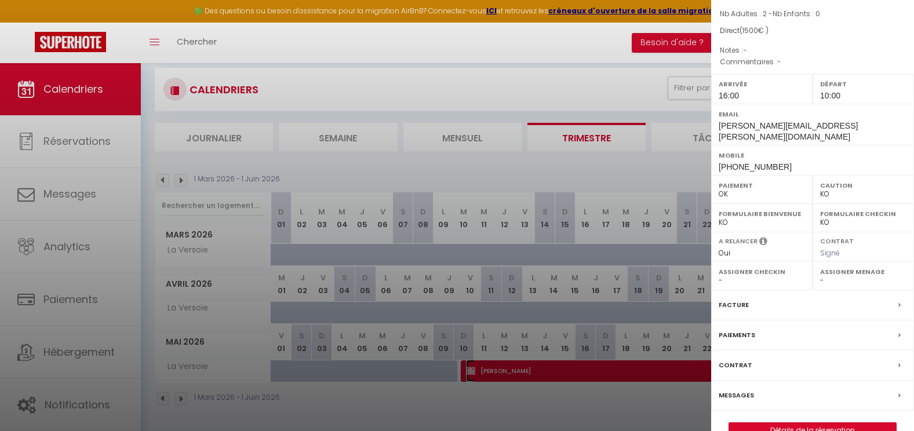
scroll to position [109, 0]
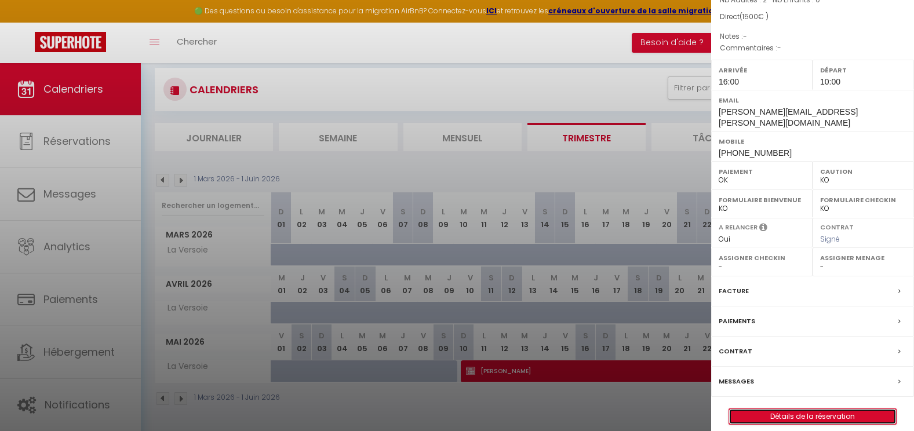
click at [828, 409] on link "Détails de la réservation" at bounding box center [813, 416] width 167 height 15
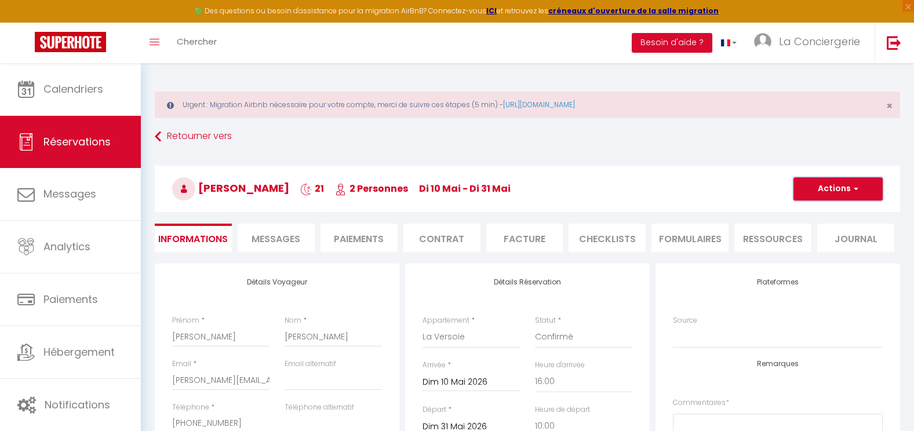
click at [837, 193] on button "Actions" at bounding box center [838, 188] width 89 height 23
click at [806, 247] on link "Supprimer" at bounding box center [827, 244] width 92 height 15
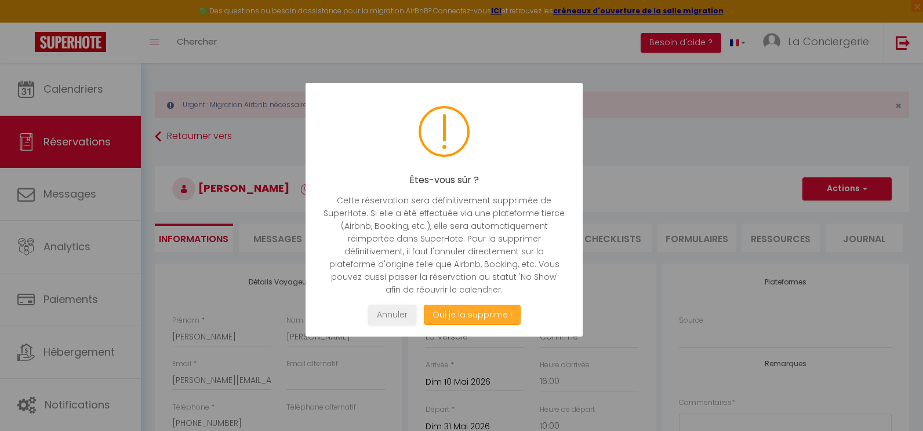
click at [478, 315] on button "Oui je la supprime !" at bounding box center [472, 315] width 97 height 20
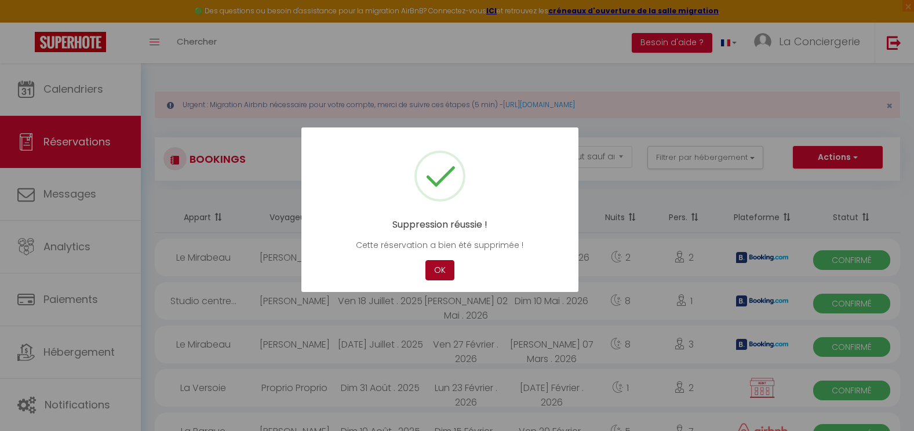
click at [438, 264] on button "OK" at bounding box center [440, 270] width 29 height 20
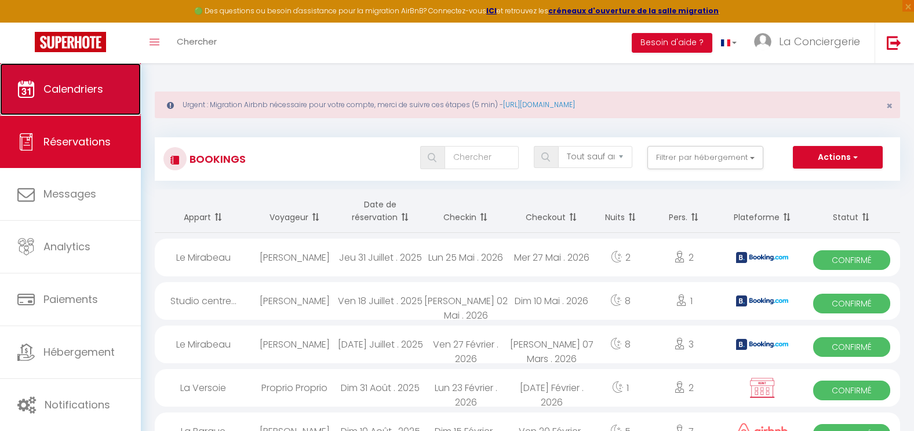
click at [99, 104] on link "Calendriers" at bounding box center [70, 89] width 141 height 52
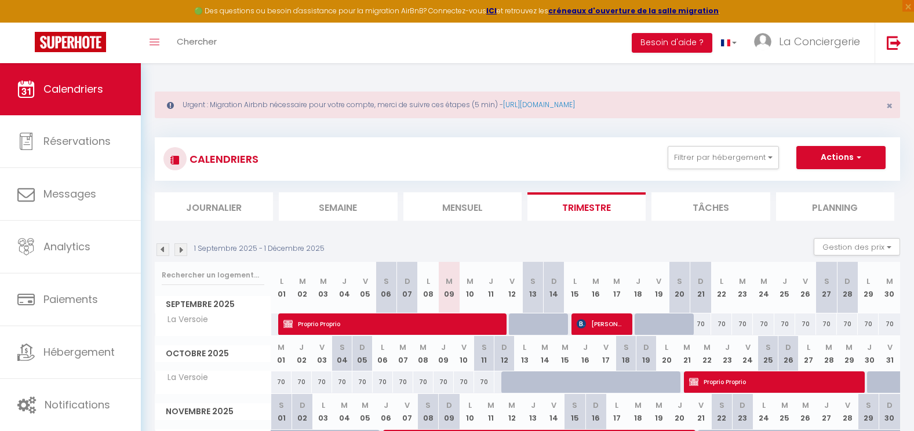
click at [182, 254] on img at bounding box center [181, 250] width 13 height 13
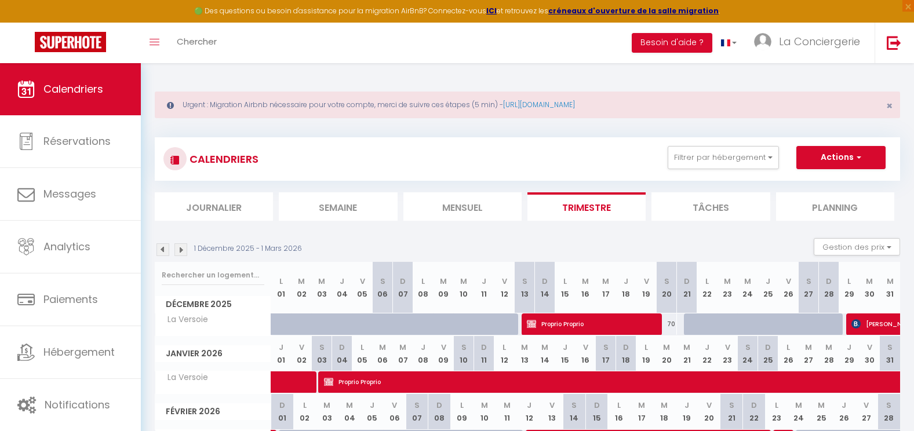
click at [182, 254] on img at bounding box center [181, 250] width 13 height 13
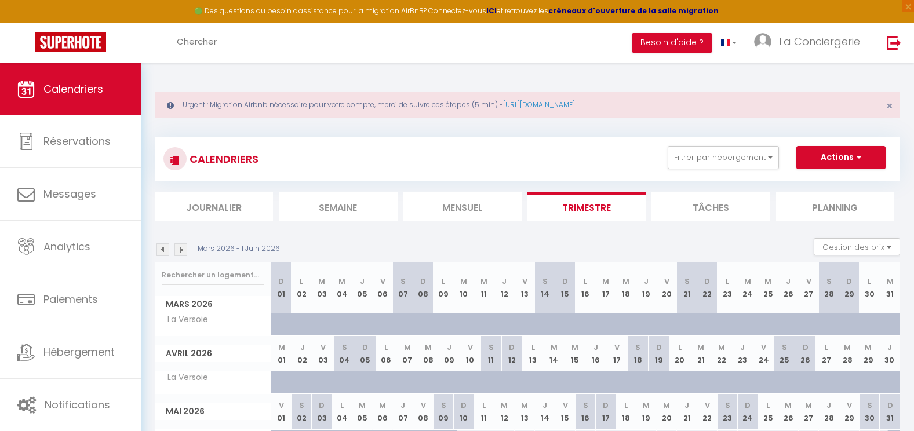
scroll to position [70, 0]
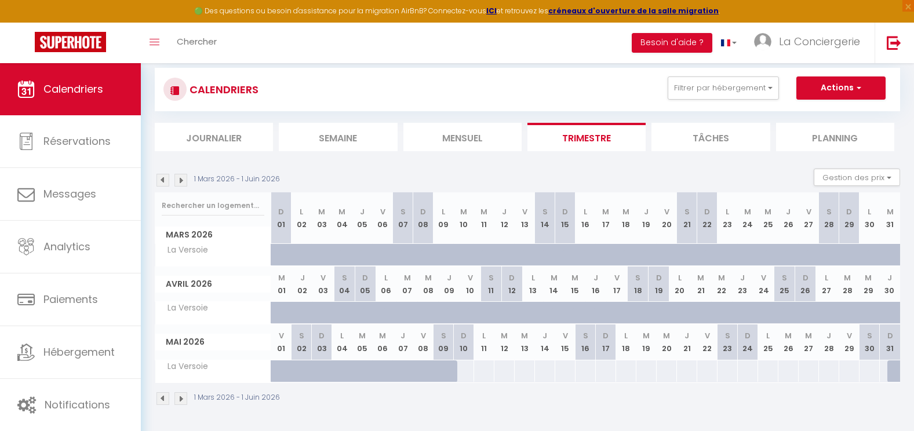
click at [179, 182] on img at bounding box center [181, 180] width 13 height 13
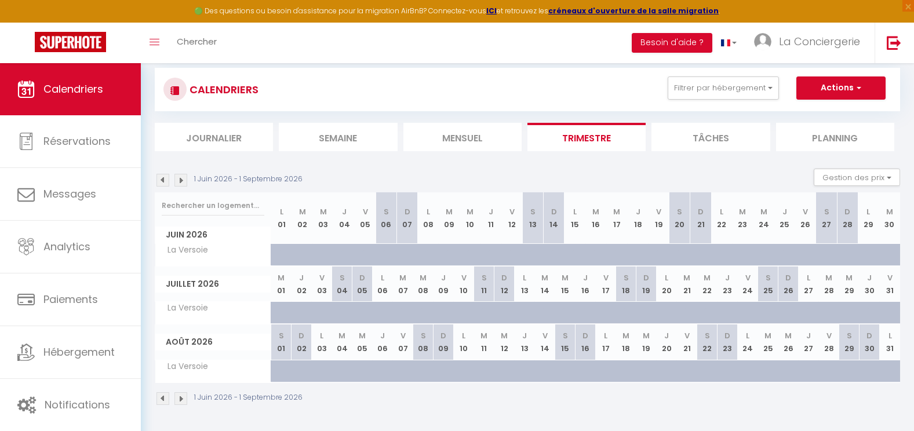
click at [179, 182] on img at bounding box center [181, 180] width 13 height 13
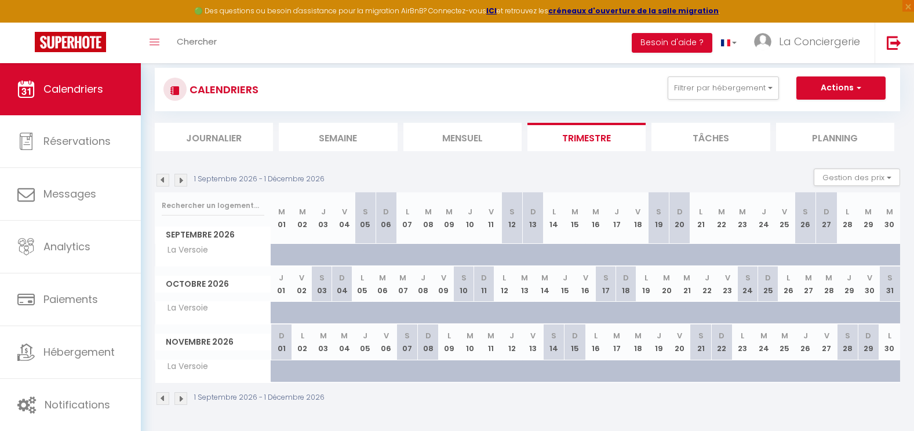
click at [179, 182] on img at bounding box center [181, 180] width 13 height 13
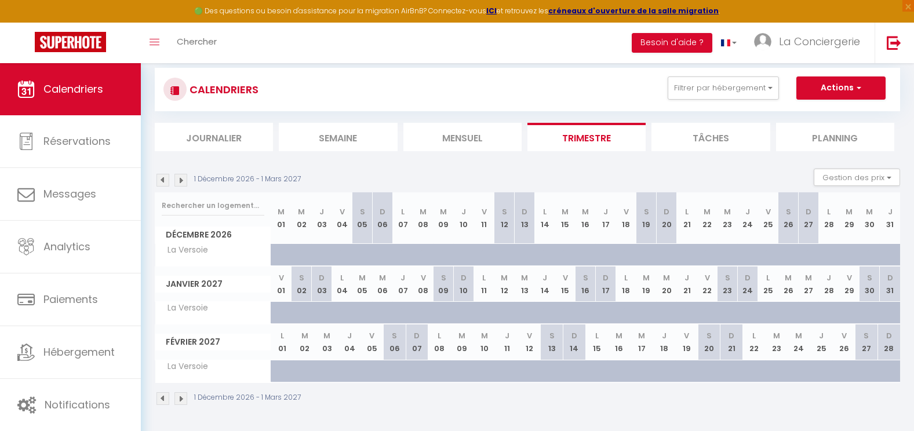
click at [169, 183] on div "1 Décembre 2026 - 1 Mars 2027" at bounding box center [230, 180] width 150 height 13
click at [167, 183] on img at bounding box center [163, 180] width 13 height 13
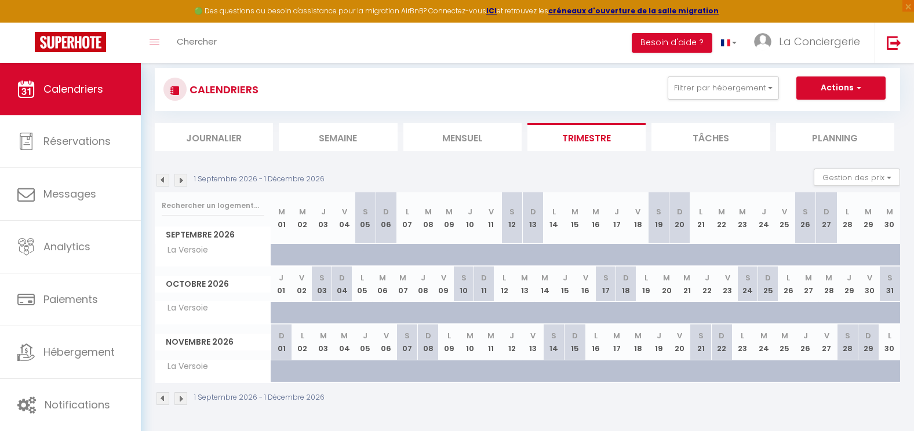
click at [167, 183] on img at bounding box center [163, 180] width 13 height 13
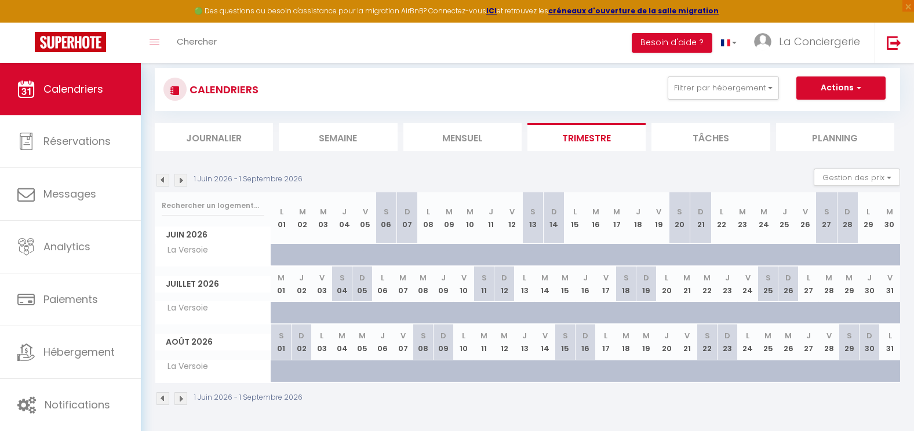
click at [167, 183] on img at bounding box center [163, 180] width 13 height 13
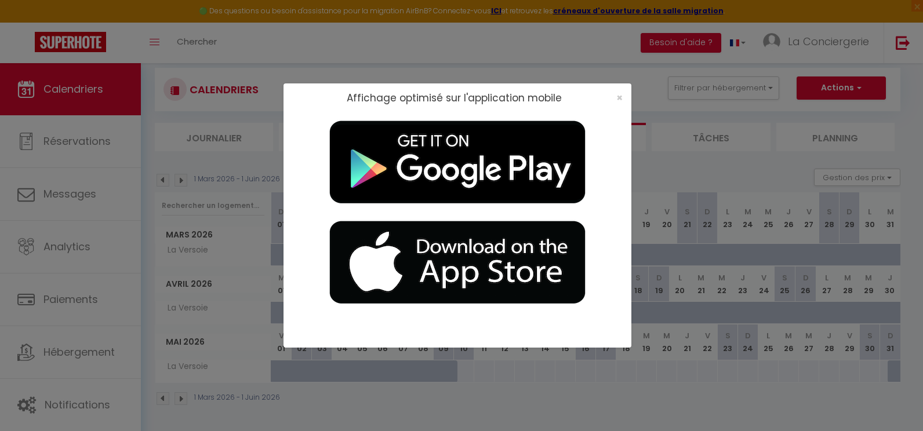
click at [615, 97] on div "×" at bounding box center [615, 98] width 29 height 12
click at [617, 97] on span "×" at bounding box center [619, 97] width 6 height 14
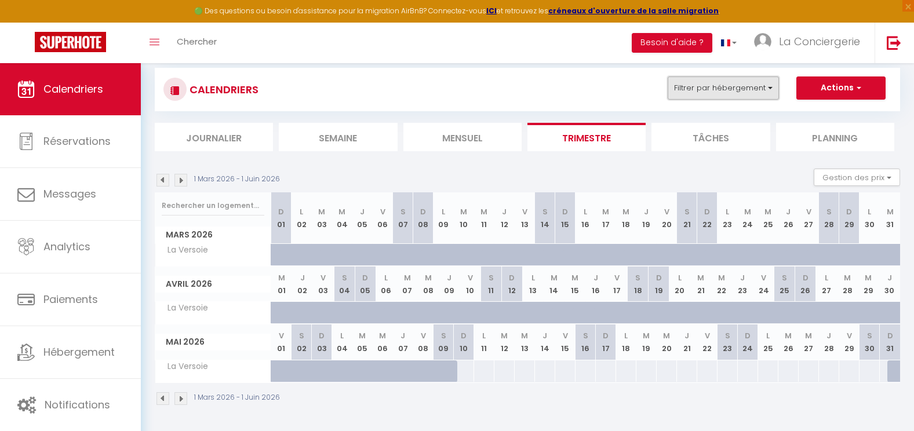
click at [720, 96] on button "Filtrer par hébergement" at bounding box center [723, 88] width 111 height 23
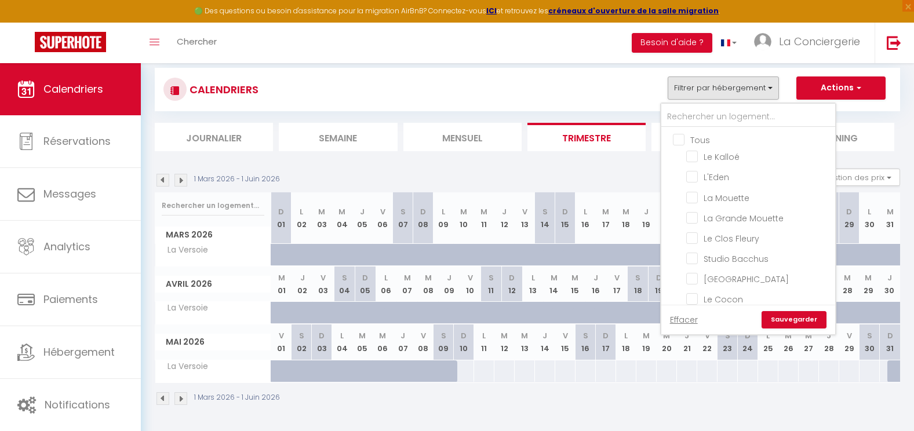
click at [680, 139] on input "Tous" at bounding box center [760, 139] width 174 height 12
click at [803, 324] on link "Sauvegarder" at bounding box center [794, 319] width 65 height 17
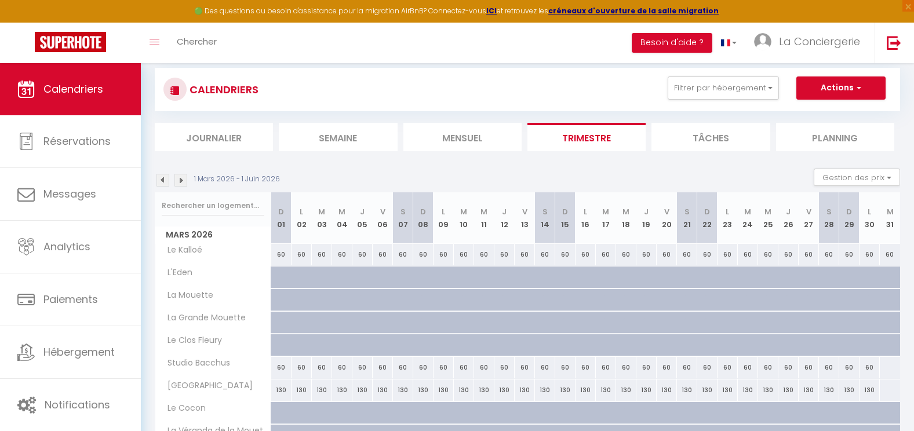
click at [440, 134] on li "Mensuel" at bounding box center [463, 137] width 118 height 28
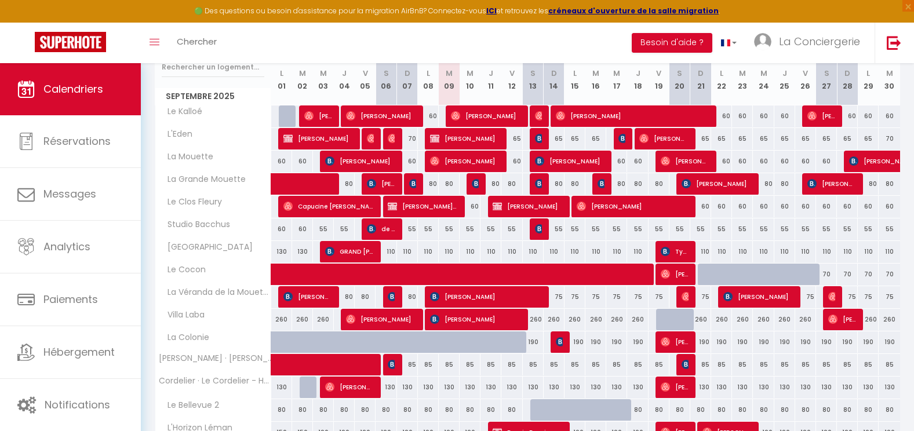
scroll to position [209, 0]
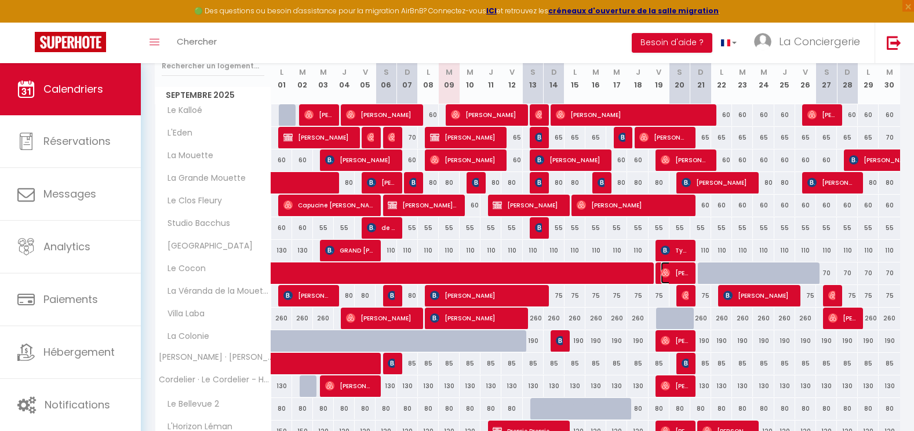
click at [677, 275] on span "[PERSON_NAME]" at bounding box center [675, 273] width 28 height 22
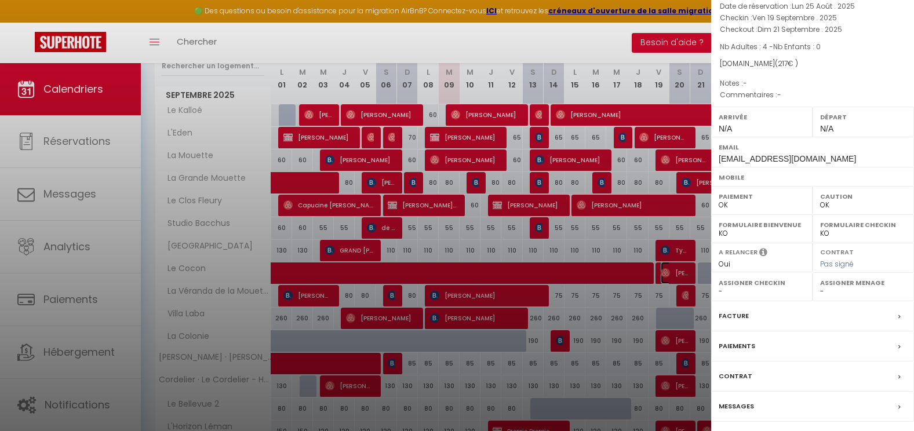
scroll to position [98, 0]
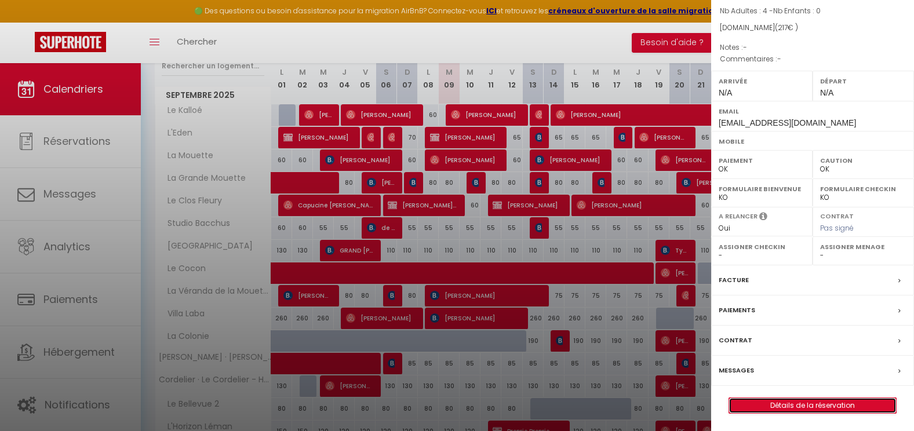
click at [832, 406] on link "Détails de la réservation" at bounding box center [813, 405] width 167 height 15
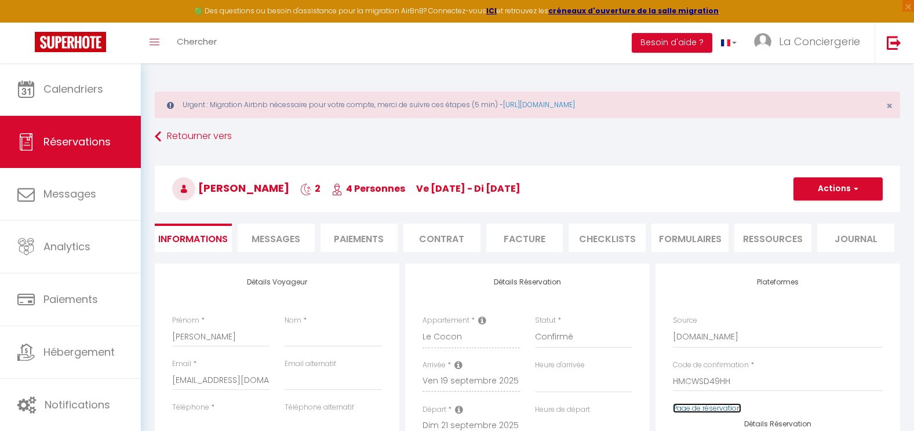
click at [713, 407] on link "Page de réservation" at bounding box center [707, 409] width 68 height 10
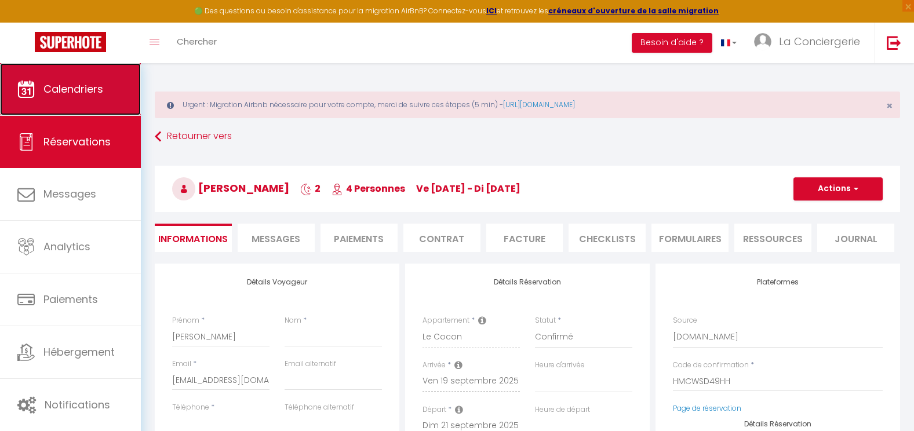
click at [86, 96] on link "Calendriers" at bounding box center [70, 89] width 141 height 52
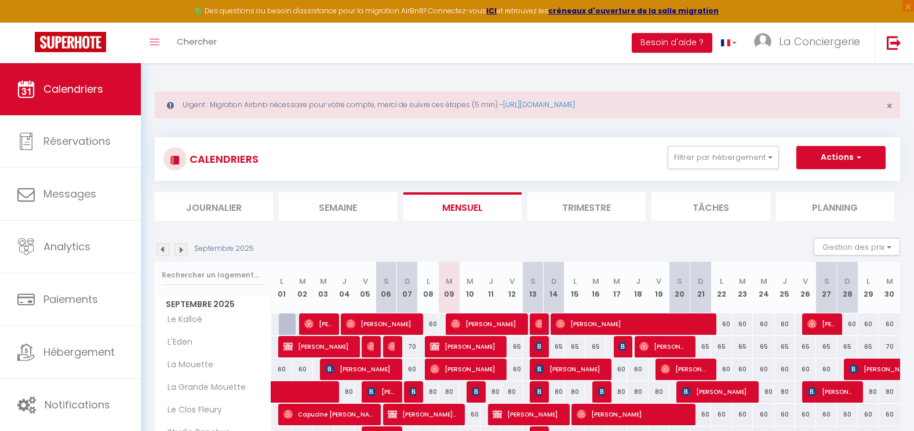
click at [560, 346] on div "65" at bounding box center [554, 346] width 21 height 21
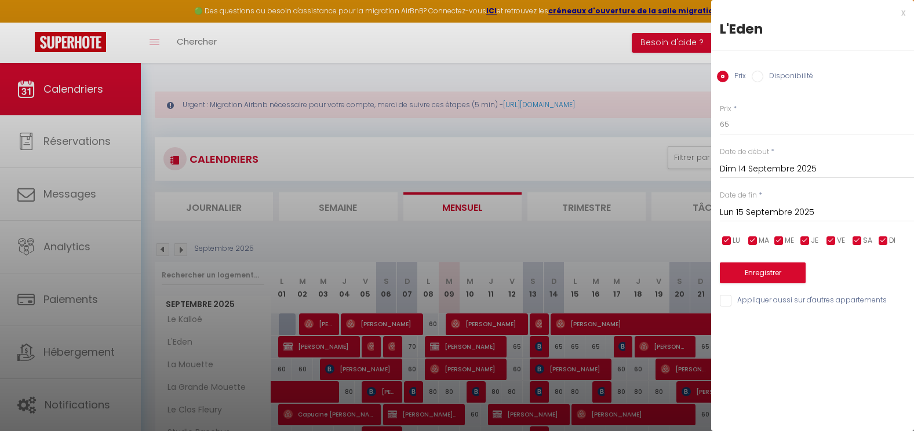
click at [783, 215] on input "Lun 15 Septembre 2025" at bounding box center [817, 212] width 194 height 15
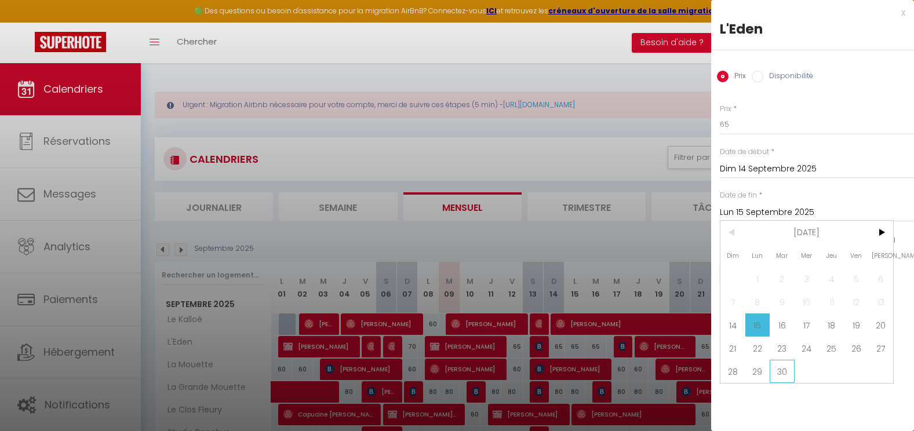
click at [786, 371] on span "30" at bounding box center [782, 371] width 25 height 23
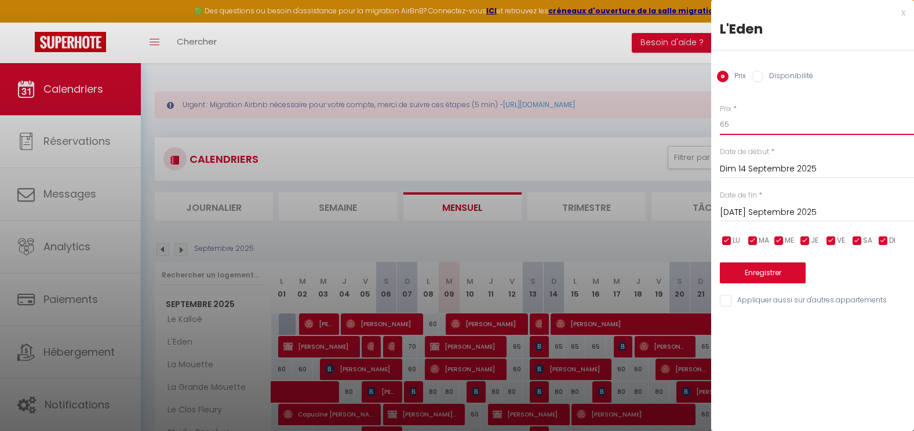
click at [758, 117] on input "65" at bounding box center [817, 124] width 194 height 21
click at [772, 282] on button "Enregistrer" at bounding box center [763, 273] width 86 height 21
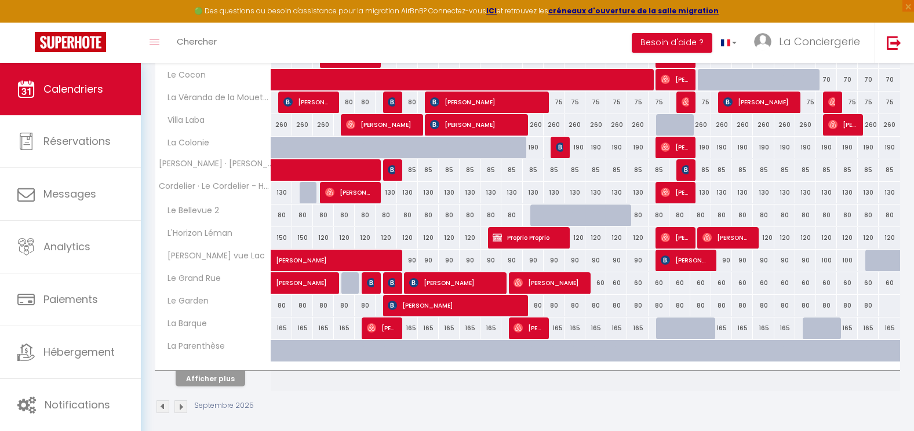
scroll to position [411, 0]
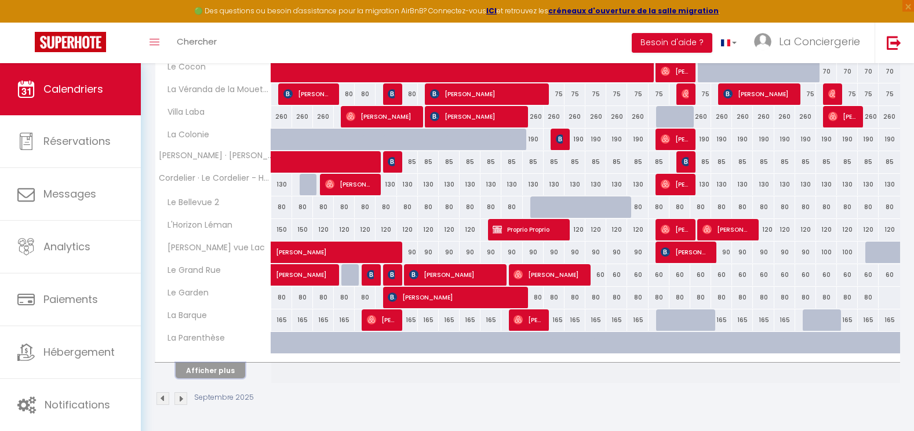
click at [221, 372] on button "Afficher plus" at bounding box center [211, 371] width 70 height 16
